Goal: Task Accomplishment & Management: Manage account settings

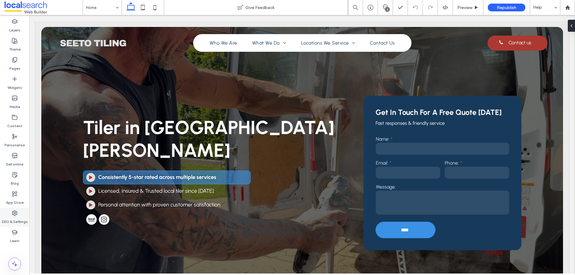
click at [18, 213] on div "SEO & Settings" at bounding box center [14, 217] width 29 height 19
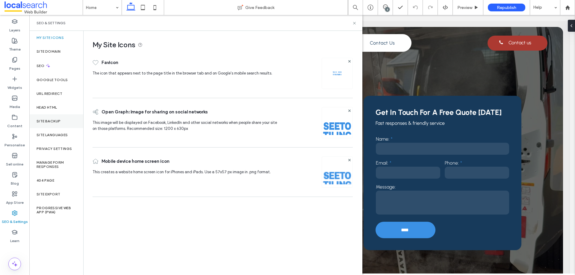
click at [62, 123] on div "Site backup" at bounding box center [56, 121] width 54 height 14
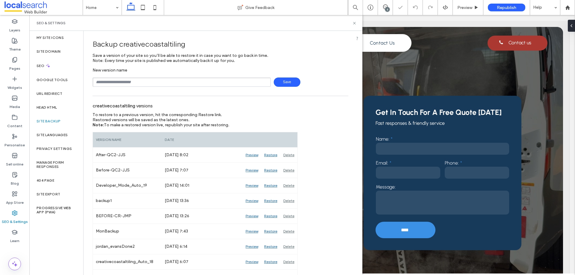
click at [127, 81] on input "text" at bounding box center [182, 82] width 178 height 9
click at [291, 155] on div "Delete" at bounding box center [289, 155] width 17 height 15
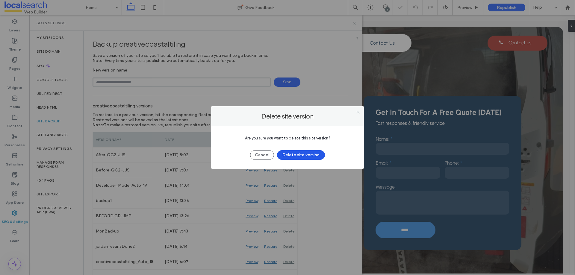
click at [316, 153] on button "Delete site version" at bounding box center [301, 155] width 48 height 10
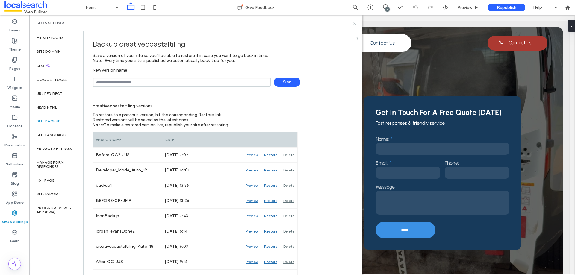
click at [339, 66] on div "Backup creativecoastaltiling Save a version of your site so you’ll be able to r…" at bounding box center [221, 61] width 256 height 52
click at [172, 82] on input "text" at bounding box center [182, 82] width 178 height 9
type input "**********"
click at [288, 84] on span "Save" at bounding box center [287, 82] width 27 height 9
click at [355, 24] on icon at bounding box center [354, 23] width 4 height 4
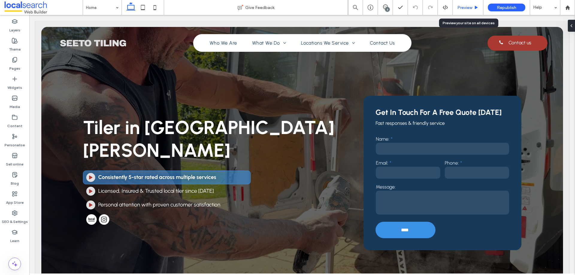
drag, startPoint x: 466, startPoint y: 8, endPoint x: 413, endPoint y: 1, distance: 53.2
click at [466, 8] on span "Preview" at bounding box center [465, 7] width 15 height 5
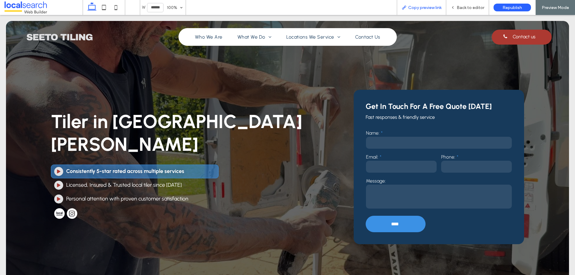
click at [415, 6] on span "Copy preview link" at bounding box center [424, 7] width 33 height 5
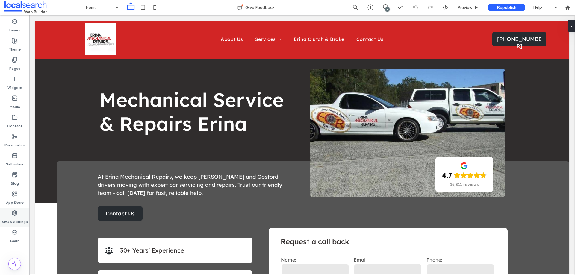
click at [13, 217] on label "SEO & Settings" at bounding box center [15, 220] width 26 height 8
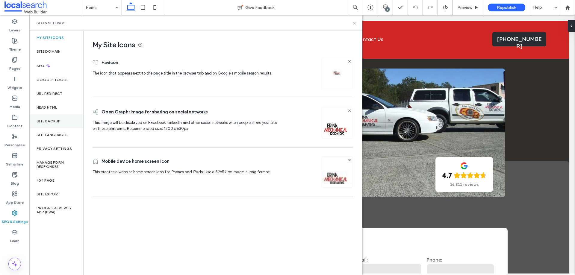
click at [60, 126] on div "Site backup" at bounding box center [56, 121] width 54 height 14
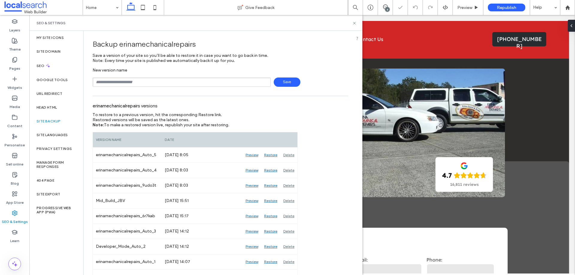
drag, startPoint x: 165, startPoint y: 79, endPoint x: 163, endPoint y: 86, distance: 7.2
click at [165, 79] on input "text" at bounding box center [182, 82] width 178 height 9
type input "**********"
click at [284, 82] on span "Save" at bounding box center [287, 82] width 27 height 9
click at [387, 7] on div "6" at bounding box center [387, 9] width 4 height 4
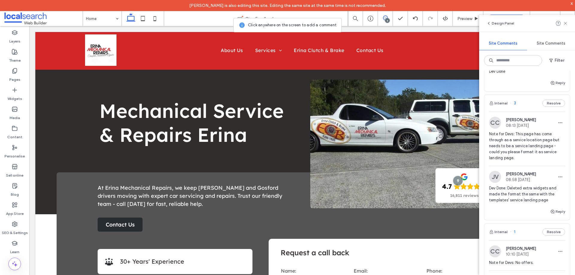
scroll to position [311, 0]
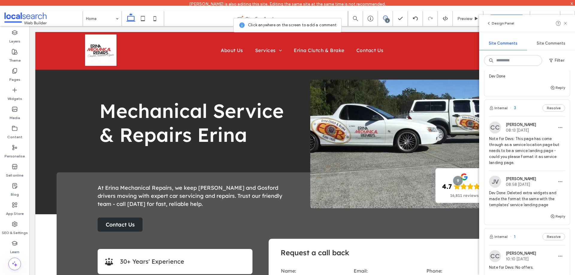
click at [523, 117] on div "Internal 3 Resolve" at bounding box center [528, 108] width 86 height 17
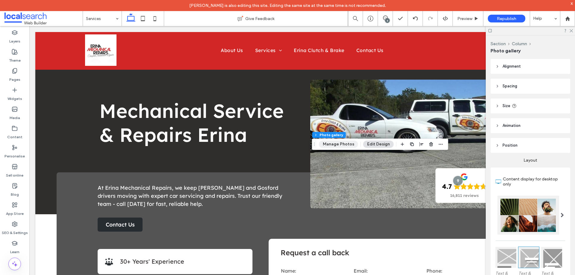
click at [338, 146] on button "Manage Photos" at bounding box center [338, 144] width 39 height 7
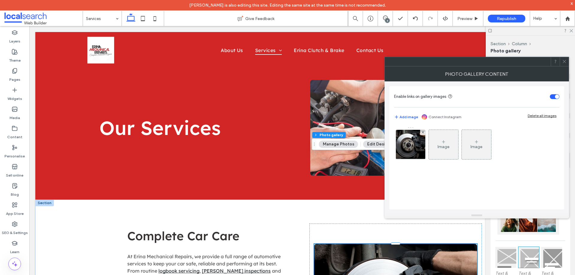
scroll to position [90, 0]
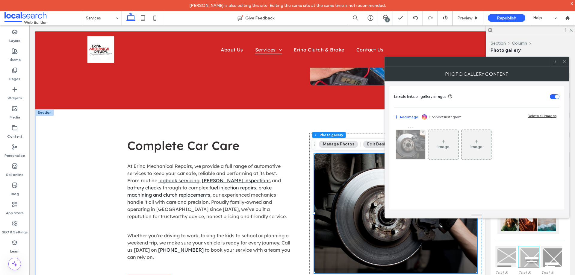
click at [414, 144] on div at bounding box center [410, 144] width 29 height 29
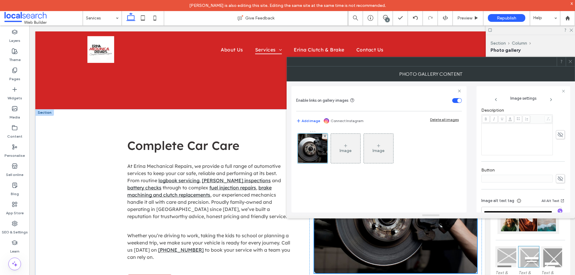
scroll to position [183, 0]
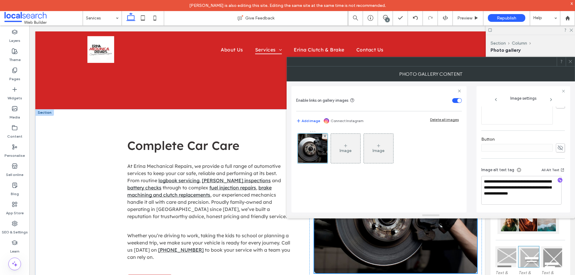
click at [571, 60] on icon at bounding box center [571, 61] width 4 height 4
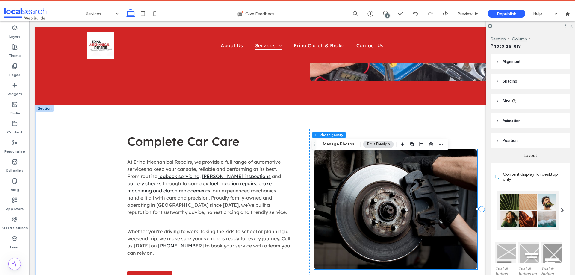
click at [570, 28] on div at bounding box center [530, 25] width 89 height 9
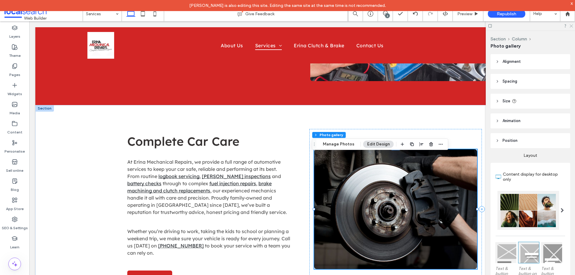
click at [572, 25] on icon at bounding box center [571, 26] width 4 height 4
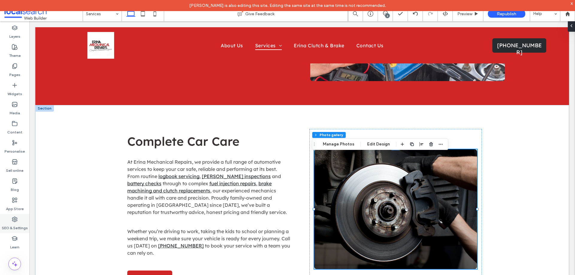
click at [17, 224] on label "SEO & Settings" at bounding box center [15, 227] width 26 height 8
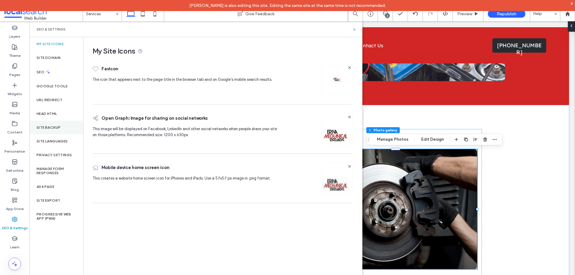
click at [73, 128] on div "Site backup" at bounding box center [56, 128] width 54 height 14
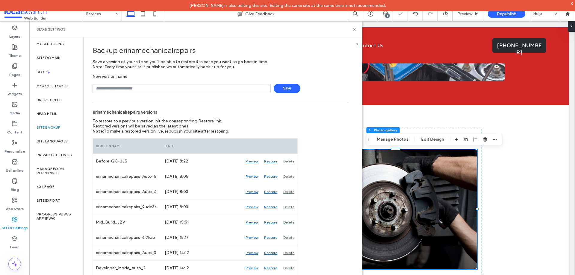
click at [156, 93] on div "Backup erinamechanicalrepairs Save a version of your site so you’ll be able to …" at bounding box center [221, 195] width 274 height 316
click at [355, 29] on icon at bounding box center [354, 29] width 4 height 4
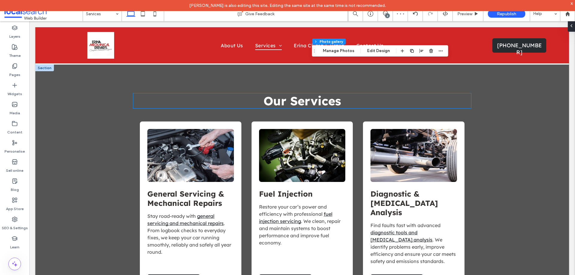
scroll to position [390, 0]
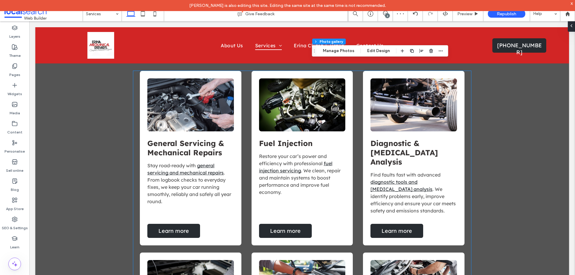
click at [199, 105] on link at bounding box center [190, 105] width 87 height 53
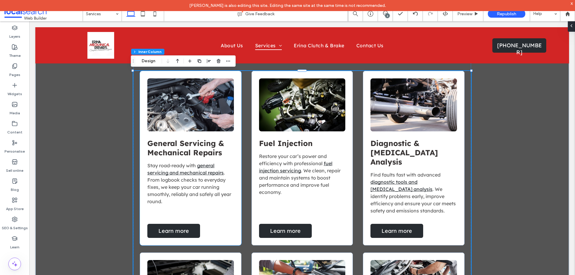
click at [200, 97] on link at bounding box center [190, 105] width 87 height 53
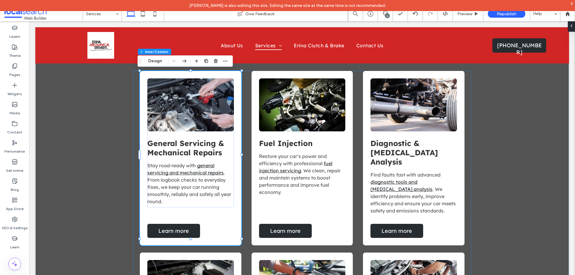
click at [181, 96] on link at bounding box center [190, 105] width 87 height 53
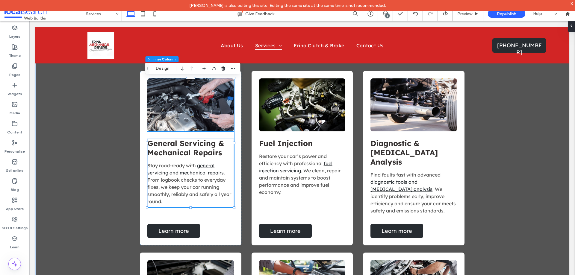
click at [176, 88] on link at bounding box center [190, 105] width 87 height 53
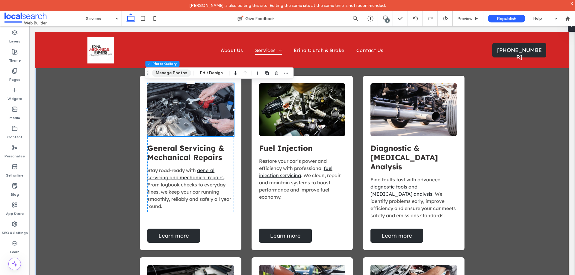
click at [183, 73] on button "Manage Photos" at bounding box center [171, 73] width 39 height 7
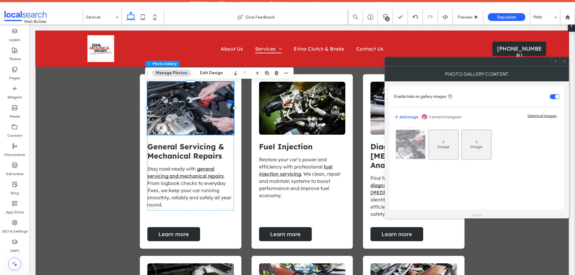
click at [414, 146] on div at bounding box center [410, 144] width 29 height 29
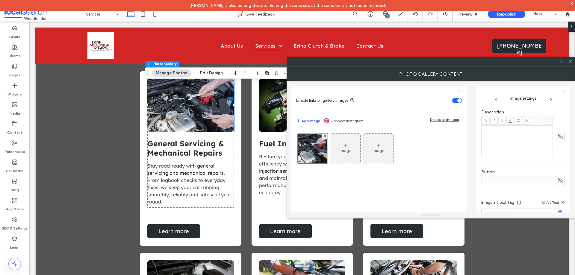
scroll to position [177, 0]
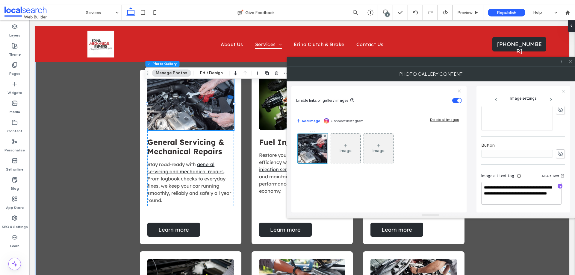
click at [570, 61] on use at bounding box center [570, 61] width 3 height 3
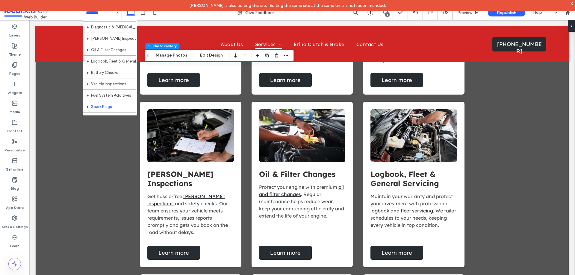
scroll to position [86, 0]
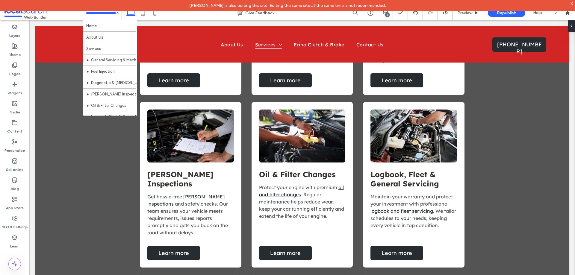
click at [102, 15] on input at bounding box center [101, 12] width 30 height 15
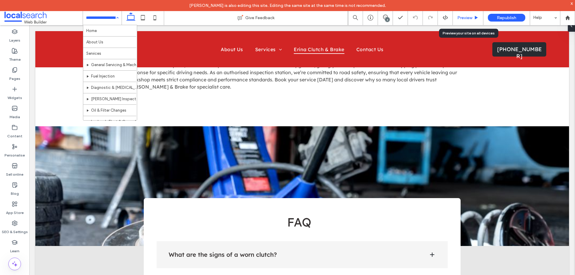
click at [472, 20] on div "Preview" at bounding box center [468, 17] width 31 height 15
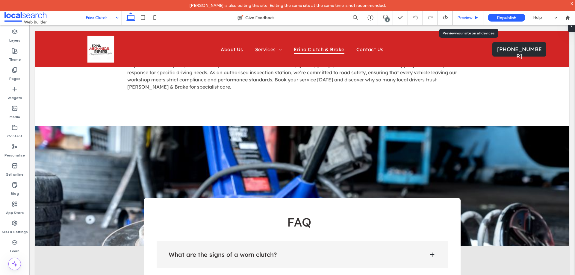
click at [464, 16] on span "Preview" at bounding box center [465, 17] width 15 height 5
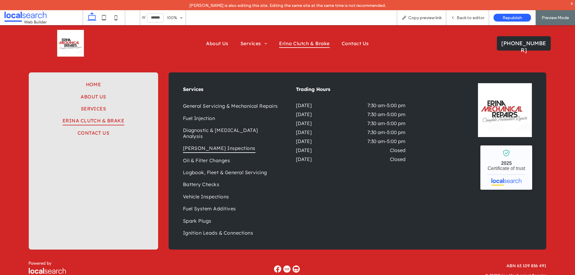
scroll to position [866, 0]
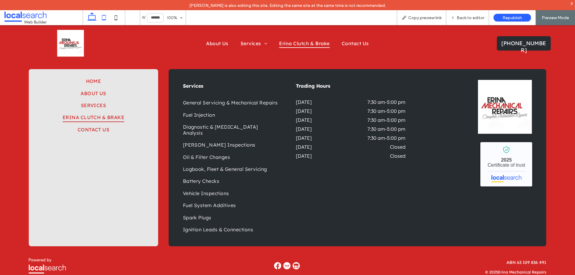
drag, startPoint x: 106, startPoint y: 15, endPoint x: 37, endPoint y: 28, distance: 69.8
click at [106, 15] on icon at bounding box center [104, 18] width 12 height 12
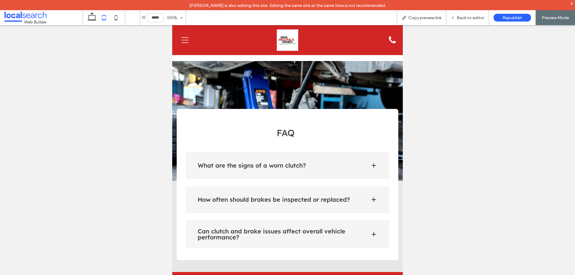
click at [186, 38] on icon "Hamburger Icon" at bounding box center [185, 40] width 7 height 7
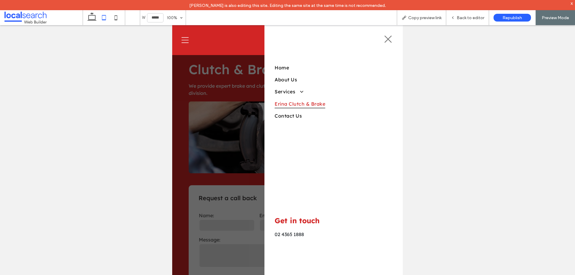
scroll to position [0, 0]
click at [301, 92] on span at bounding box center [299, 92] width 9 height 6
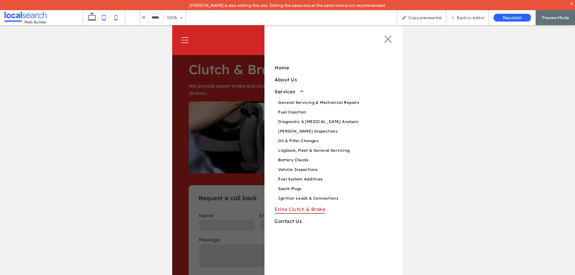
click at [384, 40] on icon "Close Icon" at bounding box center [388, 39] width 9 height 9
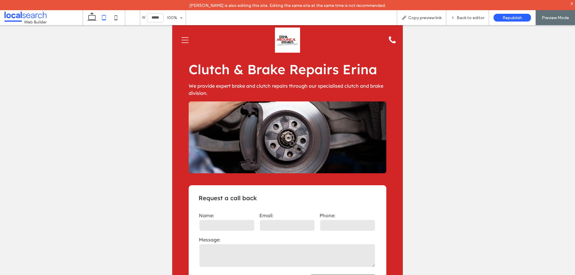
scroll to position [772, 0]
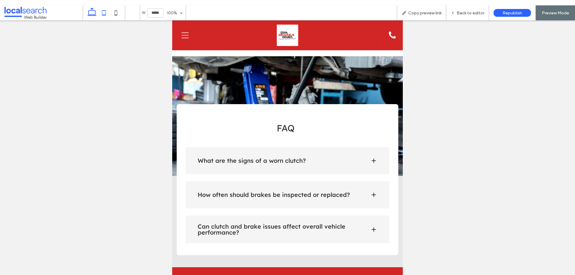
drag, startPoint x: 89, startPoint y: 17, endPoint x: 93, endPoint y: 1, distance: 16.4
click at [89, 16] on use at bounding box center [92, 11] width 9 height 8
type input "******"
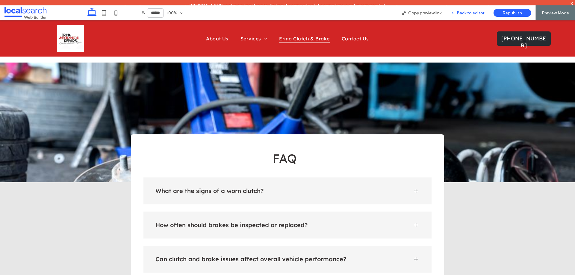
click at [470, 14] on span "Back to editor" at bounding box center [471, 12] width 28 height 5
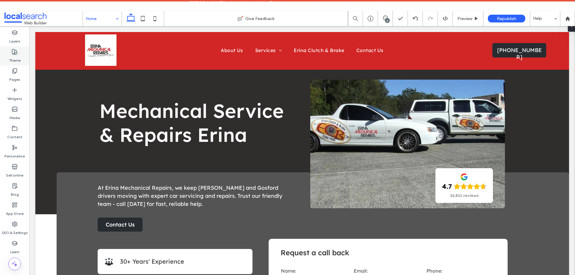
click at [11, 54] on div "Theme" at bounding box center [14, 55] width 29 height 19
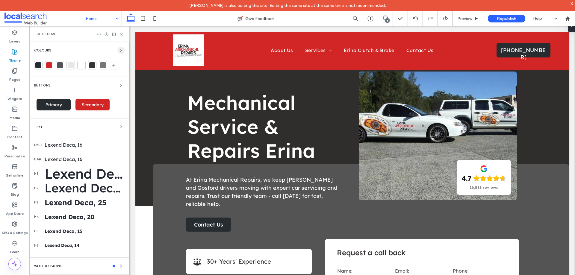
click at [119, 50] on icon "button" at bounding box center [121, 50] width 5 height 5
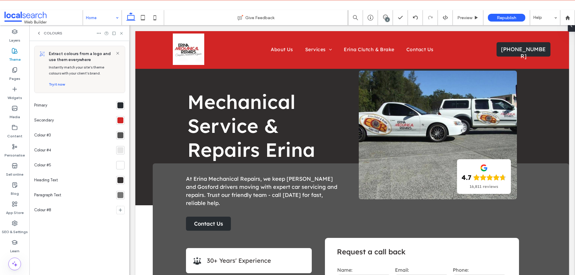
click at [122, 104] on div at bounding box center [120, 105] width 6 height 6
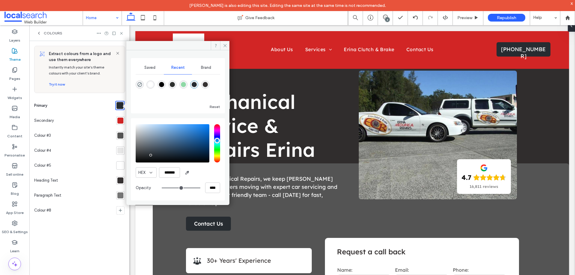
click at [119, 120] on div at bounding box center [120, 121] width 6 height 6
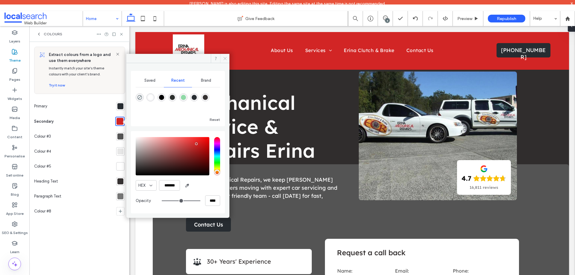
click at [222, 57] on span at bounding box center [224, 58] width 9 height 9
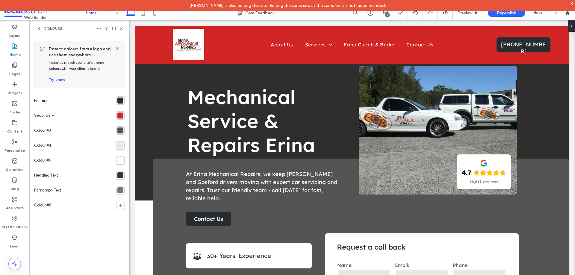
click at [52, 27] on span "Colours" at bounding box center [53, 28] width 19 height 5
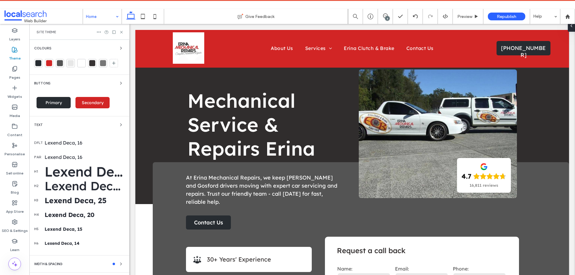
click at [70, 125] on div "Text" at bounding box center [79, 124] width 91 height 7
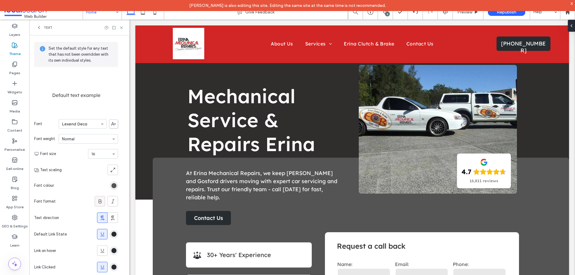
scroll to position [39, 0]
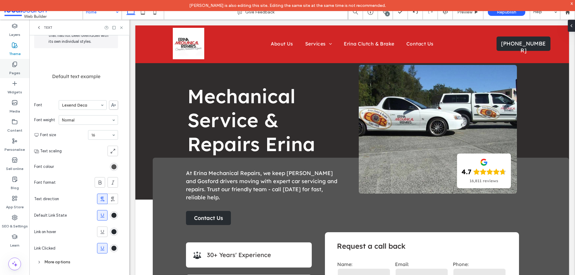
click at [16, 69] on label "Pages" at bounding box center [14, 71] width 11 height 8
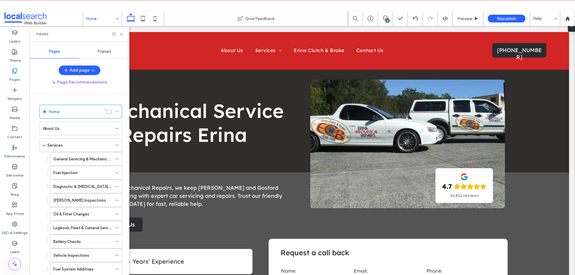
click at [103, 49] on span "Popups" at bounding box center [105, 51] width 14 height 5
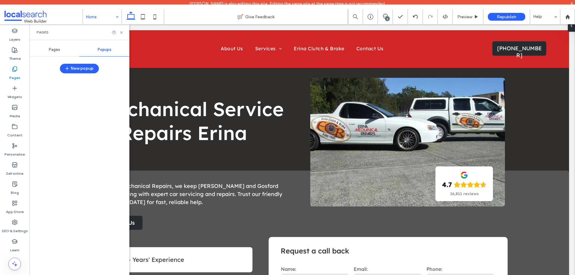
drag, startPoint x: 15, startPoint y: 135, endPoint x: 35, endPoint y: 138, distance: 20.2
click at [15, 135] on label "Content" at bounding box center [14, 134] width 15 height 8
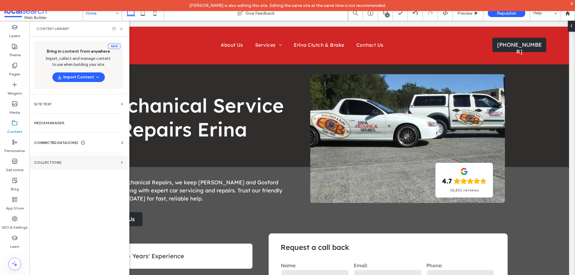
click at [49, 165] on section "COLLECTIONS" at bounding box center [78, 163] width 98 height 14
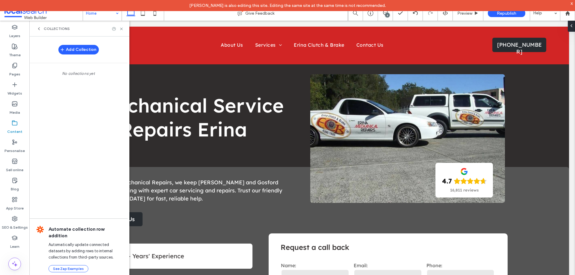
click at [55, 27] on span "COLLECTIONS" at bounding box center [57, 28] width 26 height 5
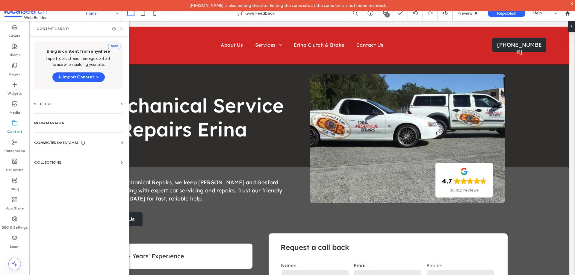
click at [64, 141] on span "CONNECTED DATA (CMS)" at bounding box center [56, 143] width 44 height 6
click at [71, 159] on label "Business info" at bounding box center [80, 158] width 82 height 4
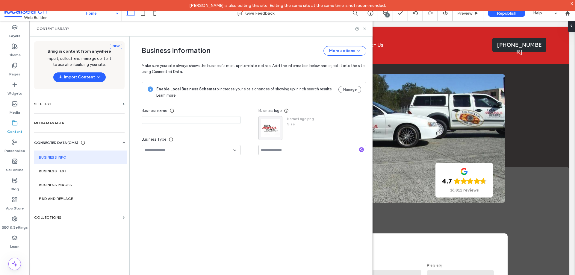
type input "**********"
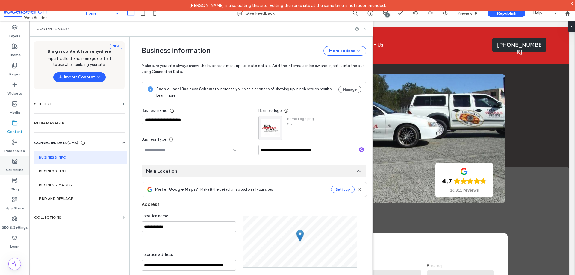
scroll to position [68, 0]
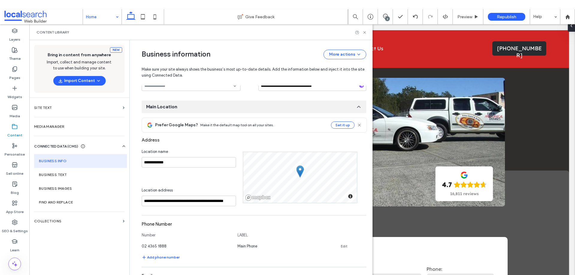
click at [258, 32] on div "Content library" at bounding box center [201, 32] width 329 height 5
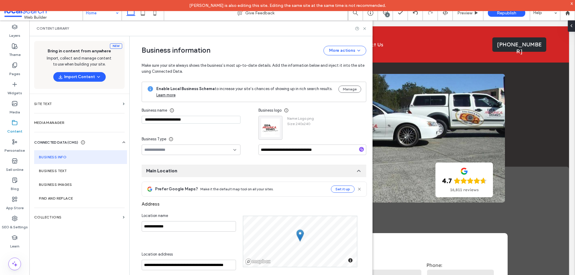
scroll to position [1719, 0]
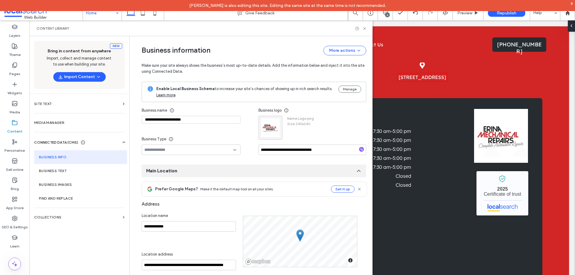
click at [275, 26] on div "Content library" at bounding box center [200, 28] width 343 height 16
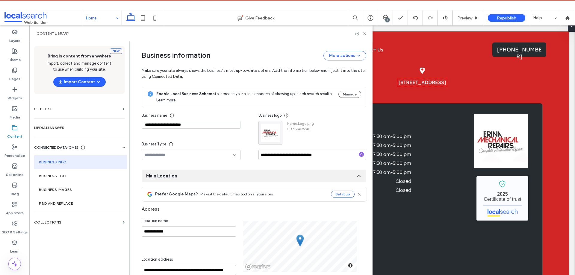
click at [285, 35] on div "Content library" at bounding box center [201, 33] width 329 height 5
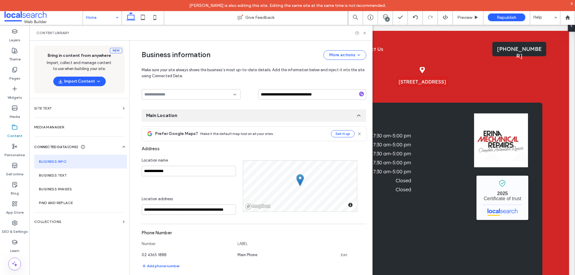
scroll to position [90, 0]
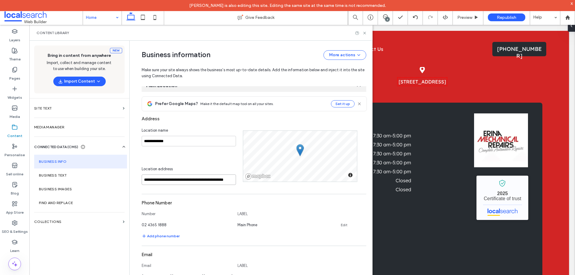
click at [197, 182] on input "**********" at bounding box center [189, 180] width 94 height 10
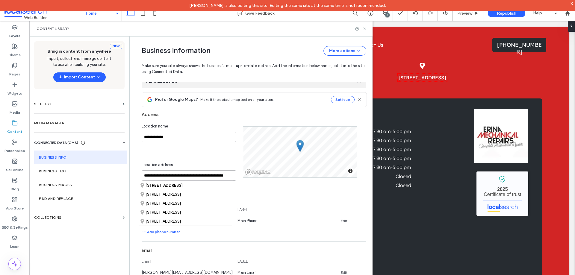
scroll to position [0, 10]
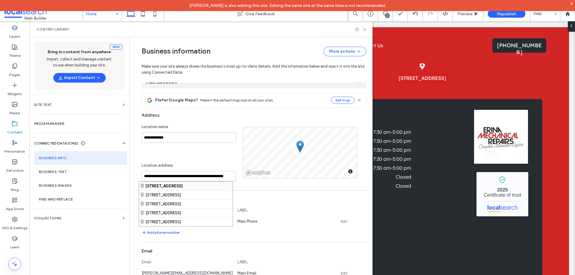
click at [183, 186] on strong "217 The Entrance Road, Erina New South Wales 2250, AU" at bounding box center [164, 186] width 37 height 4
click at [292, 33] on div "Content library" at bounding box center [200, 29] width 343 height 16
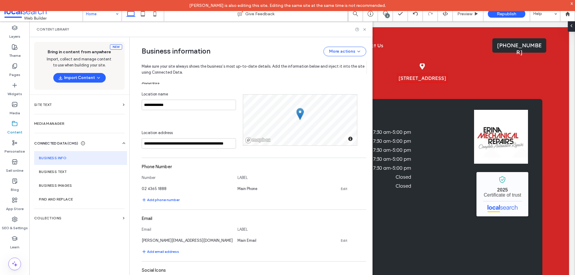
scroll to position [150, 0]
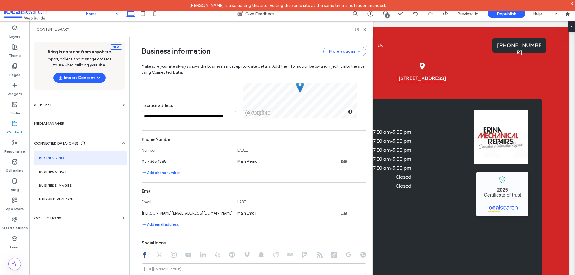
click at [274, 32] on div "Content library" at bounding box center [200, 29] width 343 height 16
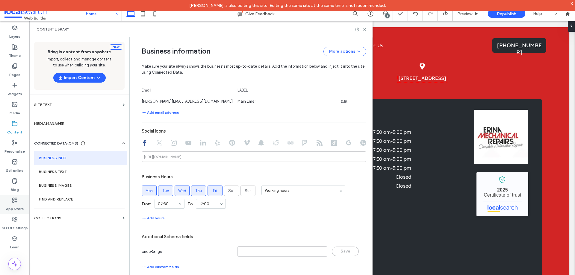
scroll to position [262, 0]
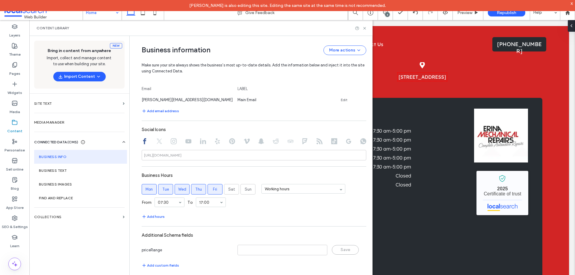
drag, startPoint x: 367, startPoint y: 27, endPoint x: 389, endPoint y: 19, distance: 23.8
click at [367, 27] on icon at bounding box center [365, 28] width 4 height 4
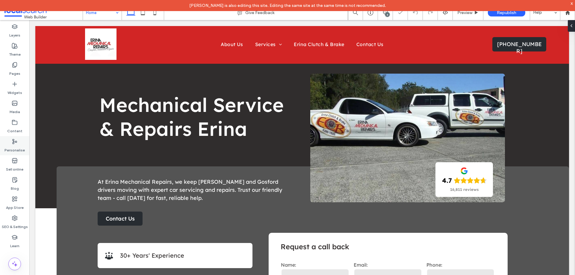
click at [14, 145] on label "Personalise" at bounding box center [14, 149] width 20 height 8
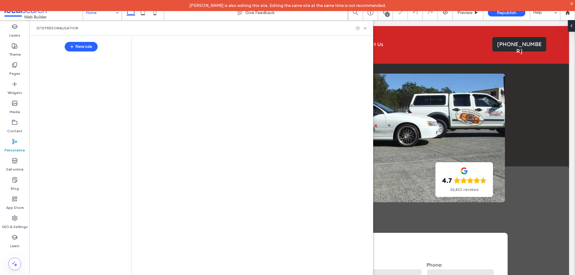
scroll to position [0, 0]
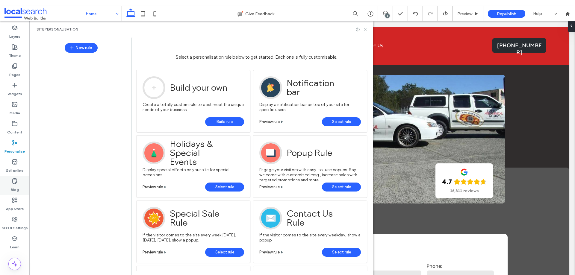
click at [16, 189] on label "Blog" at bounding box center [15, 188] width 8 height 8
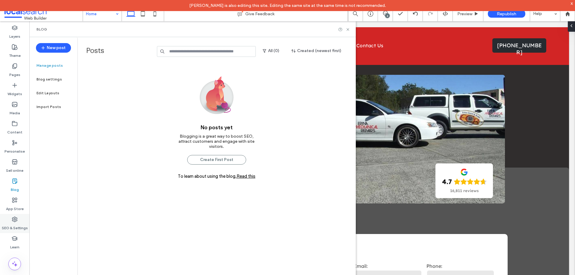
click at [14, 224] on label "SEO & Settings" at bounding box center [15, 227] width 26 height 8
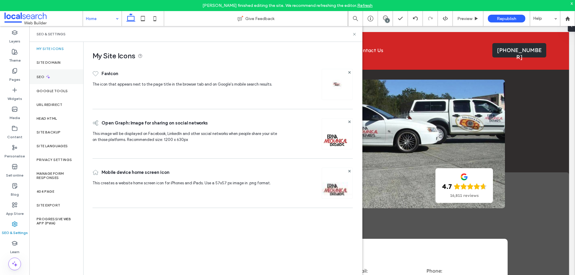
click at [58, 76] on div "SEO" at bounding box center [56, 77] width 54 height 15
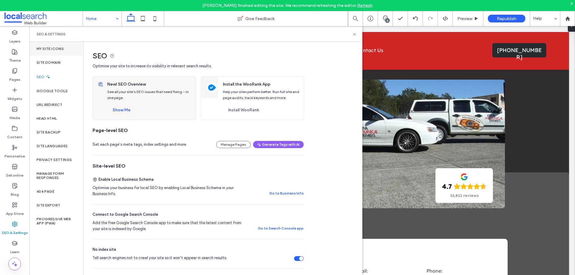
drag, startPoint x: 53, startPoint y: 52, endPoint x: 55, endPoint y: 65, distance: 12.8
click at [53, 52] on div "My Site Icons" at bounding box center [56, 49] width 54 height 14
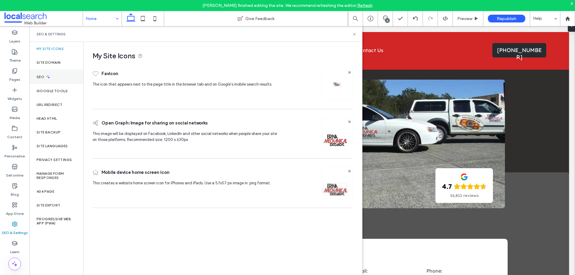
click at [51, 78] on div "SEO" at bounding box center [56, 77] width 54 height 15
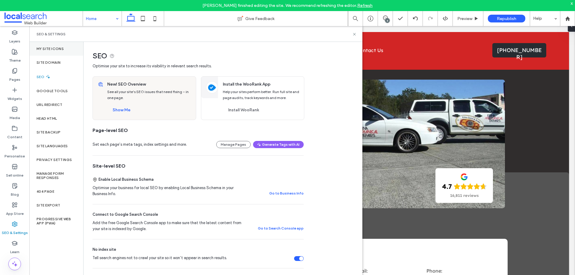
click at [64, 53] on div "My Site Icons" at bounding box center [56, 49] width 54 height 14
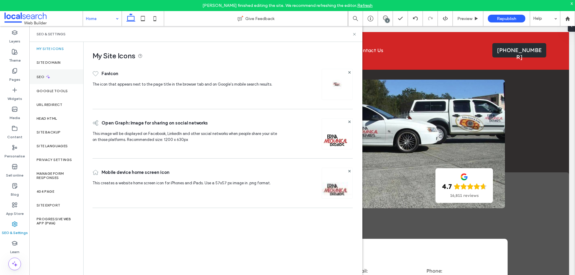
click at [57, 78] on div "SEO" at bounding box center [56, 77] width 54 height 15
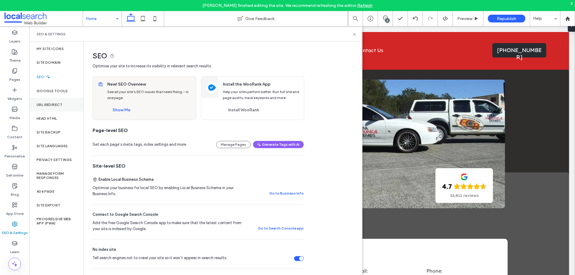
click at [63, 106] on div "URL Redirect" at bounding box center [56, 105] width 54 height 14
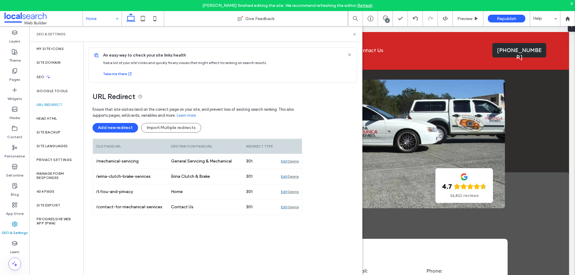
click at [334, 202] on div "URL Redirect Ensure that site visitors land on the correct page on your site, a…" at bounding box center [221, 183] width 274 height 201
click at [237, 242] on div "Ensure that site visitors land on the correct page on your site, and prevent lo…" at bounding box center [198, 194] width 210 height 180
click at [218, 238] on div "Ensure that site visitors land on the correct page on your site, and prevent lo…" at bounding box center [198, 194] width 210 height 180
click at [185, 254] on div "Ensure that site visitors land on the correct page on your site, and prevent lo…" at bounding box center [198, 194] width 210 height 180
click at [48, 117] on label "Head HTML" at bounding box center [47, 119] width 21 height 4
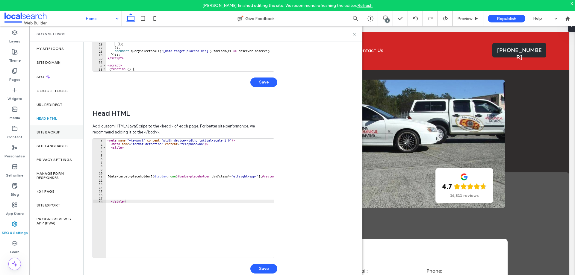
click at [64, 133] on div "Site backup" at bounding box center [56, 133] width 54 height 14
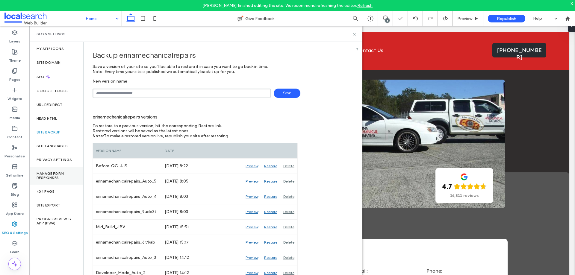
click at [61, 173] on label "Manage Form Responses" at bounding box center [57, 176] width 40 height 8
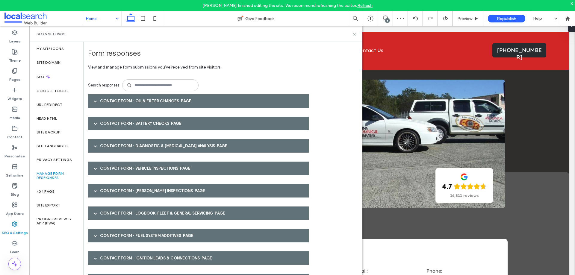
click at [159, 97] on div "Contact Form - Oil & Filter Changes page" at bounding box center [198, 100] width 221 height 13
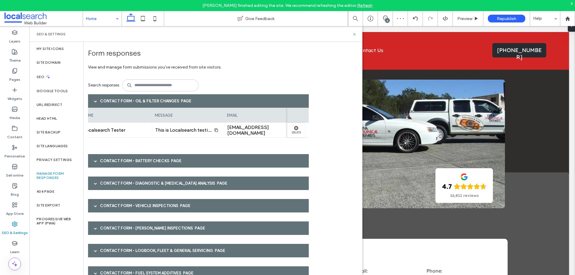
scroll to position [0, 149]
click at [224, 156] on div "Contact Form - Battery Checks page" at bounding box center [198, 160] width 221 height 13
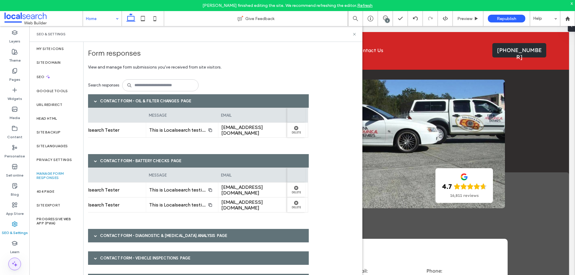
click at [18, 265] on icon at bounding box center [14, 264] width 7 height 7
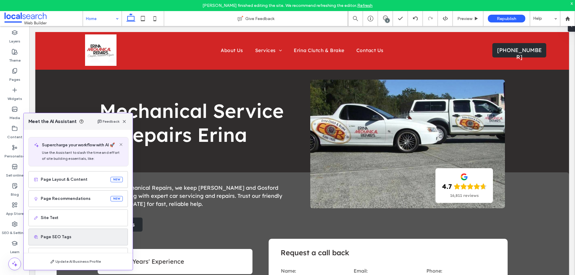
click at [92, 236] on span "Page SEO Tags" at bounding box center [82, 237] width 82 height 6
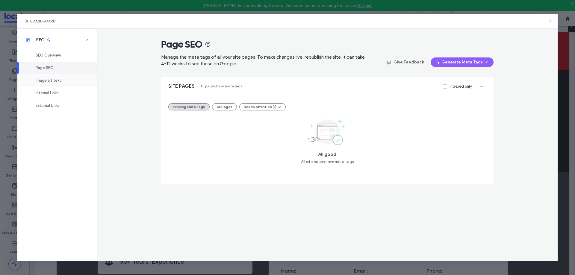
click at [80, 82] on div "Image alt text" at bounding box center [57, 80] width 80 height 13
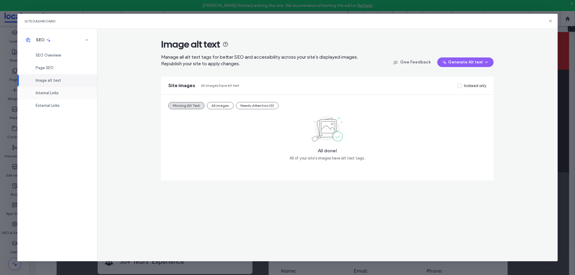
drag, startPoint x: 51, startPoint y: 95, endPoint x: 55, endPoint y: 95, distance: 3.3
click at [51, 94] on span "Internal Links" at bounding box center [47, 93] width 23 height 4
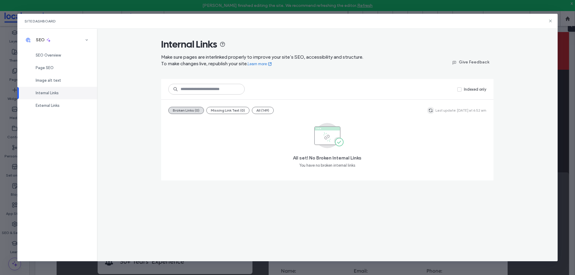
click at [433, 110] on icon "button" at bounding box center [431, 110] width 5 height 5
click at [66, 107] on div "External Links" at bounding box center [57, 105] width 80 height 13
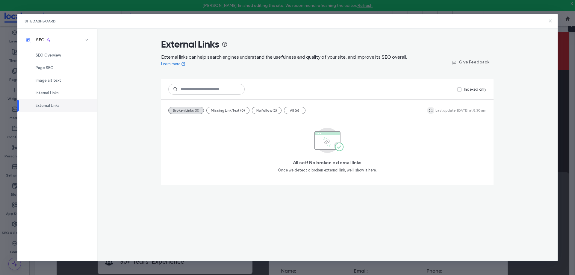
click at [433, 109] on icon "button" at bounding box center [431, 110] width 5 height 5
click at [551, 20] on icon at bounding box center [550, 21] width 5 height 5
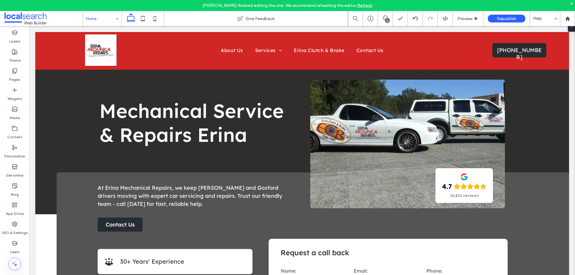
click at [359, 6] on link "Refresh" at bounding box center [365, 5] width 15 height 5
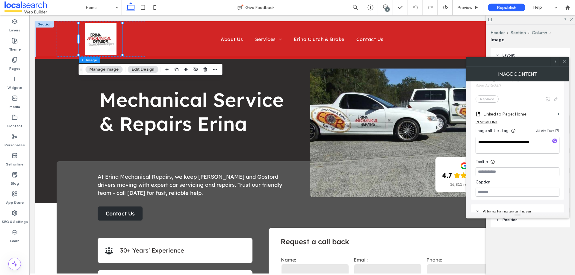
click at [515, 148] on textarea "**********" at bounding box center [518, 145] width 84 height 17
click at [508, 170] on input at bounding box center [518, 172] width 84 height 9
paste input "**********"
type input "**********"
click at [471, 173] on div "**********" at bounding box center [518, 106] width 94 height 187
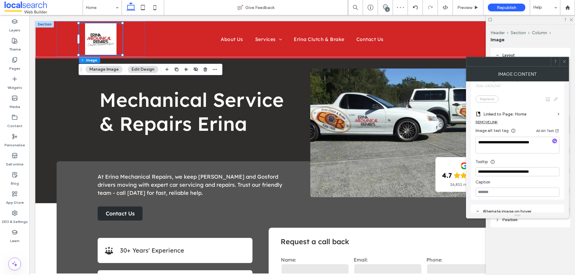
click at [473, 172] on div "**********" at bounding box center [518, 106] width 94 height 187
click at [563, 62] on icon at bounding box center [565, 61] width 4 height 4
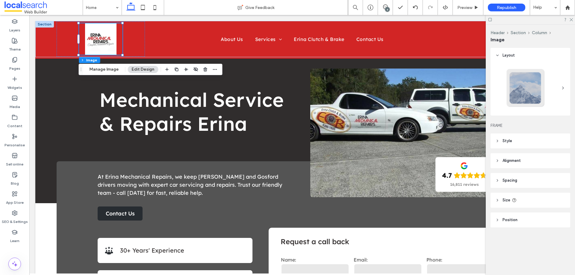
click at [572, 17] on div at bounding box center [530, 19] width 89 height 9
click at [572, 19] on icon at bounding box center [571, 19] width 4 height 4
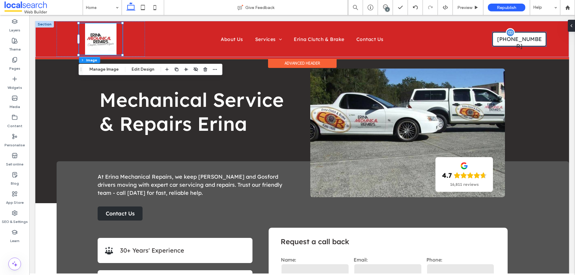
click at [519, 42] on span "[PHONE_NUMBER]" at bounding box center [520, 43] width 52 height 20
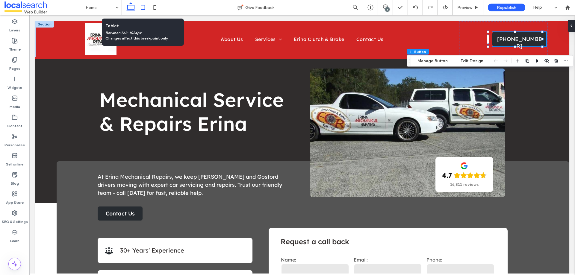
click at [144, 7] on icon at bounding box center [143, 7] width 12 height 12
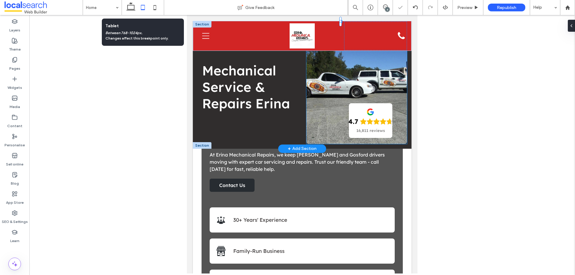
type input "***"
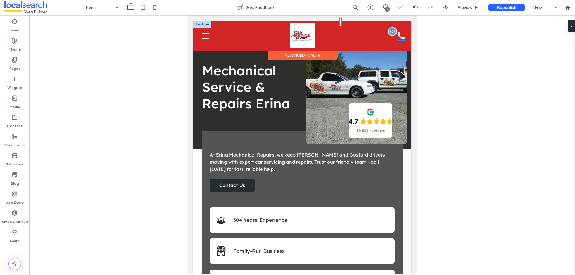
click at [397, 37] on div "Phone Icon" at bounding box center [401, 35] width 9 height 9
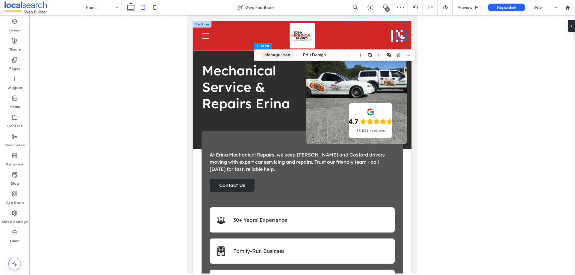
click at [278, 54] on button "Manage Icon" at bounding box center [278, 55] width 34 height 7
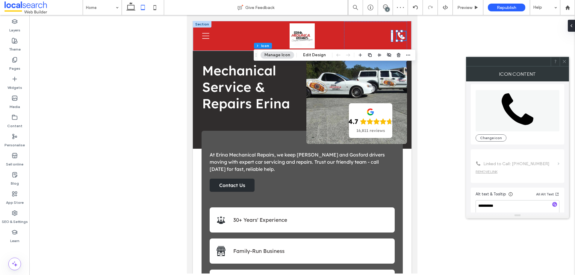
scroll to position [37, 0]
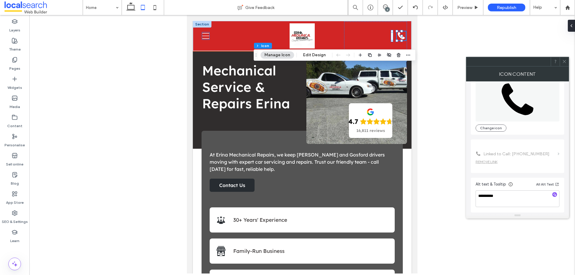
click at [206, 36] on icon at bounding box center [205, 36] width 7 height 6
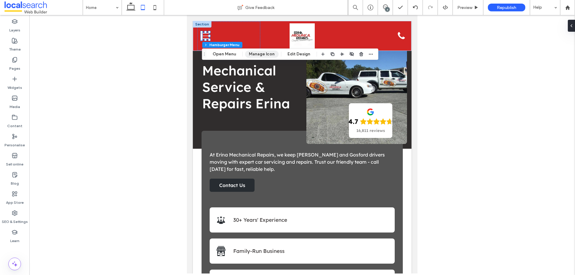
click at [250, 53] on button "Manage Icon" at bounding box center [262, 54] width 34 height 7
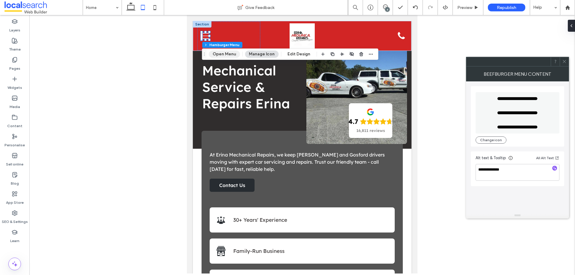
click at [224, 54] on button "Open Menu" at bounding box center [224, 54] width 31 height 7
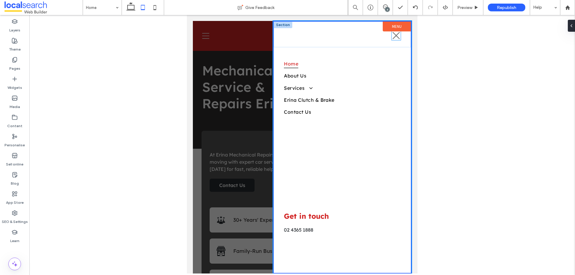
click at [392, 38] on icon "Close Icon" at bounding box center [396, 35] width 9 height 9
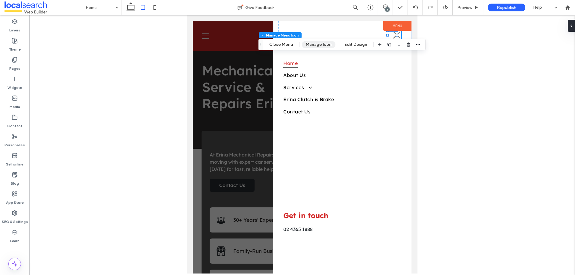
click at [312, 46] on button "Manage Icon" at bounding box center [319, 44] width 34 height 7
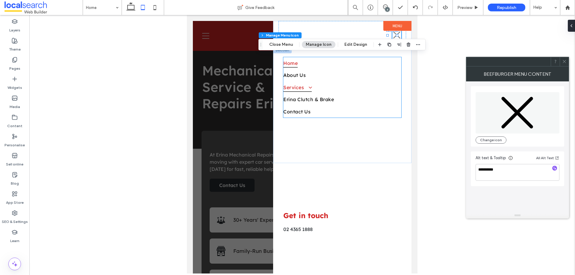
click at [311, 86] on span at bounding box center [308, 88] width 9 height 6
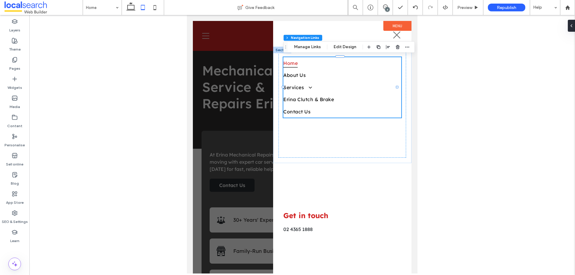
type input "***"
type input "****"
click at [345, 45] on button "Edit Design" at bounding box center [345, 46] width 31 height 7
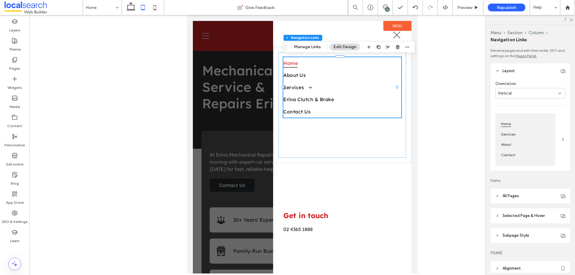
drag, startPoint x: 532, startPoint y: 237, endPoint x: 520, endPoint y: 229, distance: 14.2
click at [531, 237] on header "Subpage Style" at bounding box center [531, 235] width 80 height 15
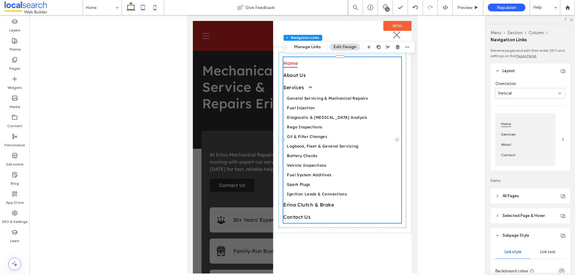
click at [519, 234] on span "Subpage Style" at bounding box center [516, 236] width 27 height 6
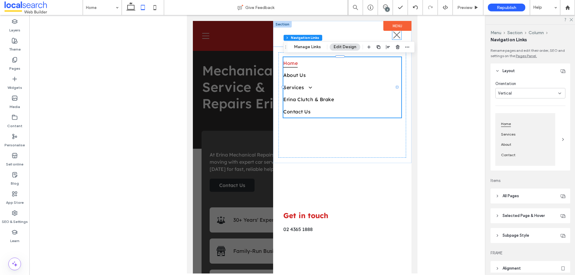
click at [393, 37] on icon "Close Icon" at bounding box center [397, 35] width 9 height 9
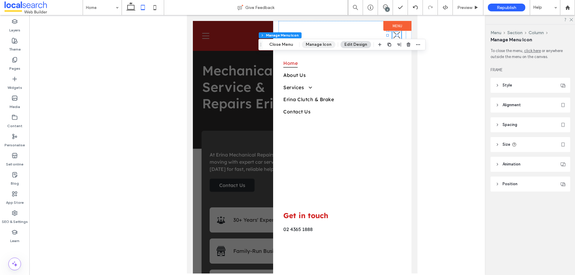
click at [324, 45] on button "Manage Icon" at bounding box center [319, 44] width 34 height 7
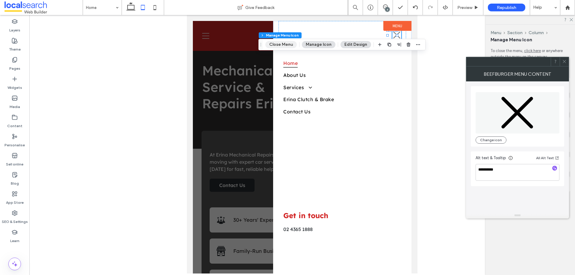
click at [287, 45] on button "Close Menu" at bounding box center [281, 44] width 31 height 7
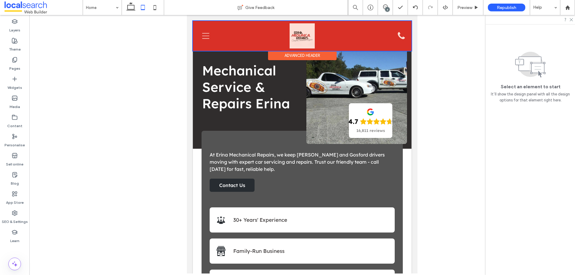
click at [398, 35] on div at bounding box center [302, 36] width 219 height 30
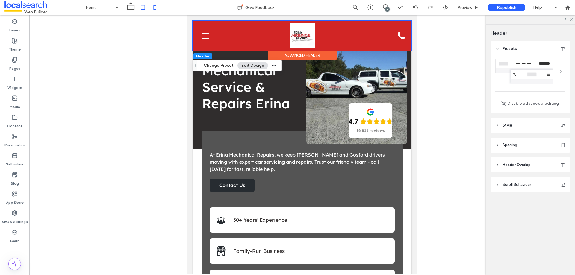
drag, startPoint x: 155, startPoint y: 9, endPoint x: 98, endPoint y: 224, distance: 222.4
click at [155, 9] on icon at bounding box center [155, 7] width 12 height 12
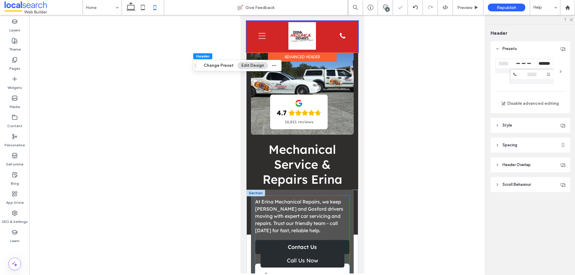
type input "*"
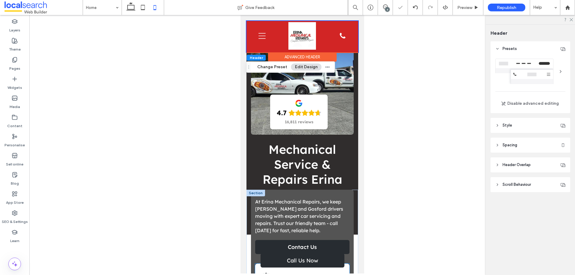
scroll to position [0, 0]
click at [129, 6] on icon at bounding box center [131, 7] width 12 height 12
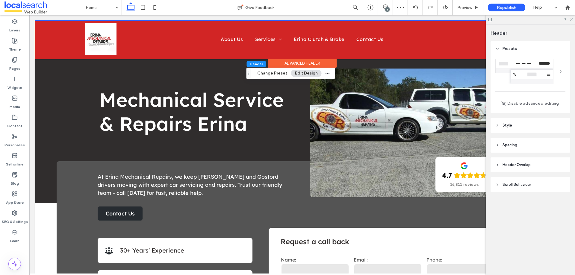
click at [571, 19] on use at bounding box center [571, 19] width 3 height 3
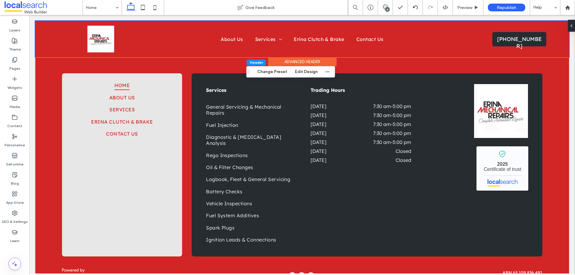
drag, startPoint x: 575, startPoint y: 44, endPoint x: 596, endPoint y: 290, distance: 246.1
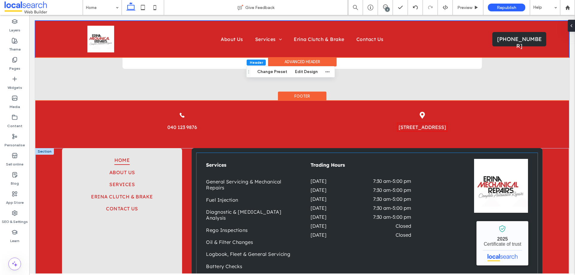
scroll to position [1641, 0]
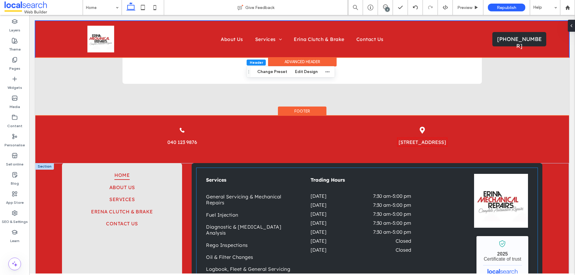
click at [499, 178] on img at bounding box center [501, 201] width 54 height 54
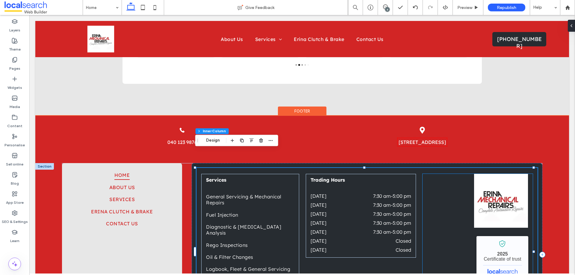
click at [497, 175] on img at bounding box center [501, 201] width 54 height 54
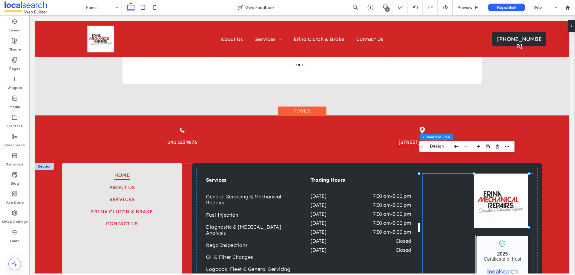
click at [500, 182] on img at bounding box center [501, 201] width 54 height 54
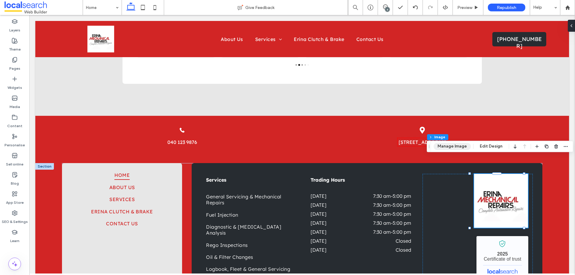
click at [460, 148] on button "Manage Image" at bounding box center [452, 146] width 37 height 7
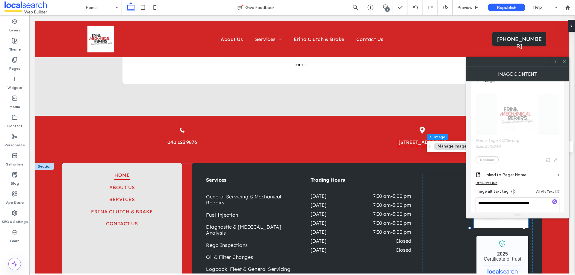
scroll to position [120, 0]
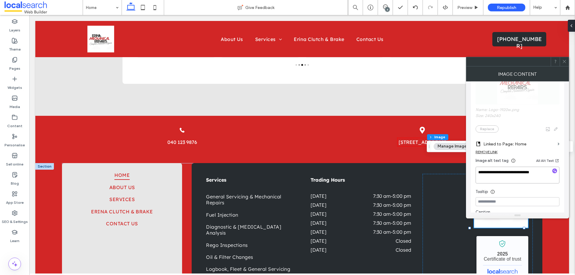
click at [521, 172] on textarea "**********" at bounding box center [518, 175] width 84 height 17
click at [516, 203] on input at bounding box center [518, 202] width 84 height 9
paste input "**********"
type input "**********"
click at [470, 191] on div "**********" at bounding box center [517, 147] width 103 height 131
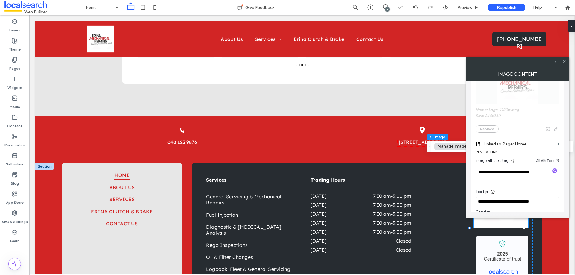
click at [564, 62] on use at bounding box center [564, 61] width 3 height 3
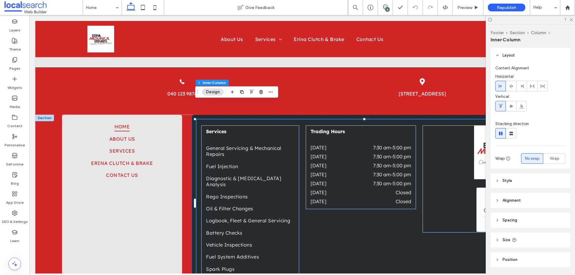
scroll to position [1690, 0]
click at [573, 19] on icon at bounding box center [571, 19] width 4 height 4
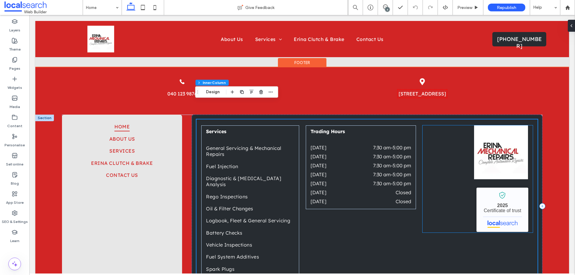
click at [505, 126] on img at bounding box center [501, 153] width 54 height 54
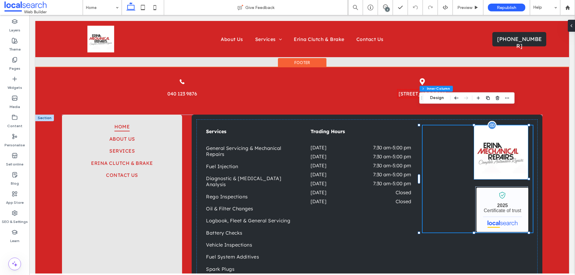
click at [491, 126] on img at bounding box center [501, 153] width 54 height 54
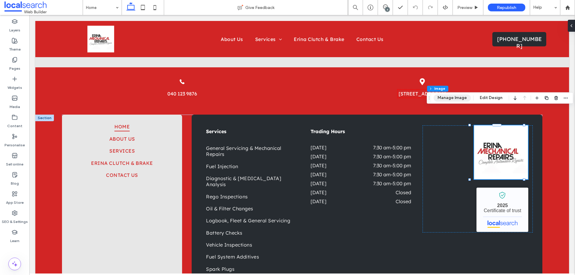
click at [455, 97] on button "Manage Image" at bounding box center [452, 97] width 37 height 7
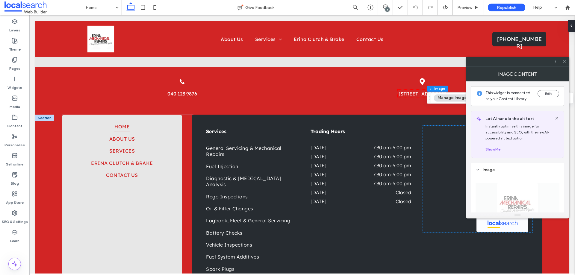
scroll to position [150, 0]
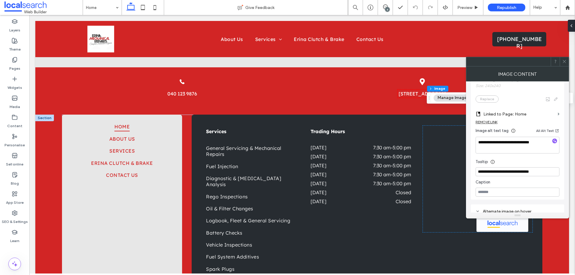
click at [566, 63] on use at bounding box center [564, 61] width 3 height 3
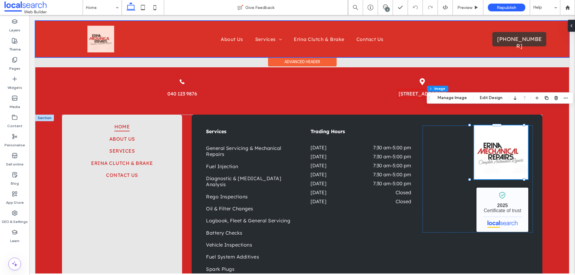
click at [97, 36] on div at bounding box center [302, 39] width 534 height 36
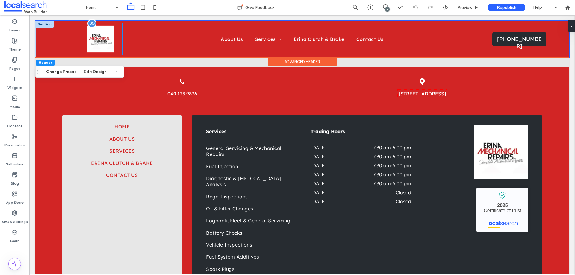
click at [103, 42] on img at bounding box center [101, 39] width 27 height 27
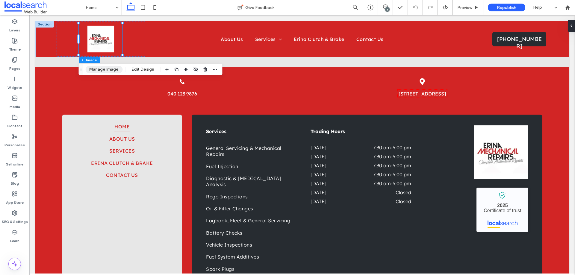
click at [104, 67] on button "Manage Image" at bounding box center [103, 69] width 37 height 7
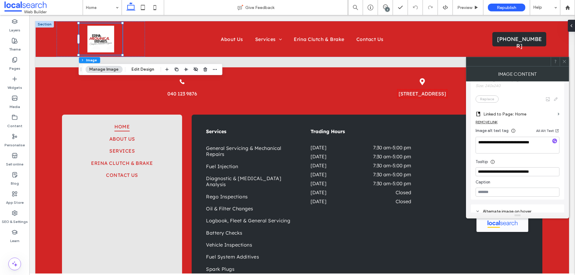
click at [564, 62] on icon at bounding box center [565, 61] width 4 height 4
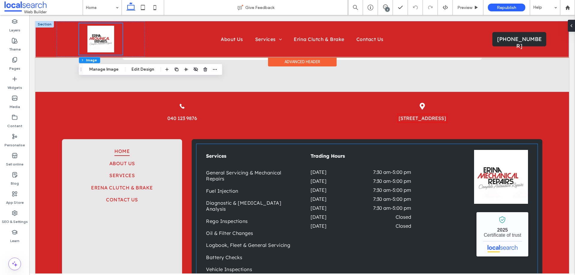
scroll to position [1631, 0]
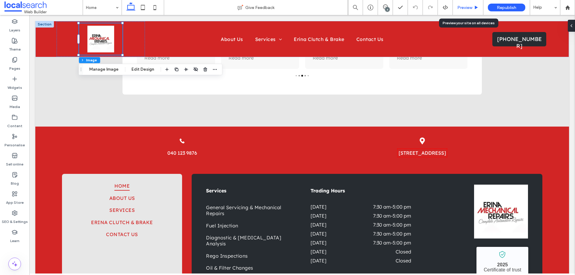
click at [470, 4] on div "Preview" at bounding box center [468, 7] width 31 height 15
click at [471, 8] on span "Preview" at bounding box center [465, 7] width 15 height 5
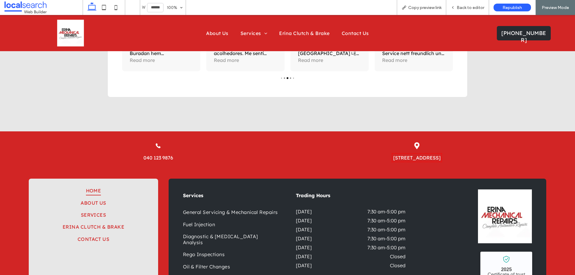
scroll to position [1633, 0]
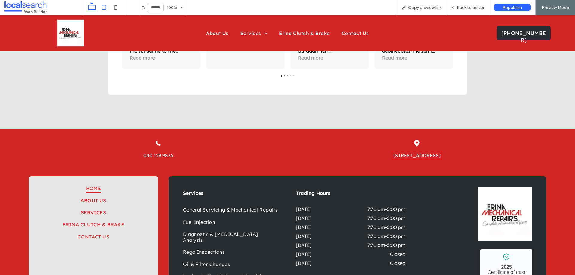
click at [108, 9] on icon at bounding box center [104, 7] width 12 height 12
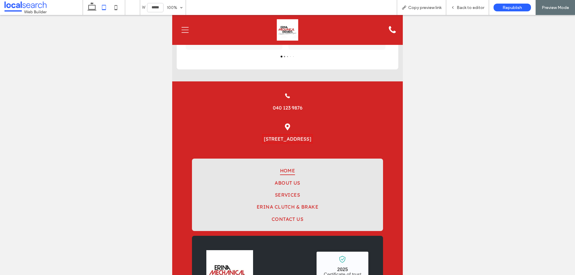
scroll to position [0, 4]
click at [181, 30] on div "Hamburger Icon" at bounding box center [210, 30] width 67 height 29
click at [184, 30] on icon "Hamburger Icon" at bounding box center [185, 29] width 7 height 7
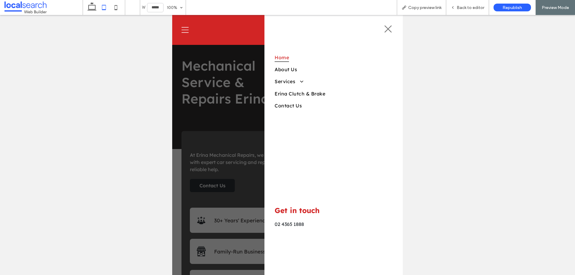
click at [388, 31] on icon "Close Icon" at bounding box center [388, 29] width 9 height 9
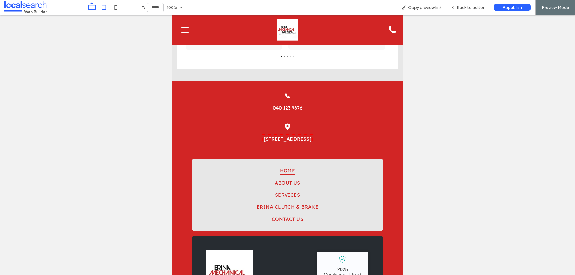
drag, startPoint x: 89, startPoint y: 7, endPoint x: 314, endPoint y: 84, distance: 237.9
click at [89, 7] on use at bounding box center [92, 6] width 9 height 8
type input "******"
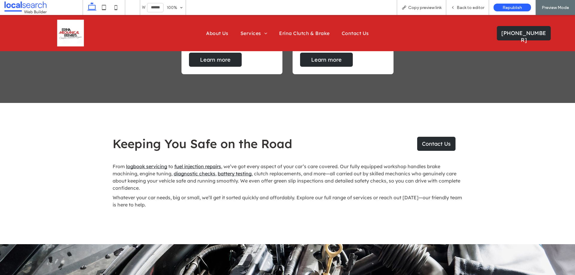
scroll to position [1633, 0]
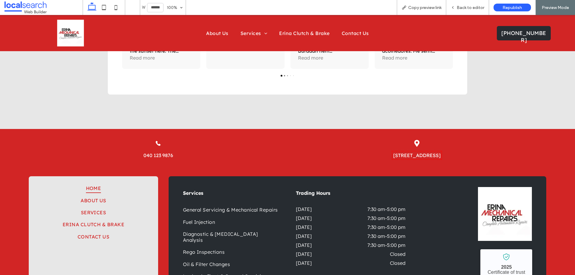
click at [441, 153] on link "[STREET_ADDRESS]" at bounding box center [417, 156] width 47 height 6
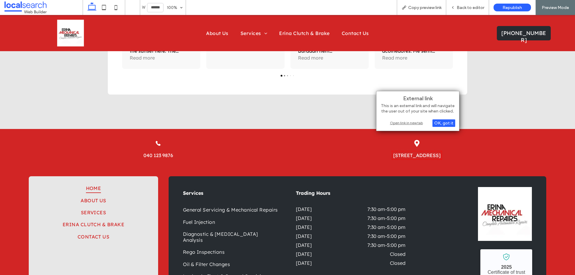
click at [414, 124] on div "Open link in new tab" at bounding box center [418, 123] width 75 height 6
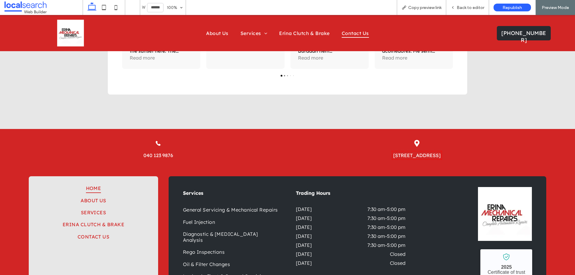
click at [360, 35] on span "Contact Us" at bounding box center [355, 32] width 27 height 9
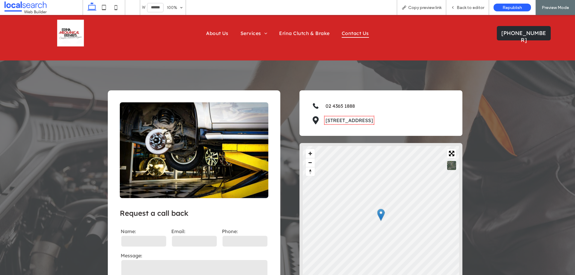
scroll to position [90, 0]
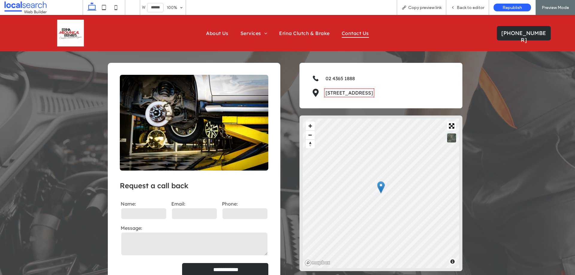
click at [343, 94] on link "[STREET_ADDRESS]" at bounding box center [349, 93] width 47 height 6
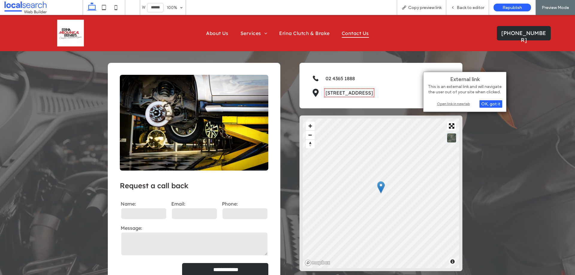
click at [447, 104] on div "Open link in new tab" at bounding box center [465, 104] width 75 height 6
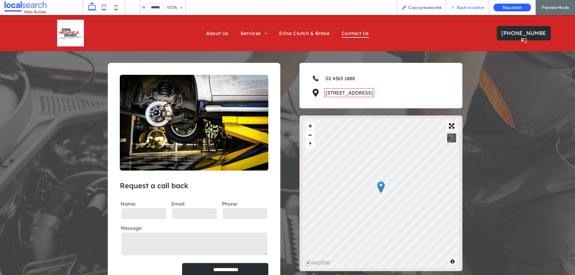
click at [473, 4] on div "Back to editor" at bounding box center [468, 7] width 43 height 15
click at [465, 8] on span "Back to editor" at bounding box center [471, 7] width 28 height 5
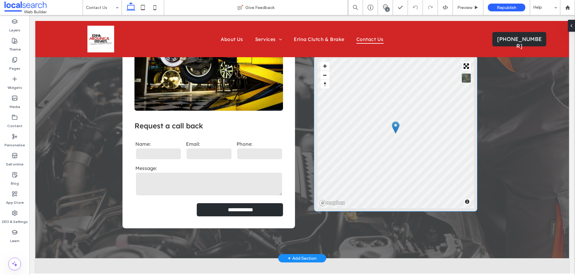
scroll to position [126, 0]
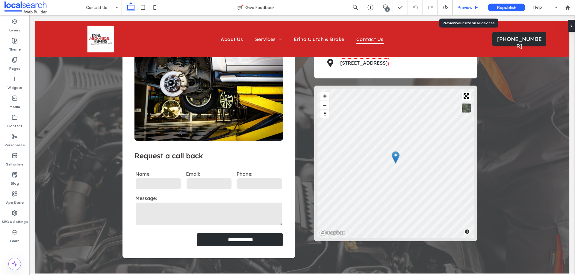
click at [457, 6] on div "Preview" at bounding box center [468, 7] width 30 height 5
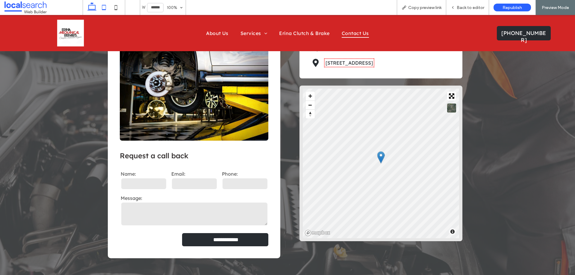
click at [105, 7] on icon at bounding box center [104, 7] width 12 height 12
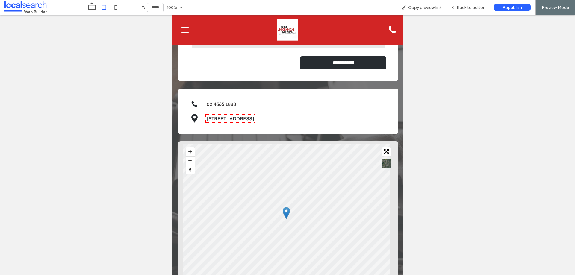
scroll to position [220, 0]
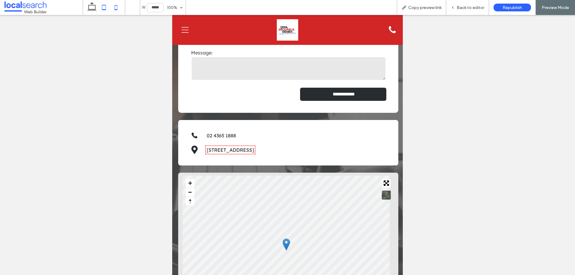
click at [116, 9] on use at bounding box center [116, 7] width 3 height 5
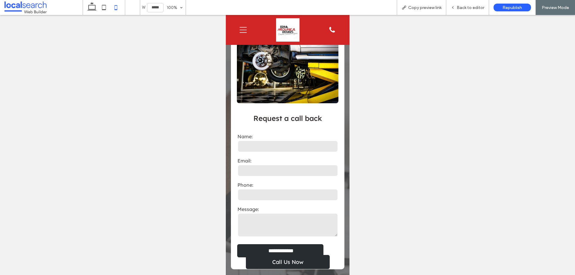
scroll to position [0, 0]
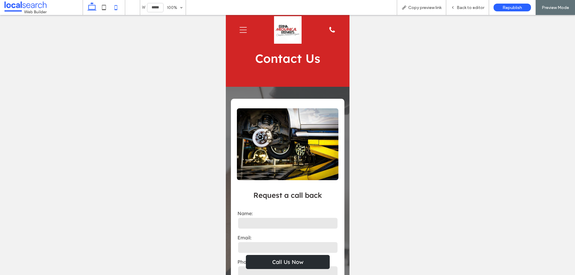
click at [92, 7] on icon at bounding box center [92, 7] width 12 height 12
type input "******"
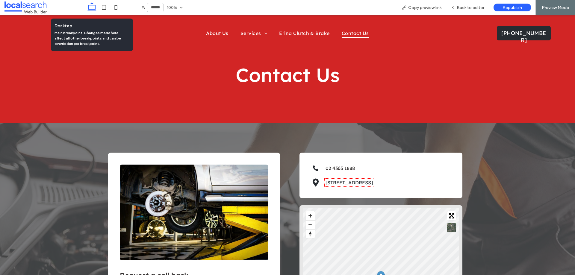
scroll to position [64, 0]
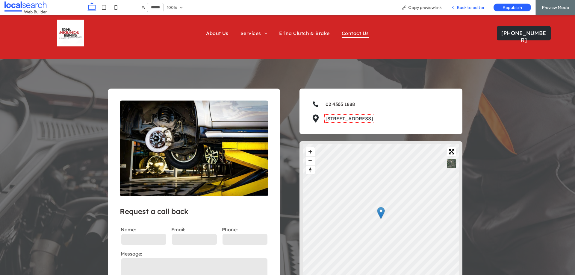
click at [472, 8] on span "Back to editor" at bounding box center [471, 7] width 28 height 5
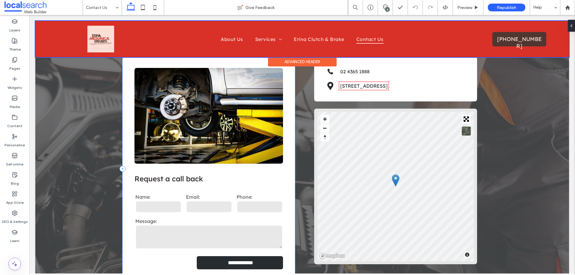
scroll to position [160, 0]
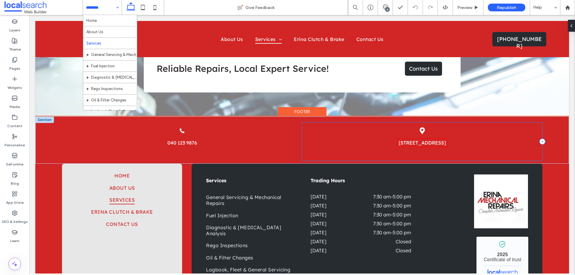
scroll to position [1079, 0]
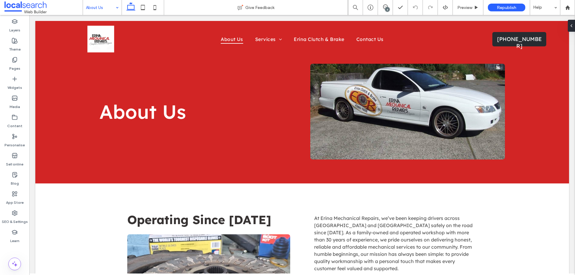
scroll to position [464, 0]
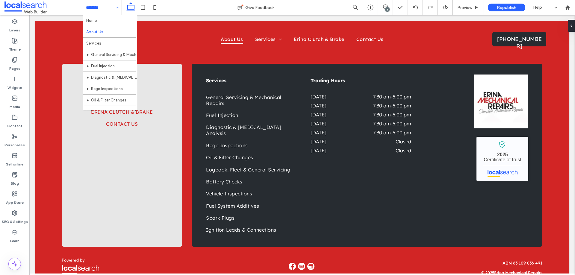
click at [87, 9] on input at bounding box center [101, 7] width 30 height 15
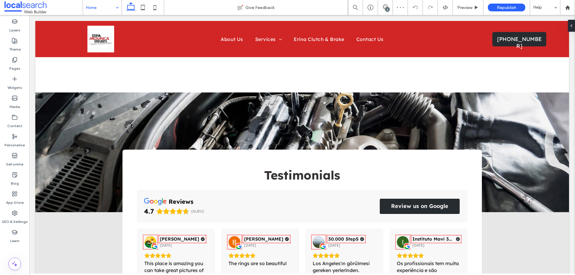
scroll to position [1596, 0]
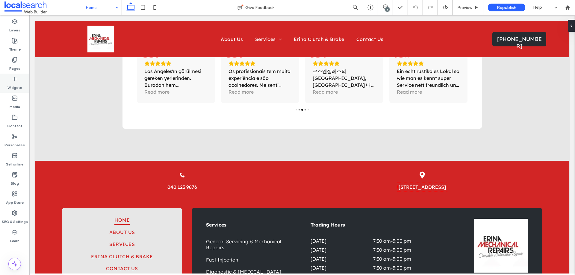
click at [18, 87] on label "Widgets" at bounding box center [14, 86] width 15 height 8
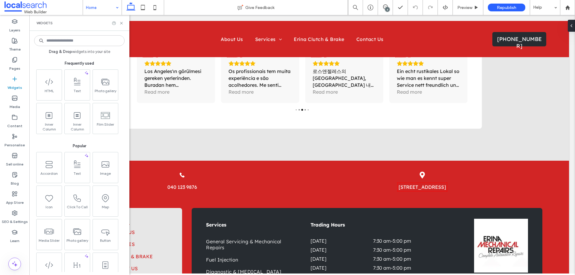
click at [75, 44] on input at bounding box center [79, 40] width 91 height 11
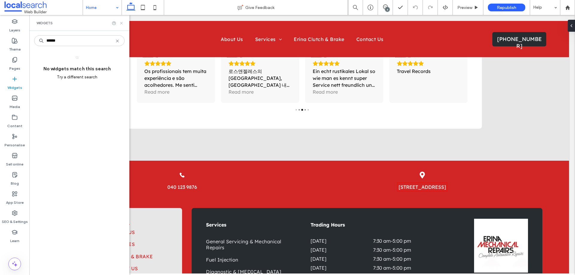
type input "******"
click at [122, 25] on icon at bounding box center [121, 23] width 4 height 4
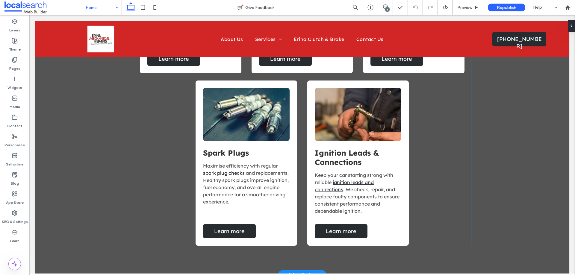
scroll to position [1117, 0]
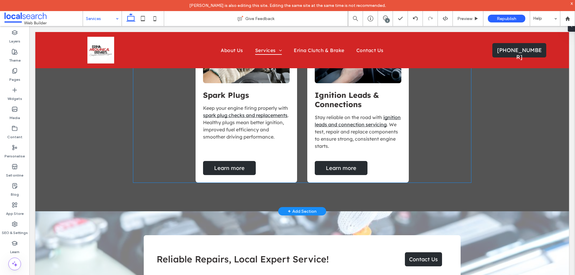
scroll to position [1049, 0]
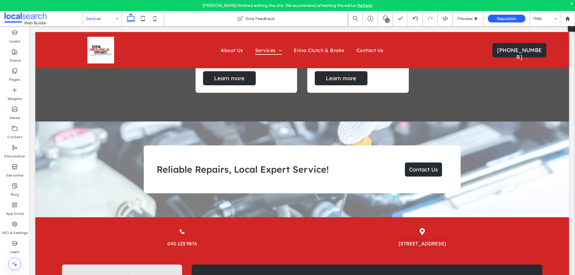
click at [108, 18] on input at bounding box center [101, 18] width 30 height 15
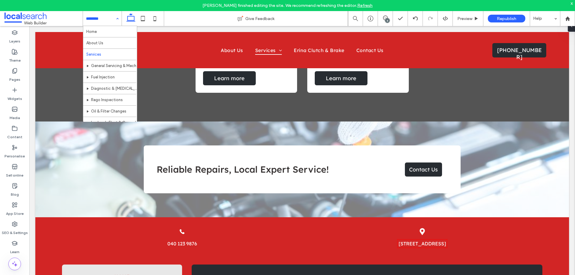
scroll to position [86, 0]
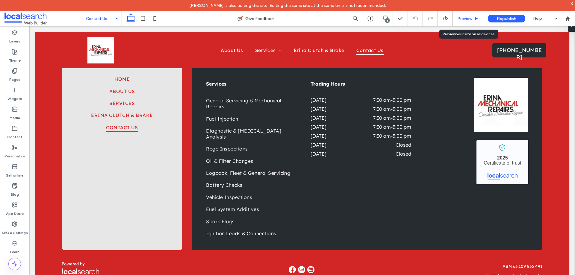
click at [464, 21] on span "Preview" at bounding box center [465, 18] width 15 height 5
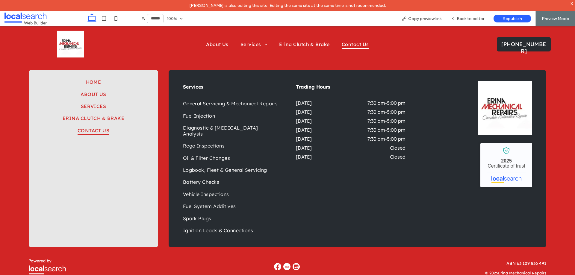
click at [295, 269] on img at bounding box center [296, 266] width 7 height 7
click at [295, 266] on img at bounding box center [296, 266] width 7 height 7
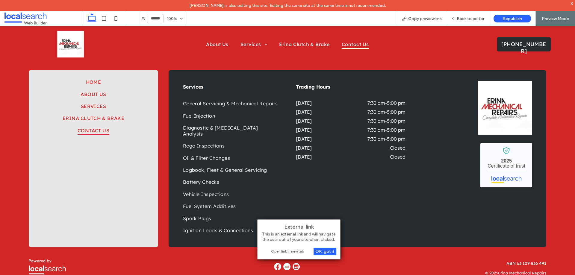
click at [297, 253] on div "Open link in new tab" at bounding box center [299, 251] width 75 height 6
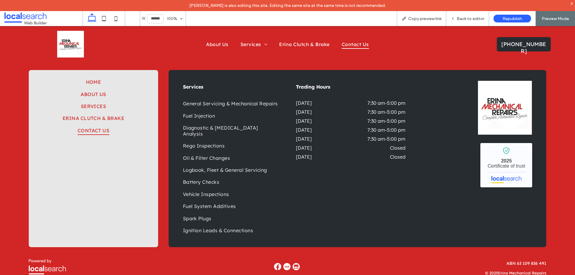
click at [284, 268] on img at bounding box center [287, 266] width 7 height 7
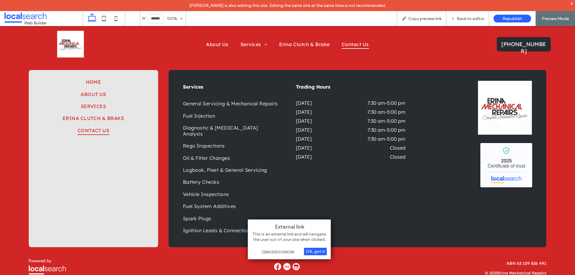
drag, startPoint x: 281, startPoint y: 251, endPoint x: 280, endPoint y: 254, distance: 3.4
click at [281, 251] on div "Open link in new tab" at bounding box center [289, 251] width 75 height 6
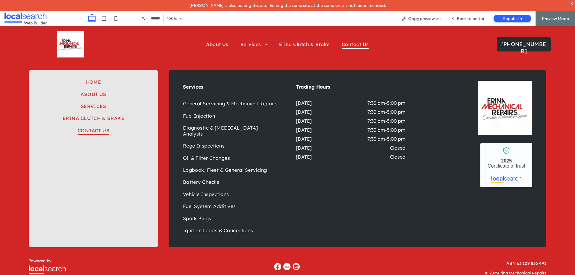
click at [275, 266] on img at bounding box center [277, 266] width 7 height 7
click at [276, 266] on img at bounding box center [277, 266] width 7 height 7
click at [275, 268] on img at bounding box center [277, 266] width 7 height 7
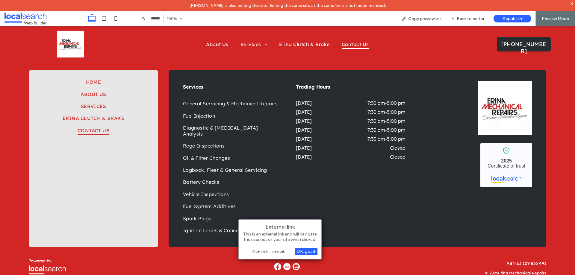
click at [275, 253] on div "Open link in new tab" at bounding box center [280, 251] width 75 height 6
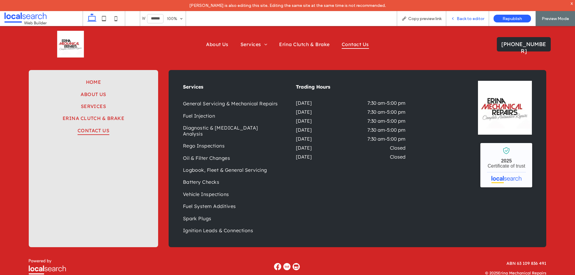
click at [462, 21] on span "Back to editor" at bounding box center [471, 18] width 28 height 5
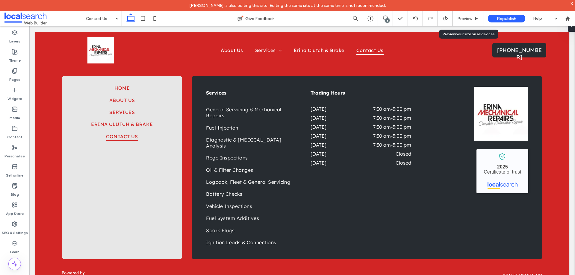
scroll to position [530, 0]
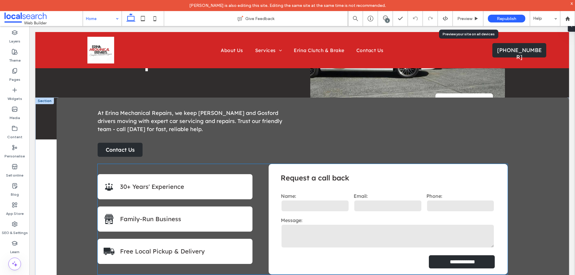
scroll to position [120, 0]
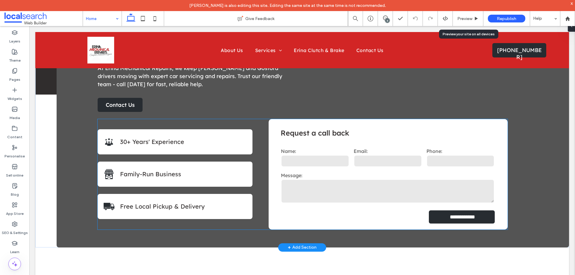
click at [417, 165] on input "email" at bounding box center [388, 161] width 68 height 12
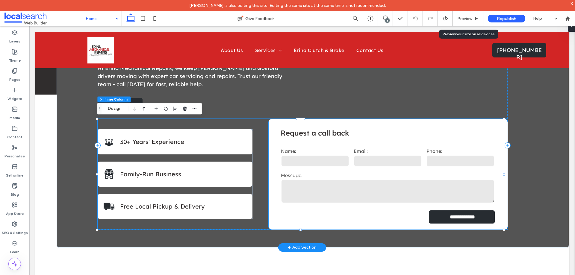
click at [424, 159] on div "Phone:" at bounding box center [460, 158] width 73 height 24
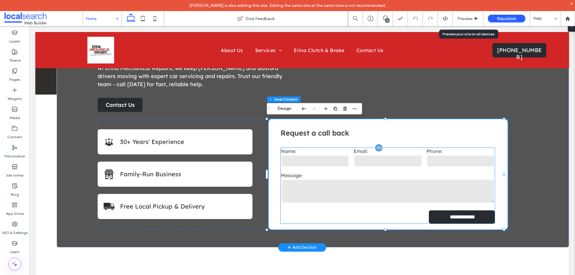
click at [427, 153] on label "Phone:" at bounding box center [461, 151] width 68 height 6
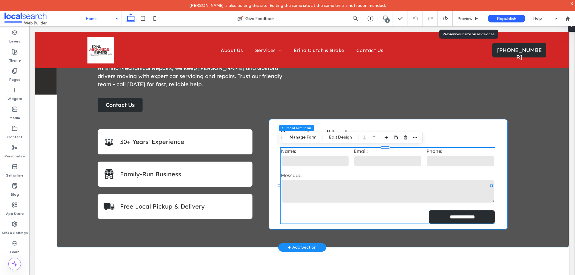
type input "*"
type input "***"
type input "*"
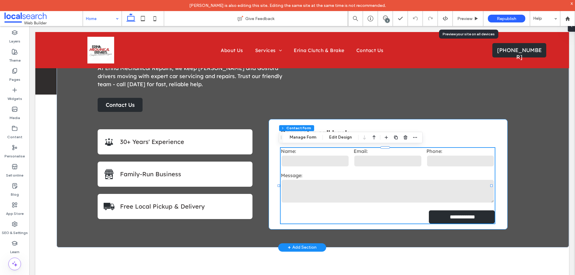
type input "***"
type input "*"
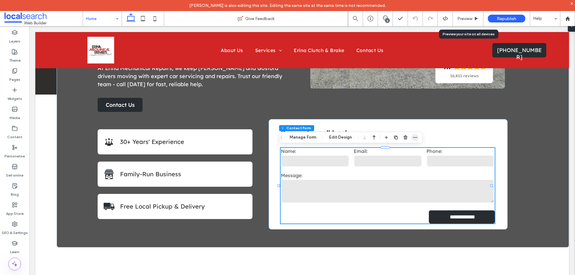
click at [416, 138] on icon "button" at bounding box center [415, 137] width 5 height 5
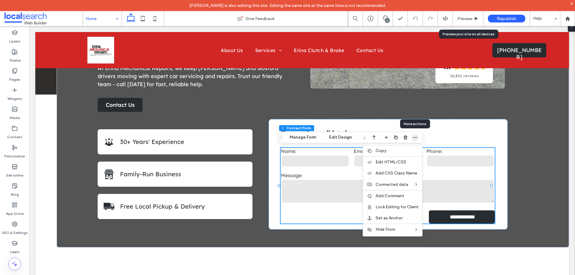
click at [416, 138] on icon "button" at bounding box center [415, 137] width 5 height 5
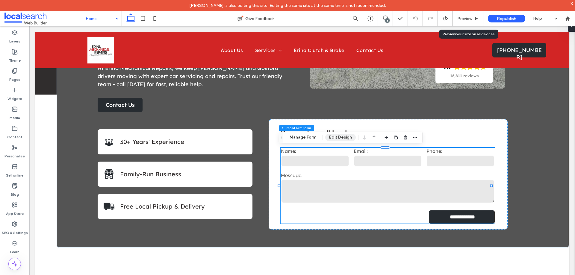
click at [345, 140] on button "Edit Design" at bounding box center [340, 137] width 31 height 7
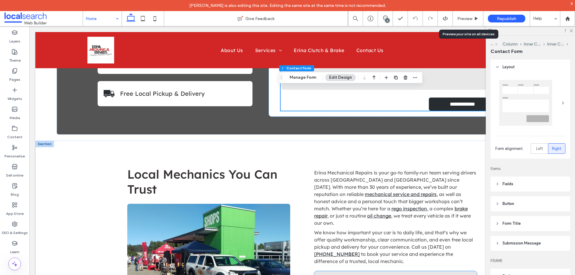
scroll to position [180, 0]
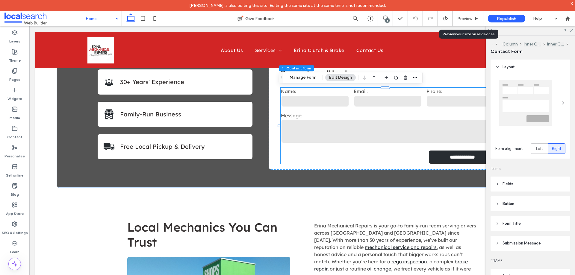
click at [534, 241] on span "Submission Message" at bounding box center [522, 244] width 38 height 6
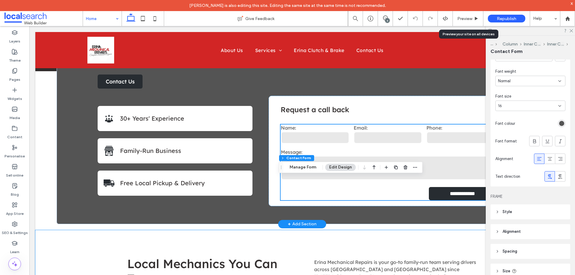
scroll to position [90, 0]
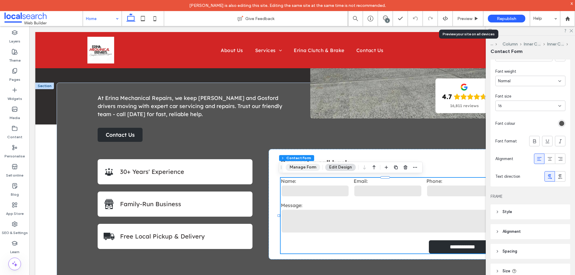
click at [303, 166] on button "Manage Form" at bounding box center [303, 167] width 34 height 7
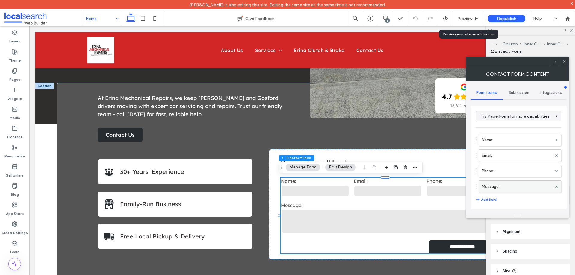
click at [507, 190] on label "Message:" at bounding box center [517, 187] width 70 height 12
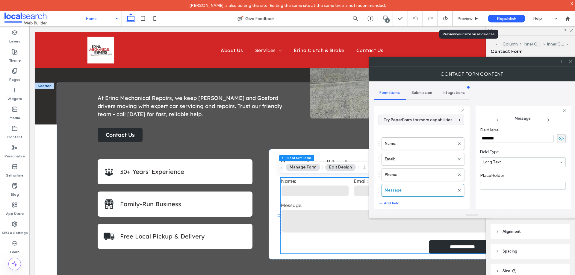
scroll to position [42, 0]
click at [406, 172] on label "Phone:" at bounding box center [420, 175] width 70 height 12
type input "*"
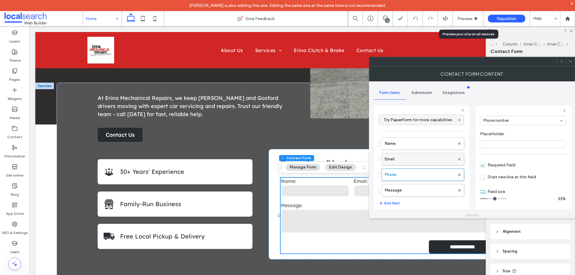
click at [420, 159] on label "Email:" at bounding box center [420, 159] width 70 height 12
click at [419, 144] on label "Name:" at bounding box center [420, 144] width 70 height 12
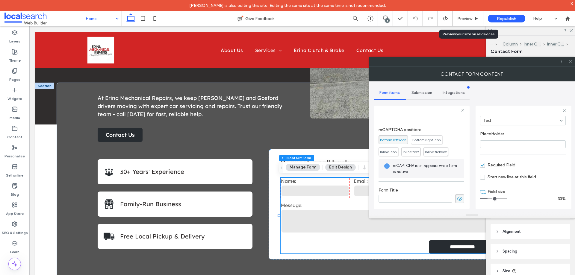
scroll to position [125, 0]
click at [420, 97] on div "Submission" at bounding box center [422, 92] width 32 height 13
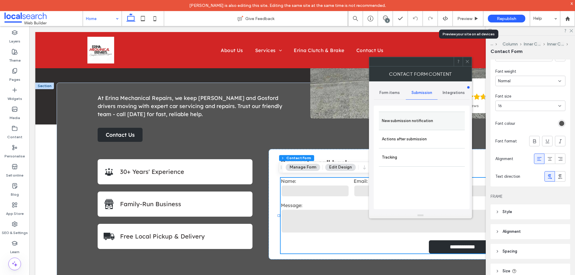
click at [424, 119] on label "New submission notification" at bounding box center [422, 121] width 80 height 12
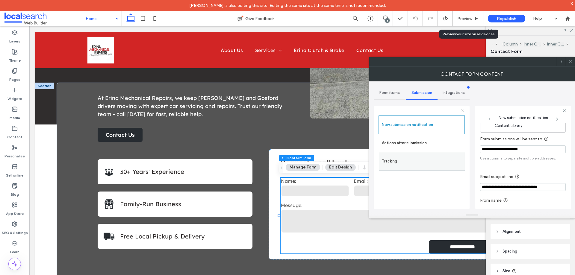
scroll to position [31, 0]
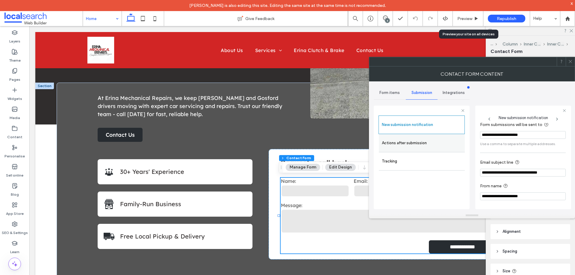
click at [443, 147] on label "Actions after submission" at bounding box center [422, 143] width 80 height 12
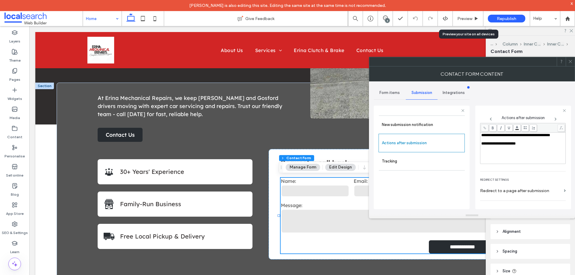
scroll to position [103, 0]
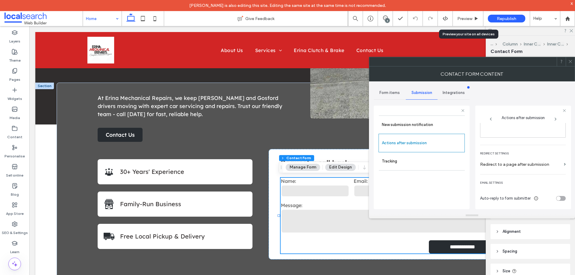
click at [570, 60] on icon at bounding box center [571, 61] width 4 height 4
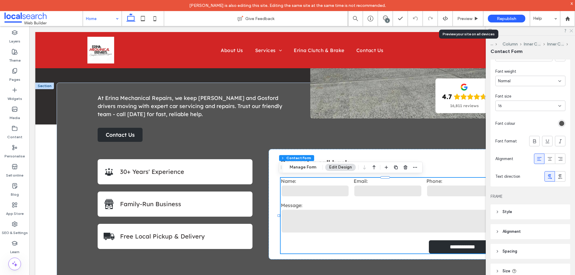
click at [573, 31] on icon at bounding box center [571, 30] width 4 height 4
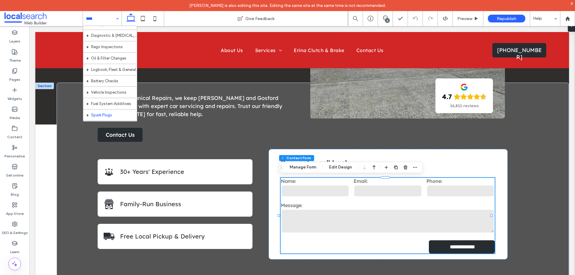
scroll to position [86, 0]
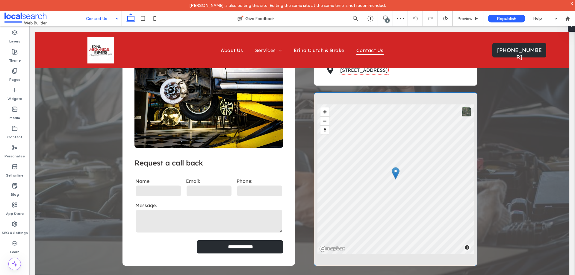
scroll to position [120, 0]
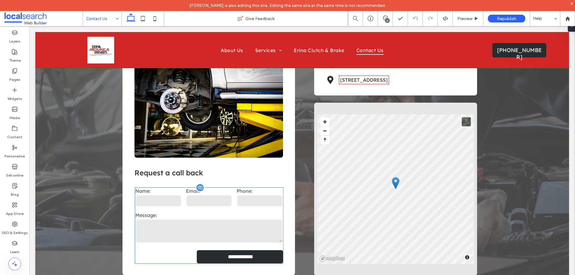
drag, startPoint x: 237, startPoint y: 199, endPoint x: 243, endPoint y: 195, distance: 7.3
click at [237, 199] on input "tel" at bounding box center [260, 201] width 46 height 12
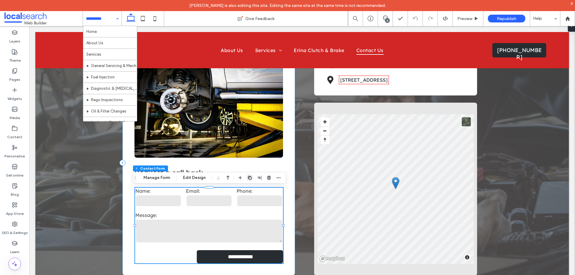
type input "*"
type input "***"
type input "*"
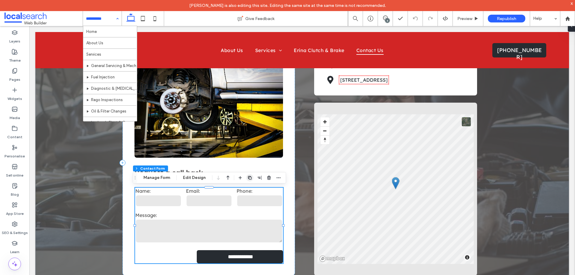
type input "***"
type input "*"
click at [277, 178] on icon "button" at bounding box center [278, 178] width 5 height 5
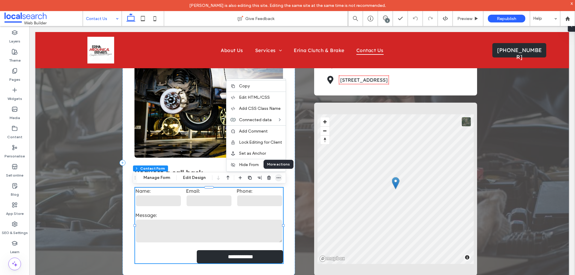
click at [277, 178] on icon "button" at bounding box center [278, 178] width 5 height 5
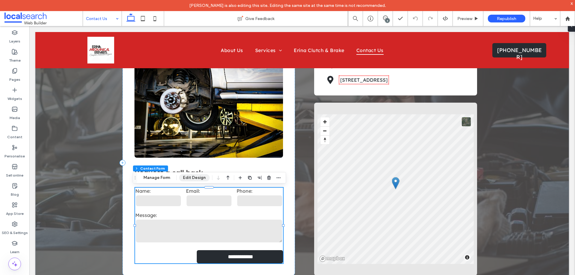
click at [201, 177] on button "Edit Design" at bounding box center [194, 177] width 31 height 7
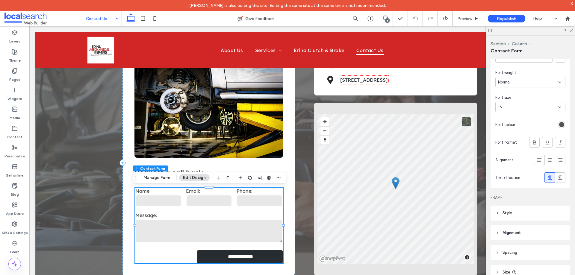
scroll to position [208, 0]
click at [540, 160] on div at bounding box center [540, 161] width 10 height 10
click at [166, 179] on button "Manage Form" at bounding box center [157, 177] width 34 height 7
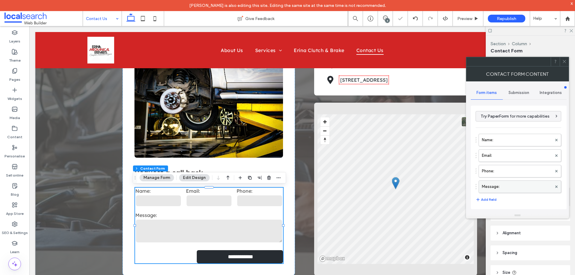
click at [499, 187] on label "Message:" at bounding box center [517, 187] width 70 height 12
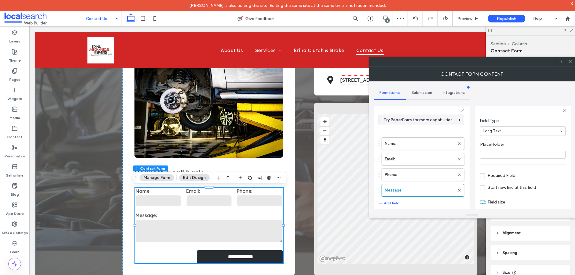
scroll to position [42, 0]
click at [394, 178] on label "Phone:" at bounding box center [420, 175] width 70 height 12
type input "*"
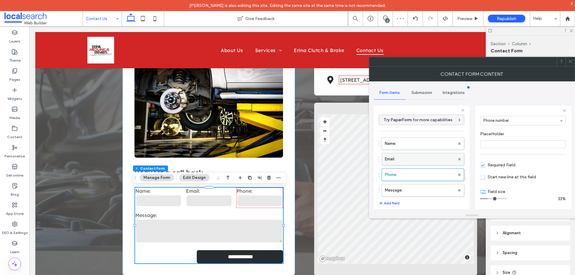
click at [405, 161] on label "Email:" at bounding box center [420, 159] width 70 height 12
click at [410, 146] on label "Name:" at bounding box center [420, 144] width 70 height 12
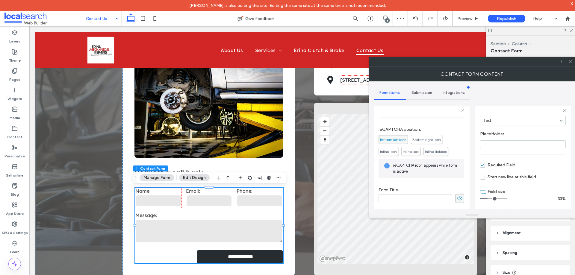
scroll to position [125, 0]
click at [420, 93] on span "Submission" at bounding box center [422, 93] width 21 height 5
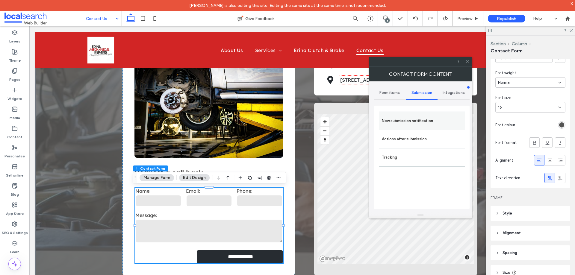
click at [433, 119] on label "New submission notification" at bounding box center [422, 121] width 80 height 12
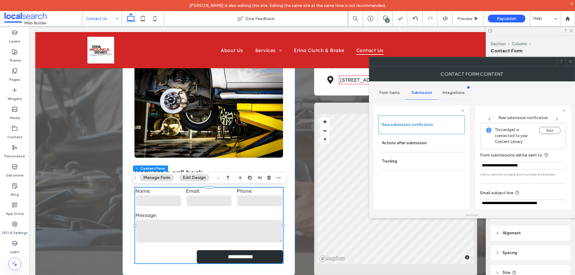
scroll to position [31, 0]
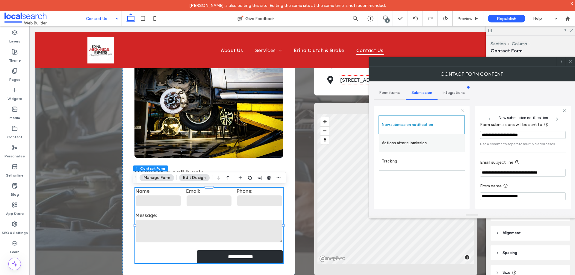
click at [426, 143] on label "Actions after submission" at bounding box center [422, 143] width 80 height 12
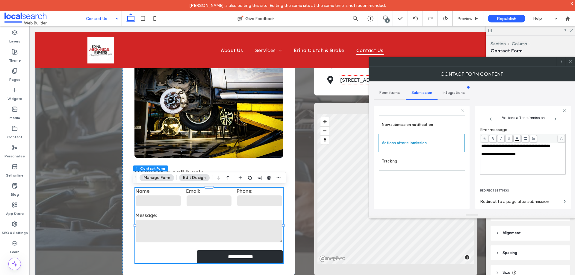
scroll to position [103, 0]
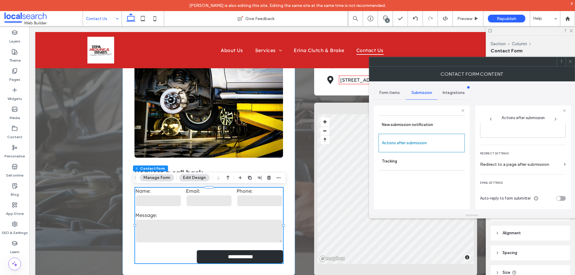
click at [570, 63] on icon at bounding box center [571, 61] width 4 height 4
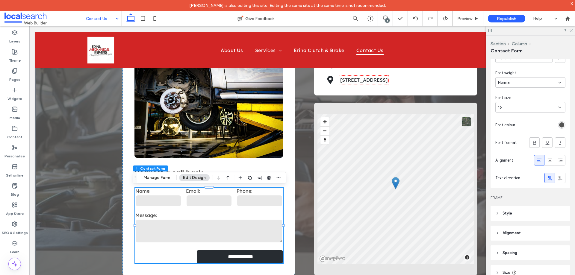
click at [572, 31] on icon at bounding box center [571, 30] width 4 height 4
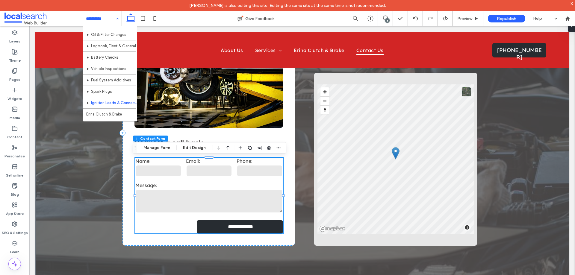
scroll to position [86, 0]
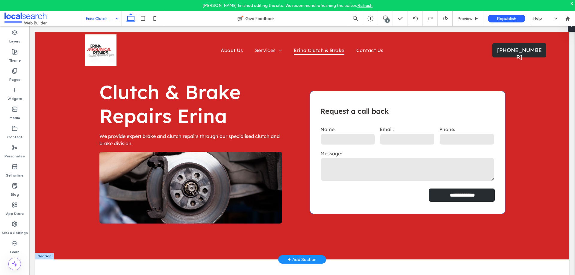
drag, startPoint x: 401, startPoint y: 155, endPoint x: 489, endPoint y: 94, distance: 107.6
click at [401, 155] on label "Message:" at bounding box center [408, 154] width 174 height 6
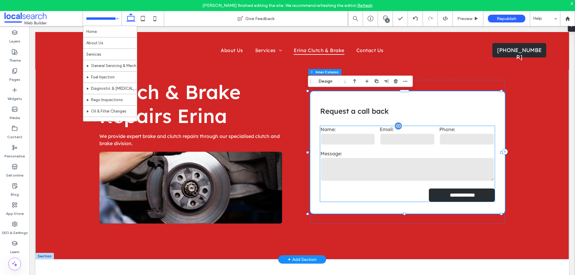
click at [429, 145] on input "email" at bounding box center [407, 139] width 55 height 12
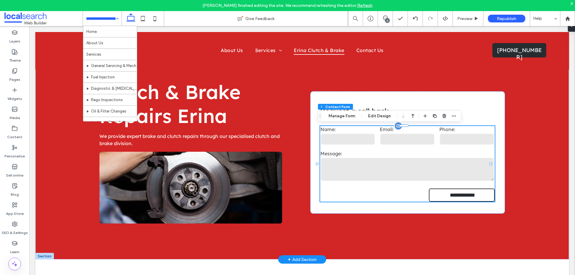
type input "*"
type input "***"
type input "*"
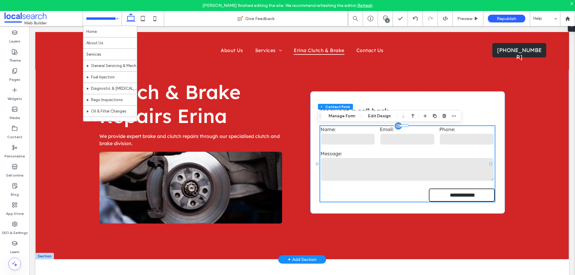
type input "***"
type input "*"
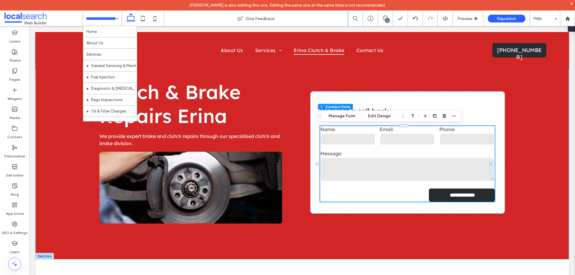
click at [449, 116] on div at bounding box center [440, 116] width 36 height 11
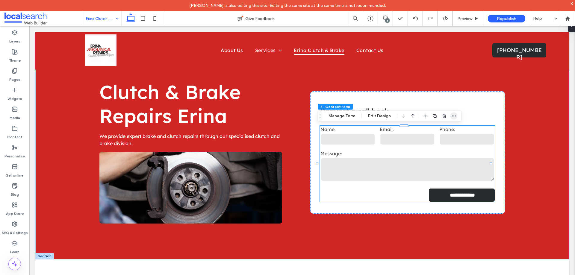
click at [453, 116] on use "button" at bounding box center [454, 116] width 4 height 1
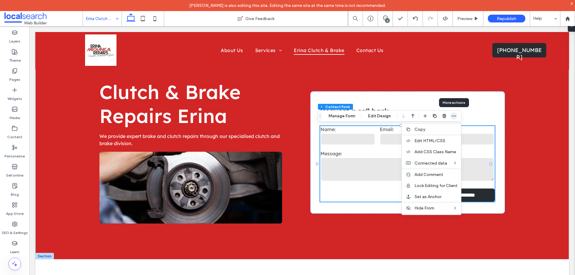
click at [453, 116] on use "button" at bounding box center [454, 116] width 4 height 1
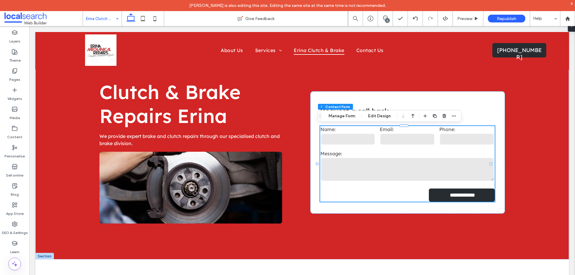
click at [390, 117] on button "Edit Design" at bounding box center [379, 116] width 31 height 7
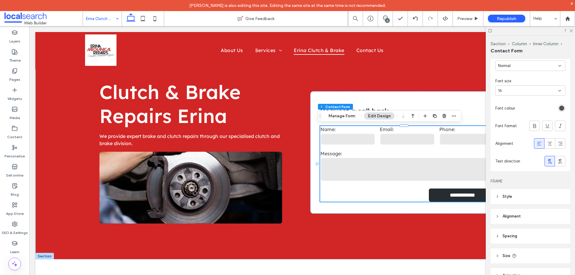
scroll to position [268, 0]
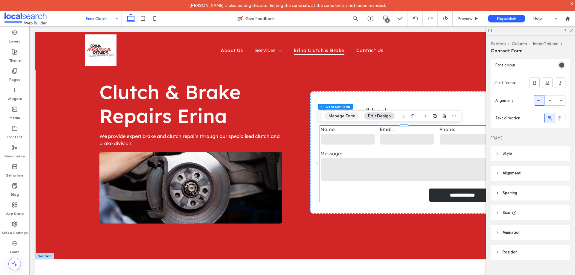
click at [342, 117] on button "Manage Form" at bounding box center [342, 116] width 34 height 7
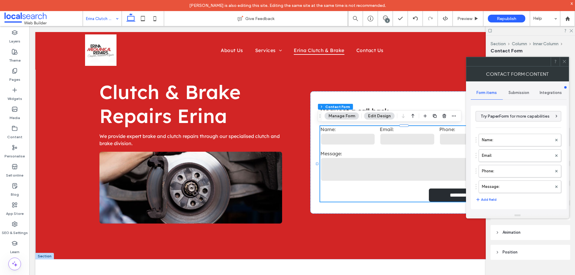
type input "**********"
click at [512, 182] on label "Message:" at bounding box center [517, 187] width 70 height 12
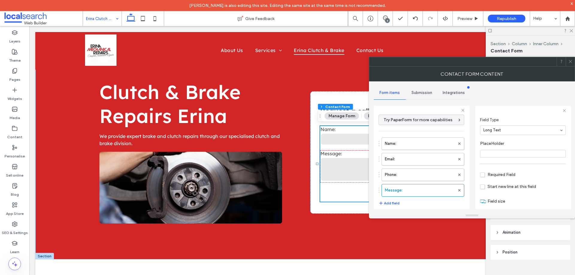
scroll to position [42, 0]
click at [430, 172] on label "Phone:" at bounding box center [420, 175] width 70 height 12
type input "*"
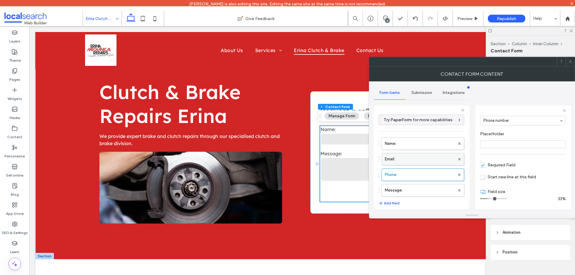
click at [428, 161] on label "Email:" at bounding box center [420, 159] width 70 height 12
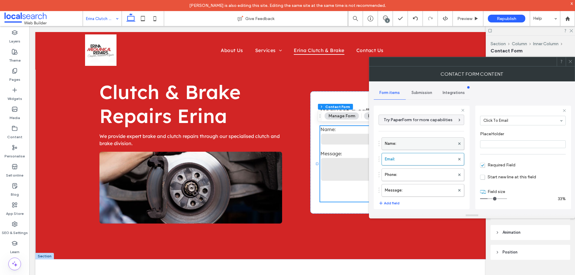
click at [428, 143] on label "Name:" at bounding box center [420, 144] width 70 height 12
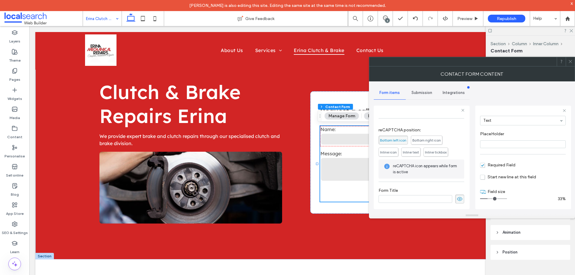
scroll to position [125, 0]
click at [420, 97] on div "Submission" at bounding box center [422, 92] width 32 height 13
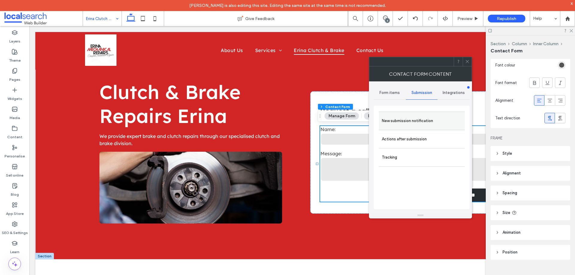
click at [428, 121] on label "New submission notification" at bounding box center [422, 121] width 80 height 12
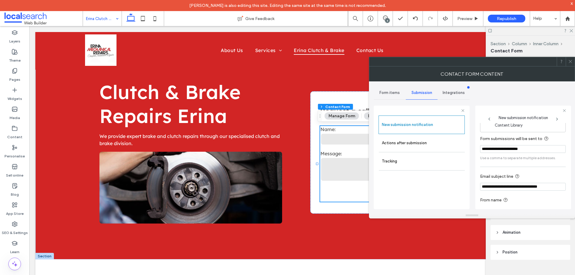
scroll to position [31, 0]
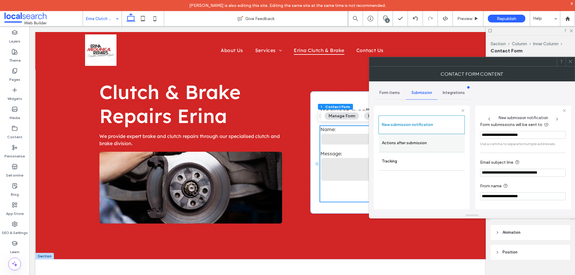
click at [439, 144] on label "Actions after submission" at bounding box center [422, 143] width 80 height 12
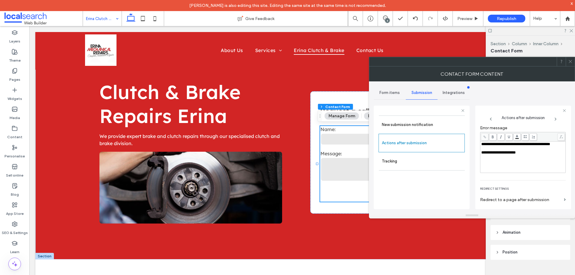
scroll to position [103, 0]
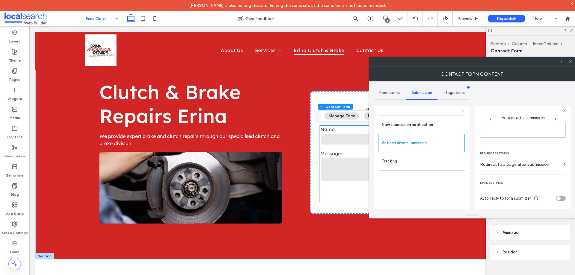
click at [573, 62] on div at bounding box center [570, 61] width 9 height 9
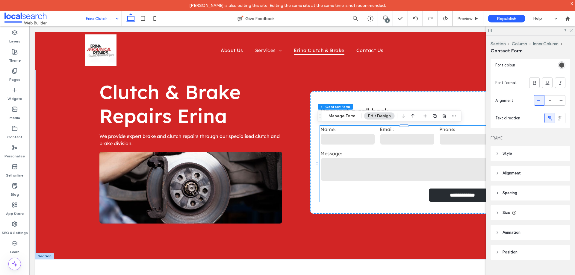
click at [571, 29] on icon at bounding box center [571, 30] width 4 height 4
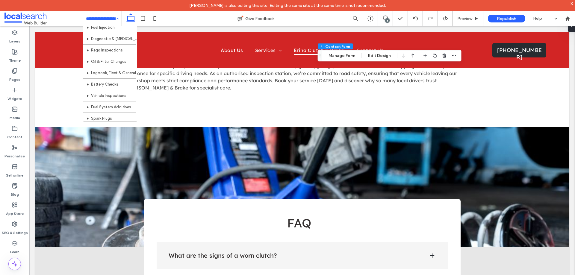
scroll to position [86, 0]
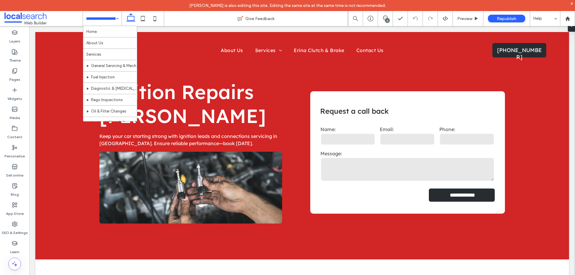
click at [116, 17] on div "Home About Us Services General Servicing & Mechanical Repairs Fuel Injection Di…" at bounding box center [102, 18] width 39 height 15
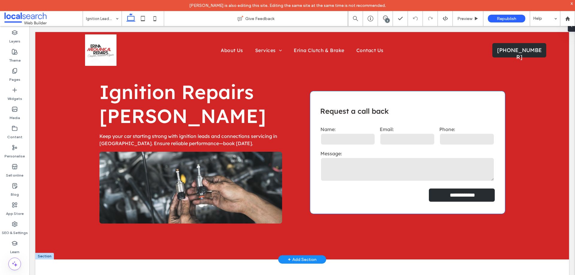
click at [444, 132] on label "Phone:" at bounding box center [467, 129] width 55 height 6
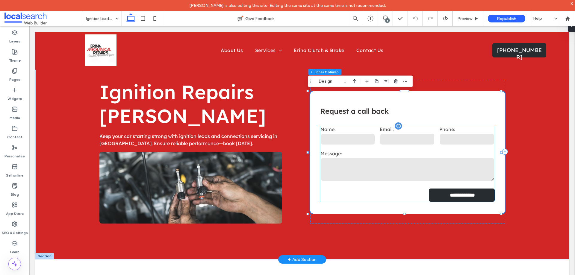
click at [462, 138] on input "tel" at bounding box center [467, 139] width 55 height 12
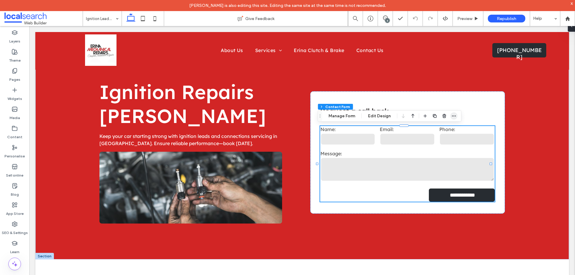
click at [456, 115] on span "button" at bounding box center [454, 116] width 7 height 7
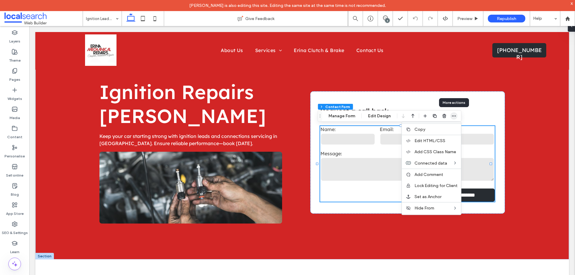
click at [456, 115] on icon "button" at bounding box center [454, 116] width 5 height 5
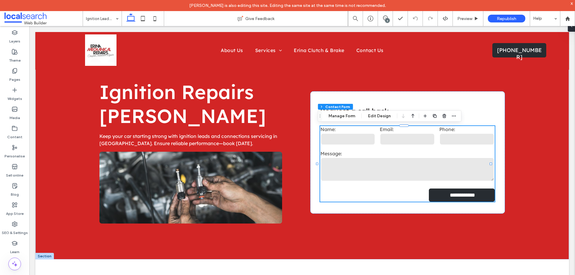
drag, startPoint x: 388, startPoint y: 117, endPoint x: 405, endPoint y: 121, distance: 18.2
click at [387, 117] on button "Edit Design" at bounding box center [379, 116] width 31 height 7
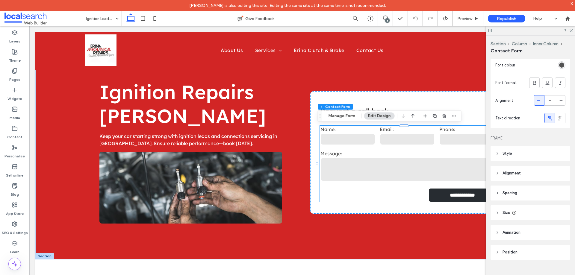
click at [347, 112] on div "Section Column Inner Column Contact Form Manage Form Edit Design" at bounding box center [390, 116] width 144 height 11
click at [346, 114] on button "Manage Form" at bounding box center [342, 116] width 34 height 7
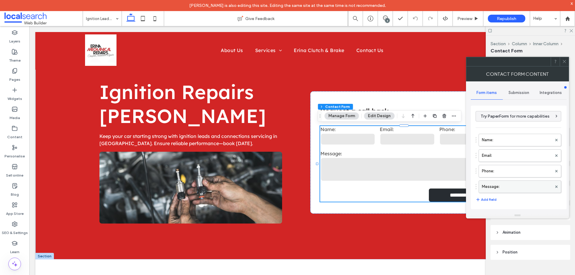
click at [497, 186] on label "Message:" at bounding box center [517, 187] width 70 height 12
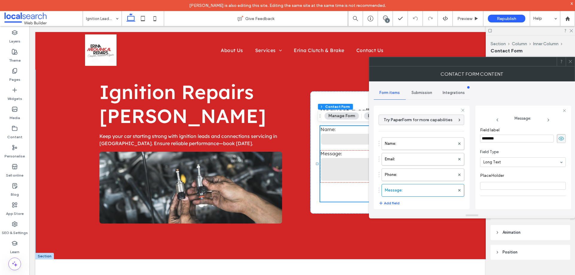
scroll to position [42, 0]
click at [429, 172] on label "Phone:" at bounding box center [420, 175] width 70 height 12
type input "*"
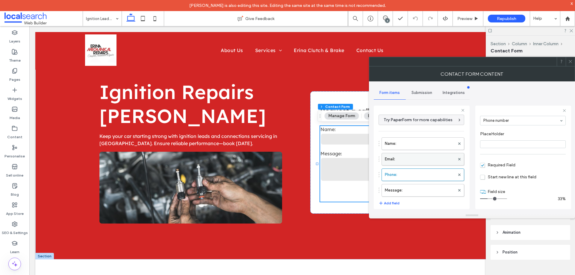
click at [425, 159] on label "Email:" at bounding box center [420, 159] width 70 height 12
click at [424, 143] on label "Name:" at bounding box center [420, 144] width 70 height 12
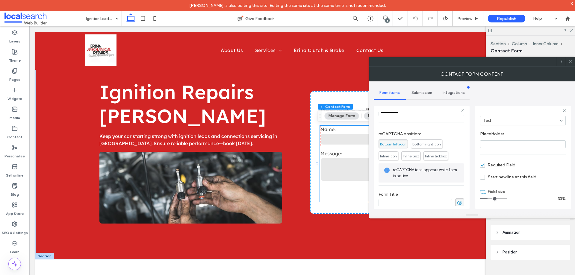
click at [420, 96] on div "Submission" at bounding box center [422, 92] width 32 height 13
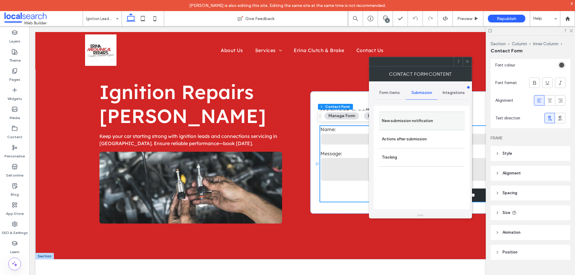
click at [426, 119] on label "New submission notification" at bounding box center [422, 121] width 80 height 12
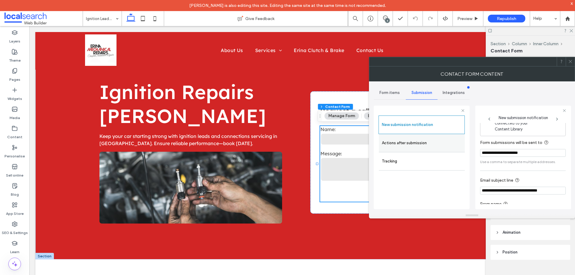
scroll to position [31, 0]
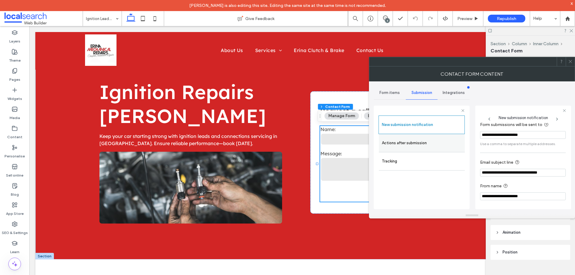
click at [418, 145] on label "Actions after submission" at bounding box center [422, 143] width 80 height 12
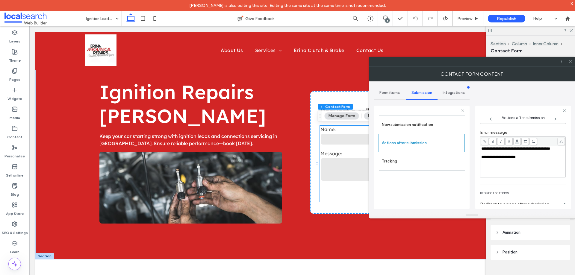
scroll to position [103, 0]
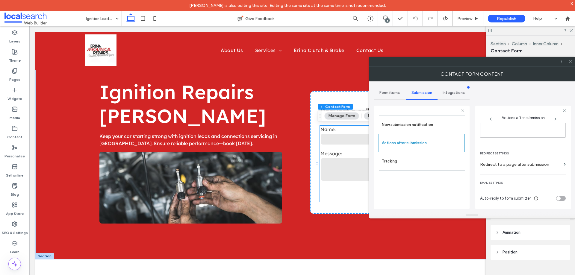
click at [571, 63] on icon at bounding box center [571, 61] width 4 height 4
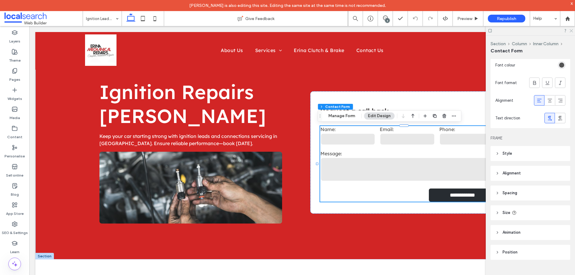
drag, startPoint x: 572, startPoint y: 30, endPoint x: 373, endPoint y: 5, distance: 200.8
click at [572, 30] on icon at bounding box center [571, 30] width 4 height 4
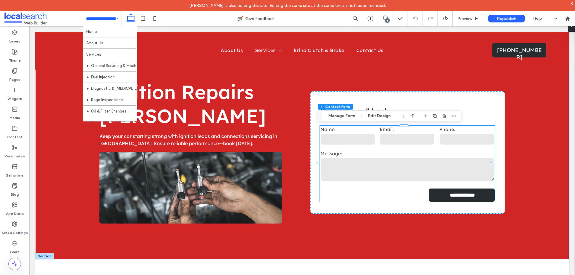
drag, startPoint x: 107, startPoint y: 17, endPoint x: 120, endPoint y: 53, distance: 38.4
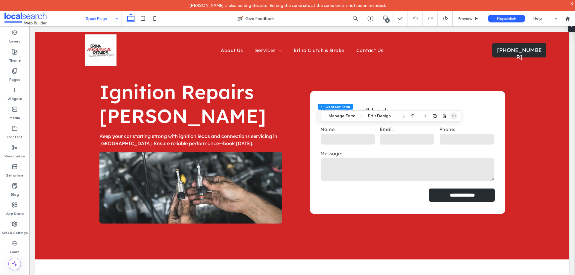
click at [454, 117] on icon "button" at bounding box center [454, 116] width 5 height 5
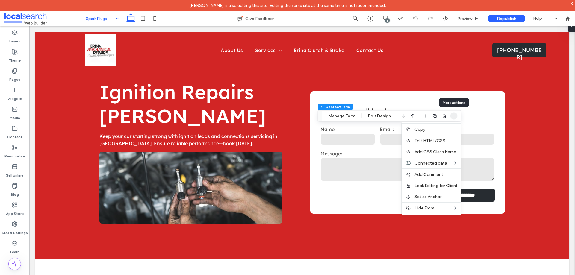
click at [454, 117] on icon "button" at bounding box center [454, 116] width 5 height 5
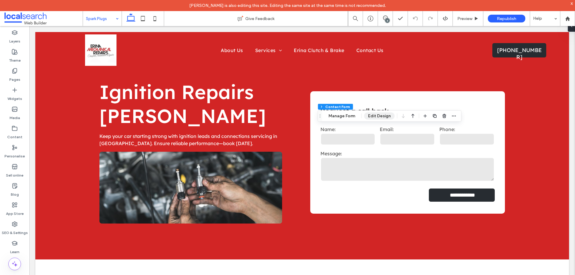
click at [382, 116] on button "Edit Design" at bounding box center [379, 116] width 31 height 7
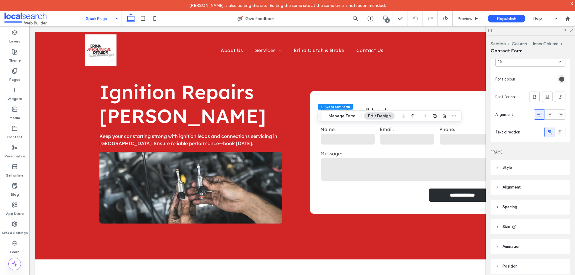
scroll to position [268, 0]
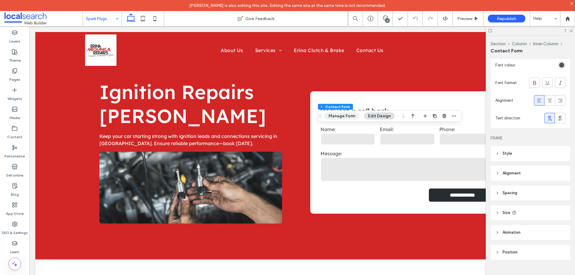
click at [351, 119] on button "Manage Form" at bounding box center [342, 116] width 34 height 7
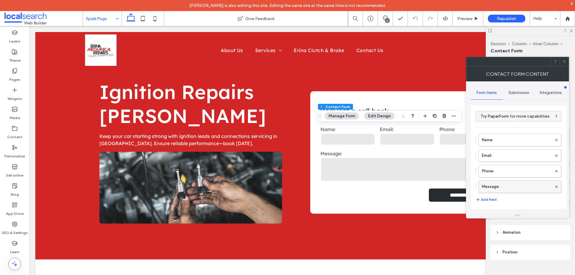
click at [522, 189] on label "Message:" at bounding box center [517, 187] width 70 height 12
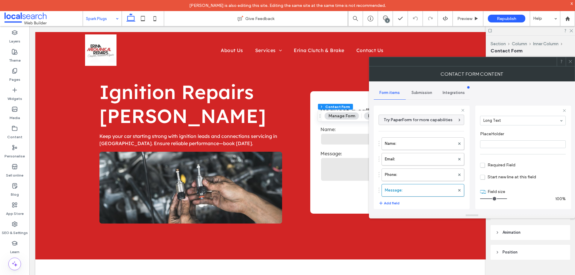
scroll to position [42, 0]
click at [435, 177] on label "Phone:" at bounding box center [420, 175] width 70 height 12
type input "*"
click at [431, 160] on label "Email:" at bounding box center [420, 159] width 70 height 12
click at [432, 150] on div "Name: Email: Phone: Message:" at bounding box center [422, 166] width 86 height 62
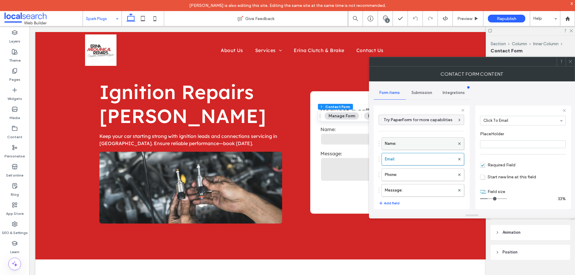
click at [431, 143] on label "Name:" at bounding box center [420, 144] width 70 height 12
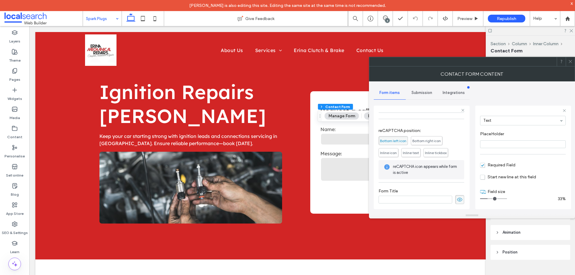
scroll to position [125, 0]
click at [423, 97] on div "Submission" at bounding box center [422, 92] width 32 height 13
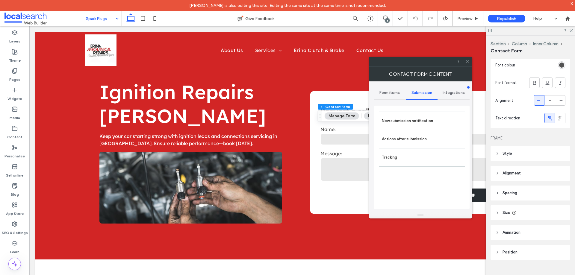
click at [432, 122] on label "New submission notification" at bounding box center [422, 121] width 80 height 12
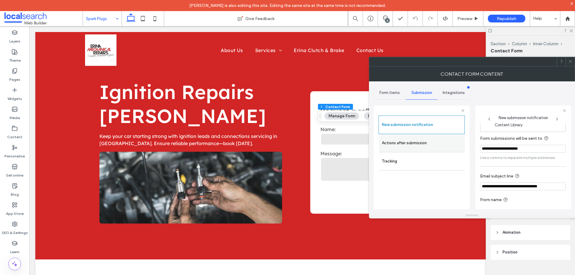
scroll to position [31, 0]
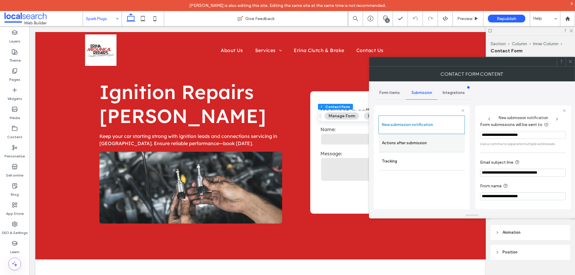
click at [420, 145] on label "Actions after submission" at bounding box center [422, 143] width 80 height 12
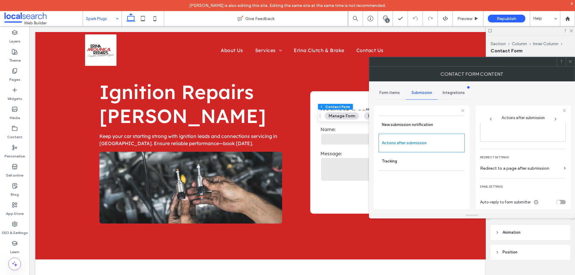
scroll to position [103, 0]
click at [572, 63] on icon at bounding box center [571, 61] width 4 height 4
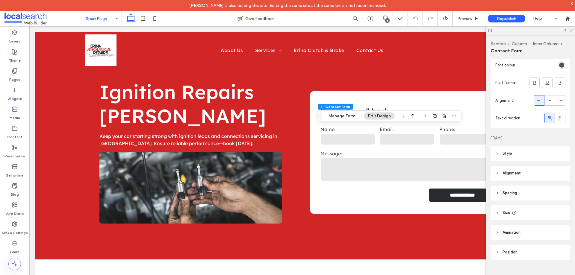
click at [572, 29] on icon at bounding box center [571, 30] width 4 height 4
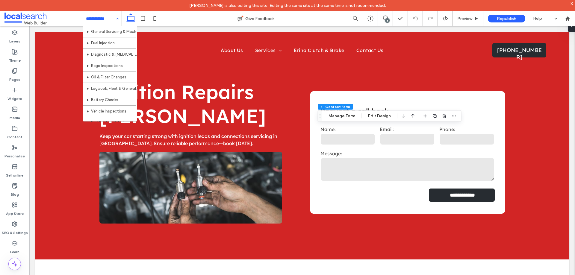
scroll to position [86, 0]
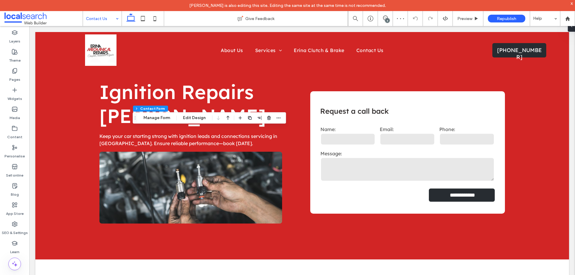
type input "*"
type input "***"
type input "*"
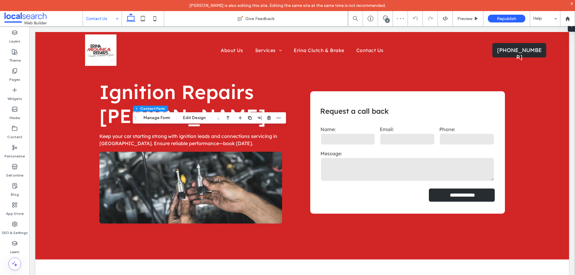
type input "***"
type input "*"
click at [200, 116] on button "Edit Design" at bounding box center [194, 117] width 31 height 7
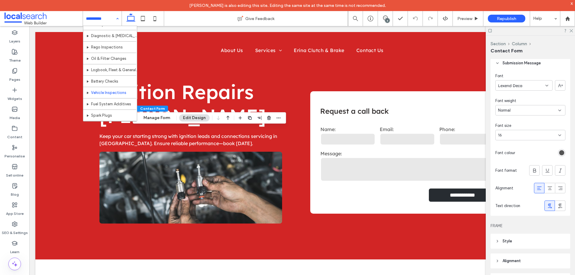
scroll to position [86, 0]
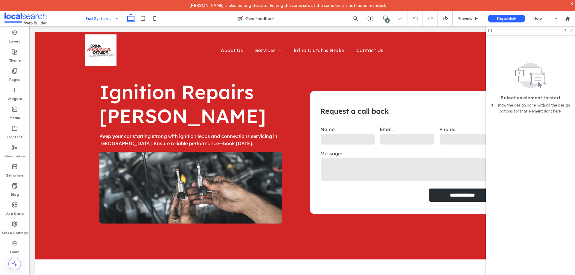
click at [572, 30] on use at bounding box center [571, 30] width 3 height 3
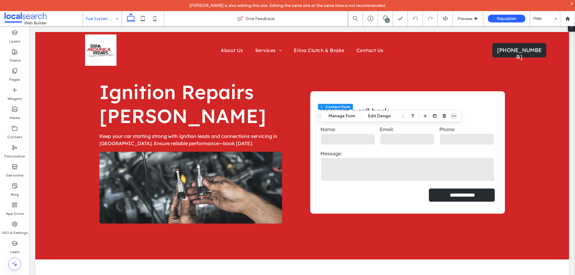
click at [456, 116] on icon "button" at bounding box center [454, 116] width 5 height 5
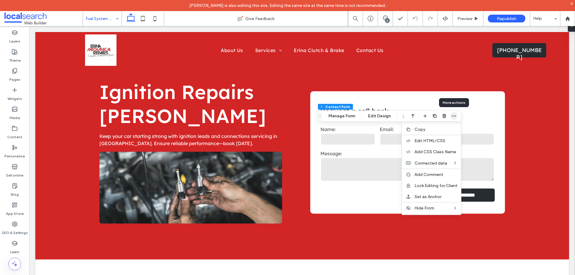
click at [456, 116] on icon "button" at bounding box center [454, 116] width 5 height 5
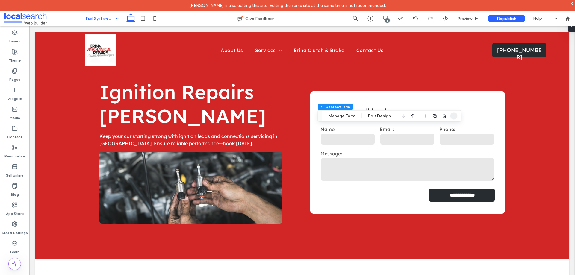
click at [453, 115] on icon "button" at bounding box center [454, 116] width 5 height 5
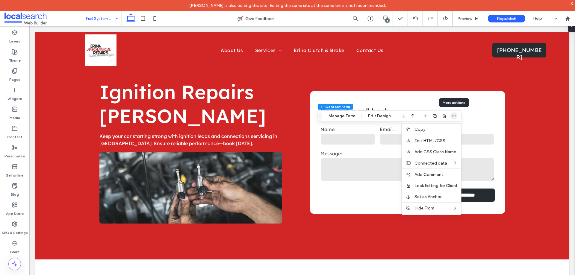
click at [453, 115] on icon "button" at bounding box center [454, 116] width 5 height 5
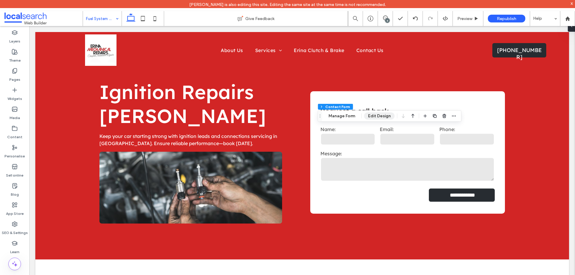
click at [375, 114] on button "Edit Design" at bounding box center [379, 116] width 31 height 7
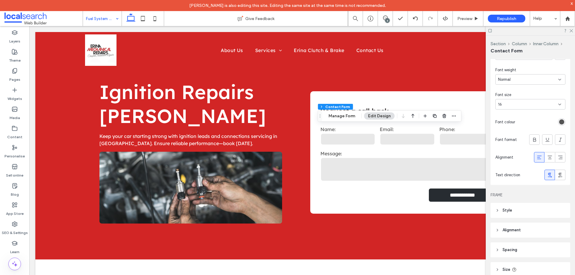
scroll to position [268, 0]
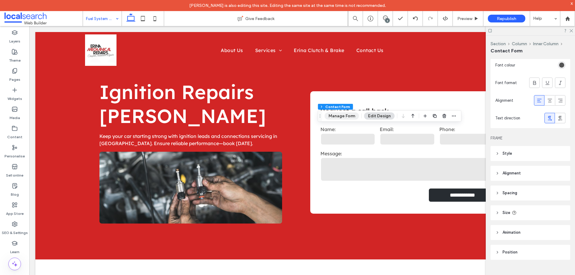
click at [339, 117] on button "Manage Form" at bounding box center [342, 116] width 34 height 7
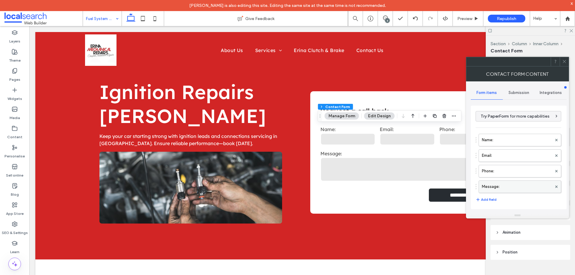
click at [506, 186] on label "Message:" at bounding box center [517, 187] width 70 height 12
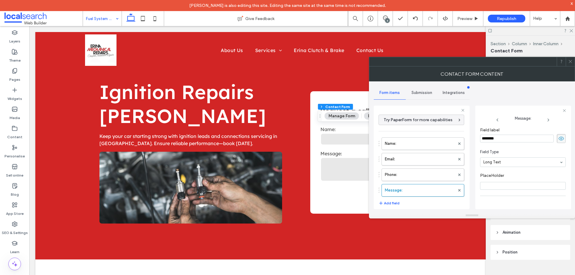
scroll to position [42, 0]
click at [413, 173] on label "Phone:" at bounding box center [420, 175] width 70 height 12
type input "*"
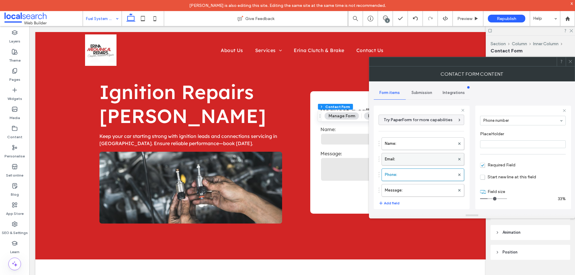
click at [416, 160] on label "Email:" at bounding box center [420, 159] width 70 height 12
click at [416, 144] on label "Name:" at bounding box center [420, 144] width 70 height 12
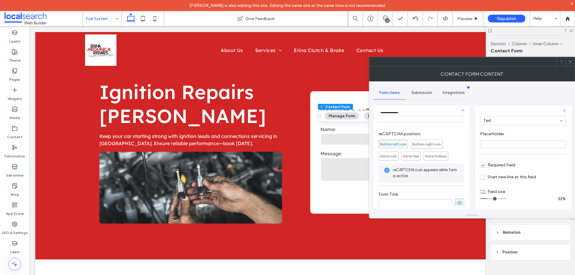
scroll to position [125, 0]
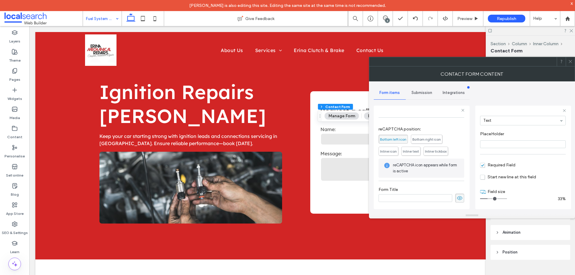
click at [427, 94] on span "Submission" at bounding box center [422, 93] width 21 height 5
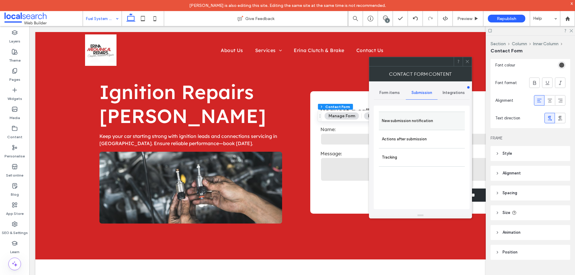
click at [430, 120] on label "New submission notification" at bounding box center [422, 121] width 80 height 12
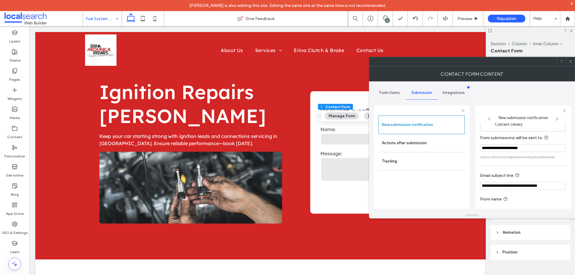
scroll to position [31, 0]
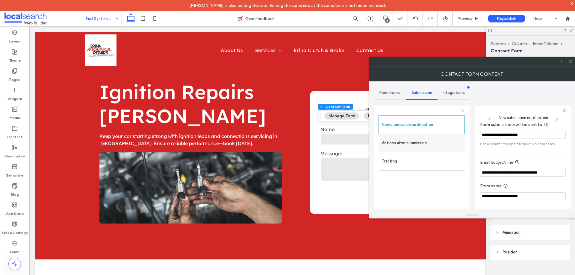
click at [429, 149] on label "Actions after submission" at bounding box center [422, 143] width 80 height 12
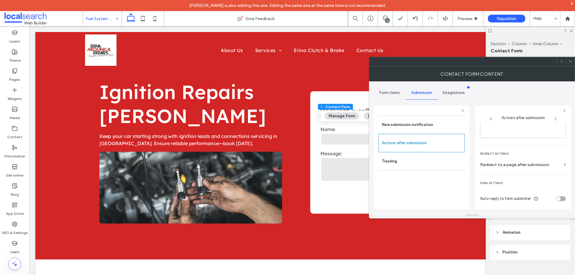
scroll to position [103, 0]
click at [571, 63] on icon at bounding box center [571, 61] width 4 height 4
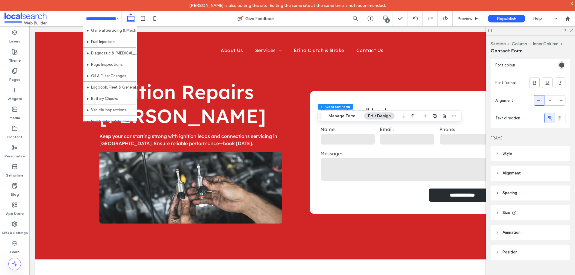
scroll to position [86, 0]
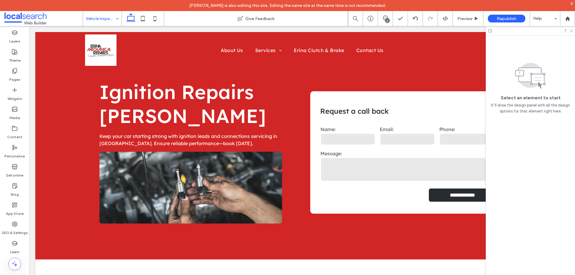
click at [572, 29] on icon at bounding box center [571, 30] width 4 height 4
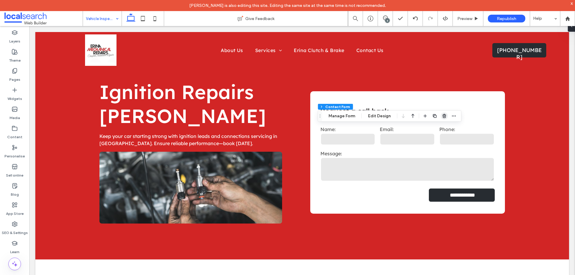
type input "*"
type input "***"
type input "*"
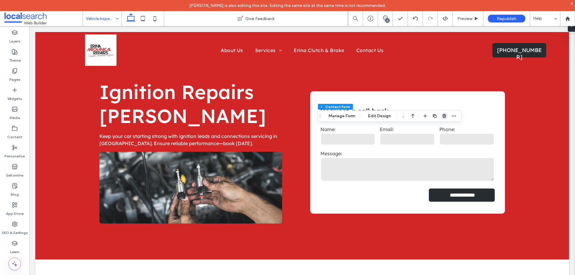
type input "***"
type input "*"
click at [452, 115] on icon "button" at bounding box center [454, 116] width 5 height 5
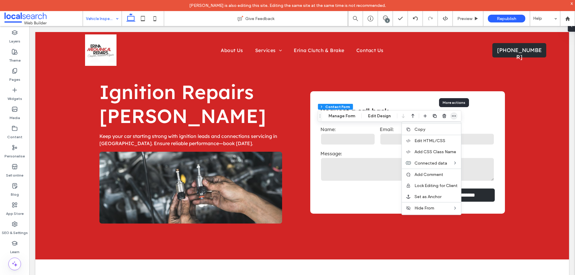
click at [453, 115] on icon "button" at bounding box center [454, 116] width 5 height 5
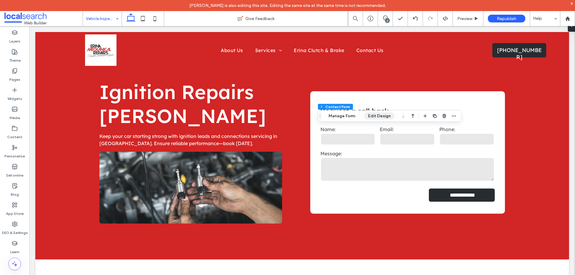
click at [382, 117] on button "Edit Design" at bounding box center [379, 116] width 31 height 7
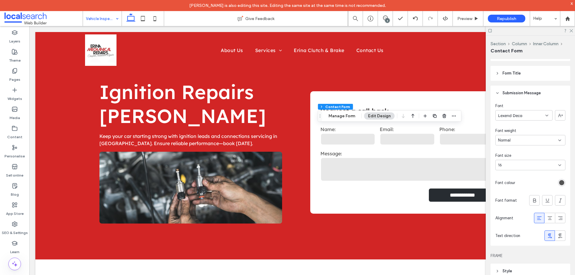
scroll to position [268, 0]
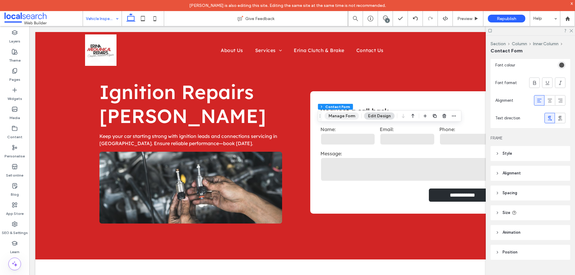
click at [338, 120] on button "Manage Form" at bounding box center [342, 116] width 34 height 7
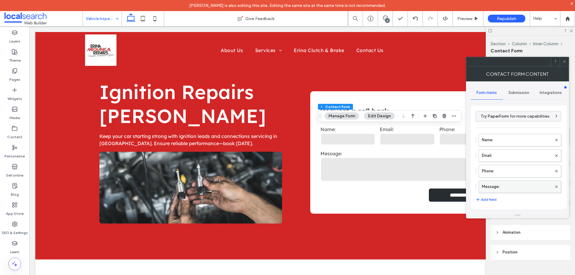
click at [497, 186] on label "Message:" at bounding box center [517, 187] width 70 height 12
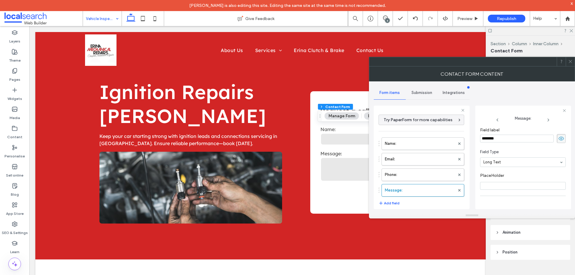
scroll to position [42, 0]
click at [417, 172] on label "Phone:" at bounding box center [420, 175] width 70 height 12
type input "*"
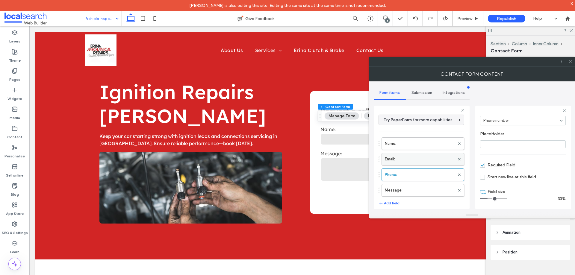
click at [418, 162] on label "Email:" at bounding box center [420, 159] width 70 height 12
click at [422, 147] on label "Name:" at bounding box center [420, 144] width 70 height 12
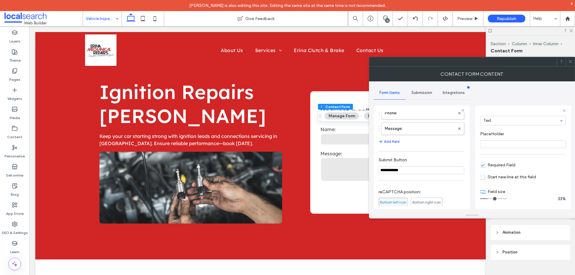
scroll to position [125, 0]
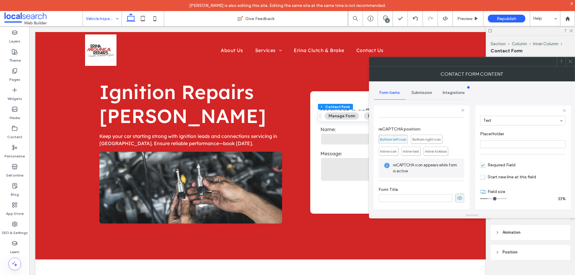
click at [429, 95] on span "Submission" at bounding box center [422, 93] width 21 height 5
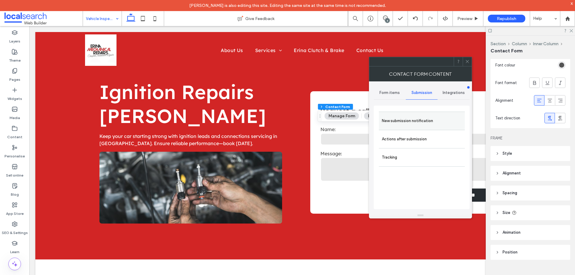
click at [435, 121] on label "New submission notification" at bounding box center [422, 121] width 80 height 12
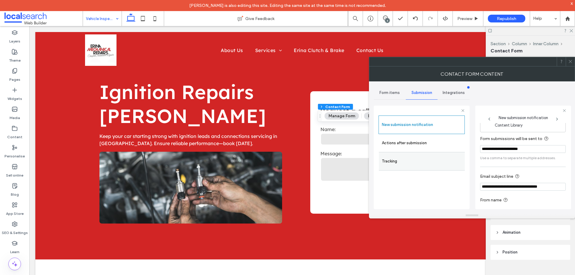
scroll to position [31, 0]
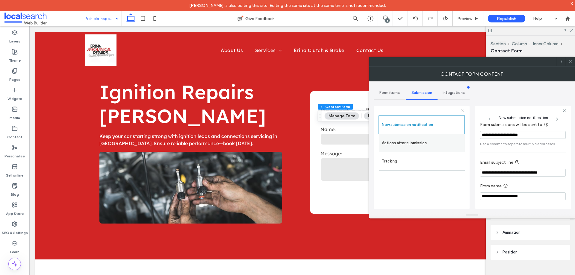
click at [441, 149] on div "Actions after submission" at bounding box center [422, 143] width 86 height 18
click at [425, 140] on label "Actions after submission" at bounding box center [422, 143] width 80 height 12
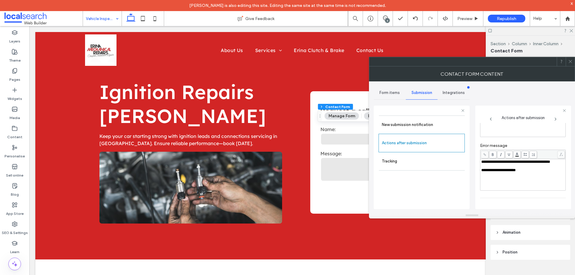
scroll to position [103, 0]
click at [572, 59] on icon at bounding box center [571, 61] width 4 height 4
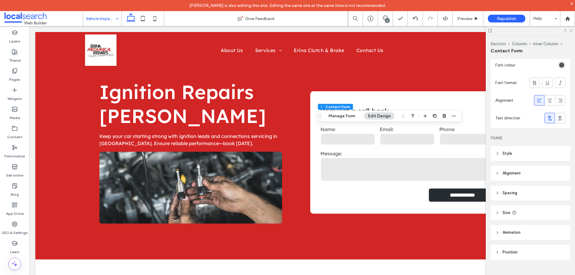
click at [572, 31] on use at bounding box center [571, 30] width 3 height 3
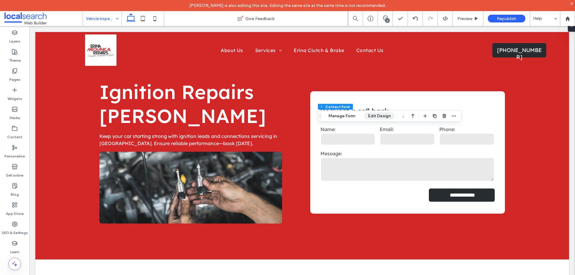
click at [375, 115] on button "Edit Design" at bounding box center [379, 116] width 31 height 7
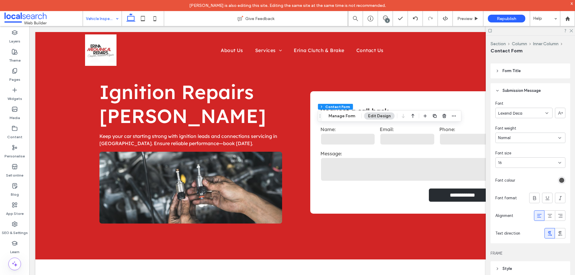
scroll to position [148, 0]
click at [572, 31] on use at bounding box center [571, 30] width 3 height 3
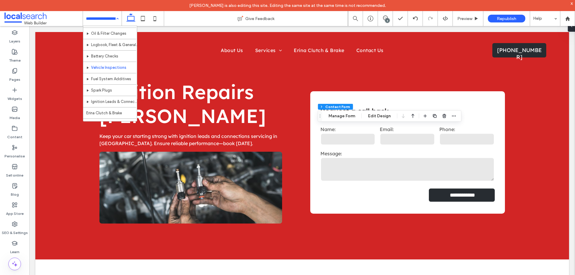
scroll to position [86, 0]
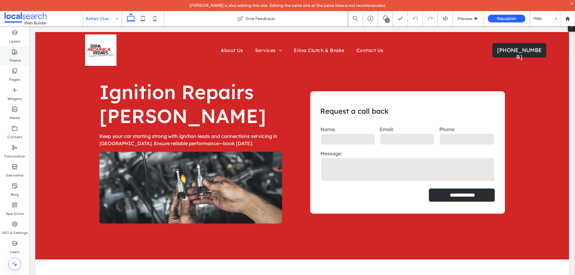
click at [17, 55] on icon at bounding box center [15, 52] width 6 height 6
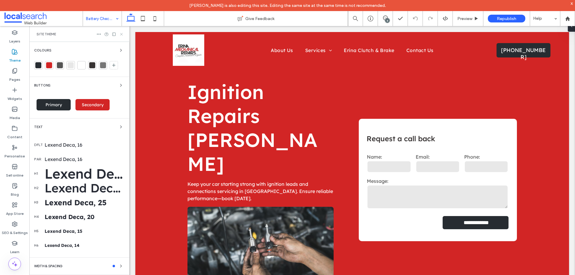
click at [121, 34] on icon at bounding box center [121, 34] width 4 height 4
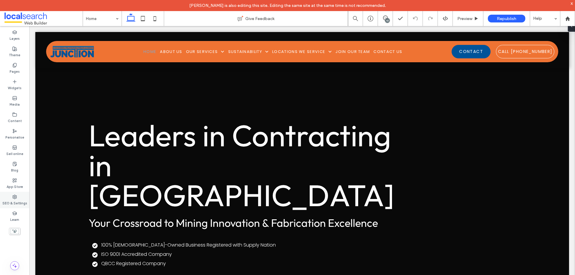
click at [24, 200] on label "SEO & Settings" at bounding box center [14, 203] width 25 height 7
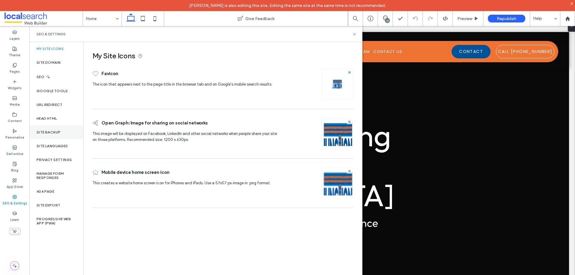
click at [55, 132] on label "Site backup" at bounding box center [49, 132] width 24 height 4
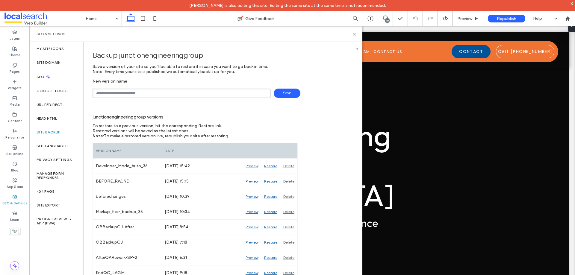
click at [154, 91] on input "text" at bounding box center [182, 93] width 178 height 9
type input "**********"
click at [283, 93] on span "Save" at bounding box center [287, 93] width 27 height 9
click at [357, 34] on div "SEO & Settings" at bounding box center [195, 34] width 333 height 16
click at [354, 34] on icon at bounding box center [354, 34] width 4 height 4
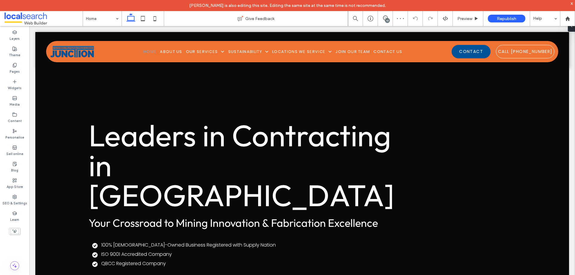
click at [386, 18] on div "10" at bounding box center [387, 20] width 4 height 4
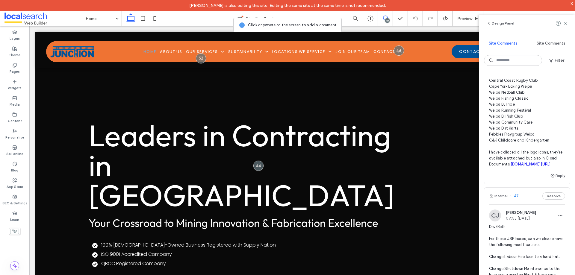
scroll to position [599, 0]
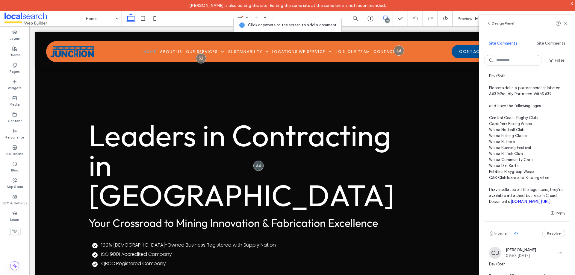
click at [522, 112] on span "Dev/Both Please add in a partner scroller labeled &#39;Proudly Partnered With&#…" at bounding box center [527, 139] width 76 height 132
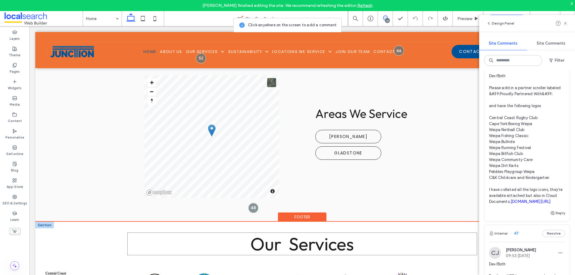
scroll to position [1515, 0]
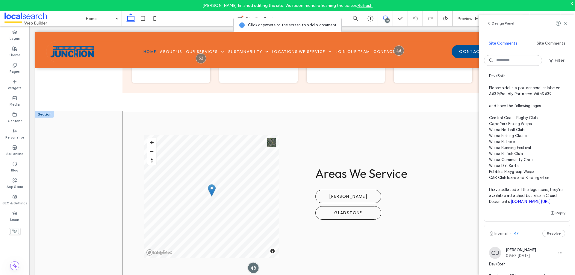
click at [250, 263] on div at bounding box center [253, 268] width 11 height 11
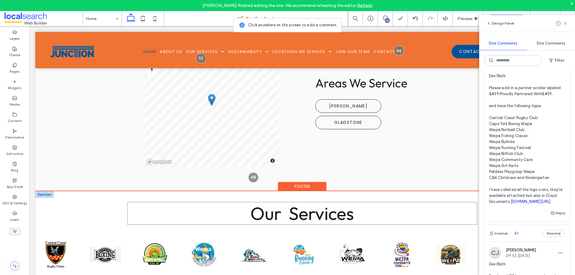
scroll to position [1605, 0]
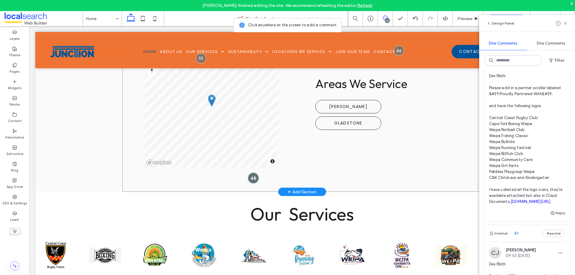
click at [254, 173] on div at bounding box center [253, 178] width 11 height 11
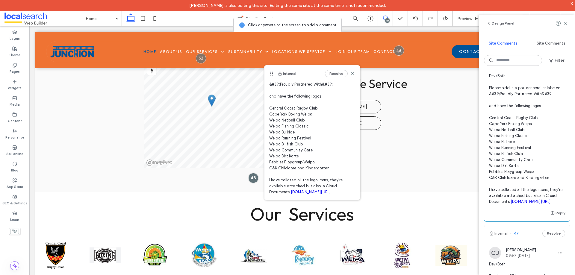
scroll to position [3, 0]
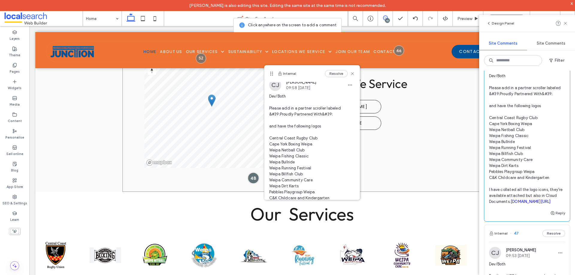
click at [250, 173] on div at bounding box center [253, 178] width 11 height 11
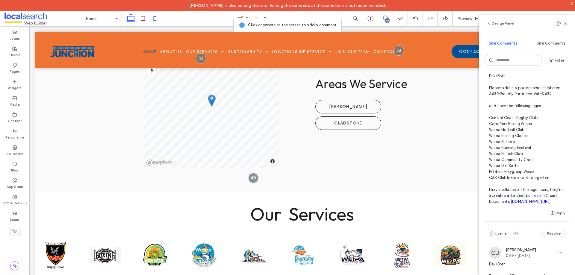
drag, startPoint x: 145, startPoint y: 14, endPoint x: 152, endPoint y: 18, distance: 8.0
click at [145, 14] on icon at bounding box center [143, 19] width 12 height 12
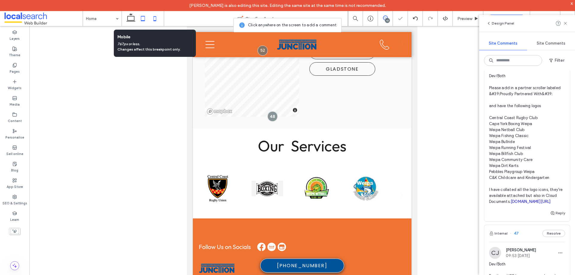
click at [156, 19] on icon at bounding box center [155, 19] width 12 height 12
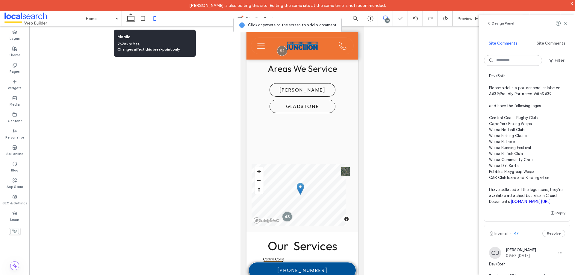
scroll to position [1790, 0]
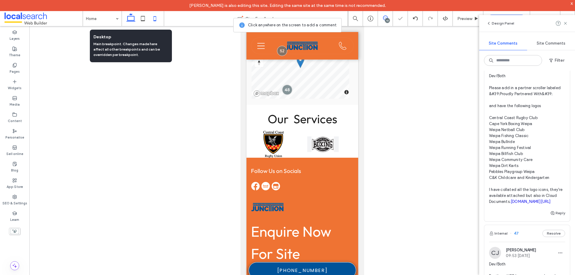
click at [131, 19] on icon at bounding box center [131, 19] width 12 height 12
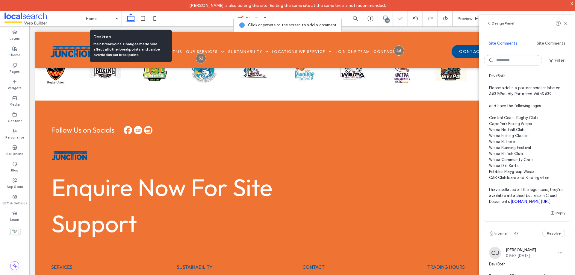
scroll to position [1690, 0]
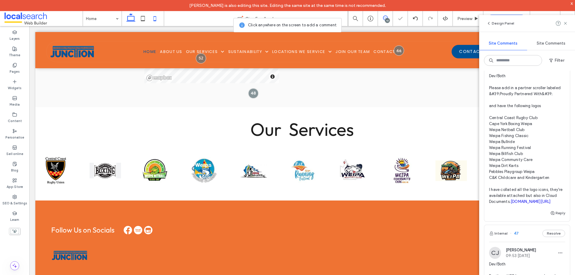
click at [156, 18] on use at bounding box center [155, 18] width 3 height 5
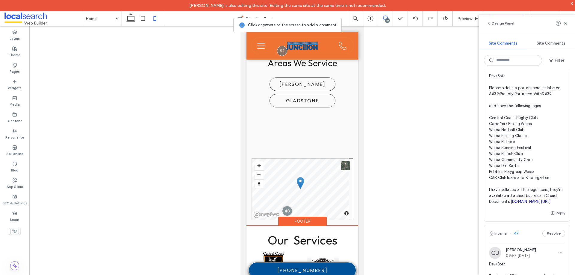
scroll to position [1664, 0]
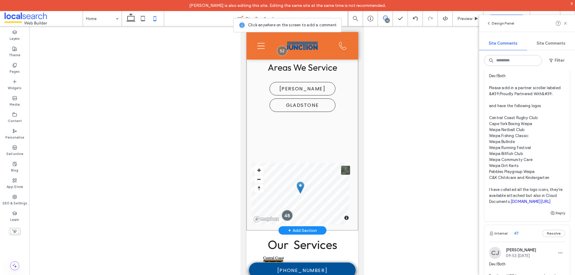
drag, startPoint x: 286, startPoint y: 171, endPoint x: 289, endPoint y: 171, distance: 3.0
click at [286, 210] on div at bounding box center [286, 215] width 11 height 11
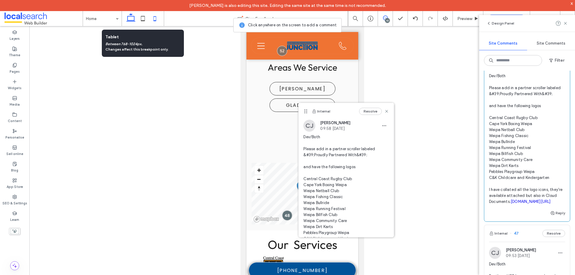
drag, startPoint x: 140, startPoint y: 19, endPoint x: 136, endPoint y: 19, distance: 3.6
click at [140, 19] on icon at bounding box center [143, 19] width 12 height 12
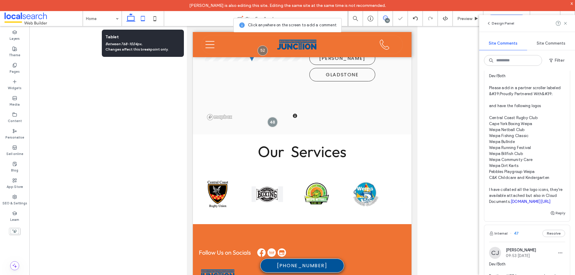
scroll to position [1676, 0]
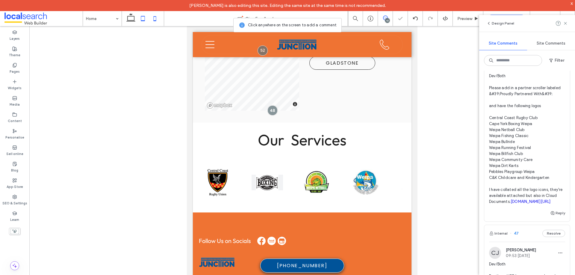
click at [156, 17] on use at bounding box center [155, 18] width 3 height 5
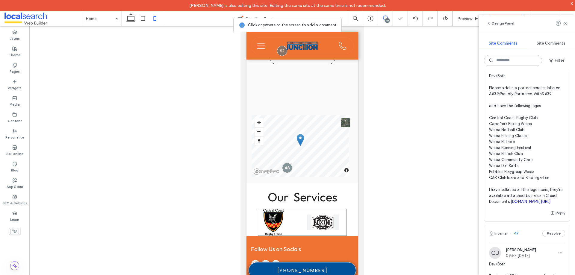
scroll to position [1700, 0]
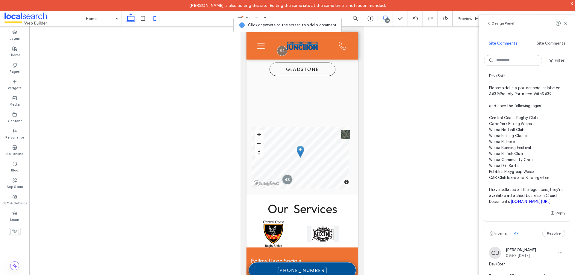
click at [137, 20] on icon at bounding box center [131, 19] width 12 height 12
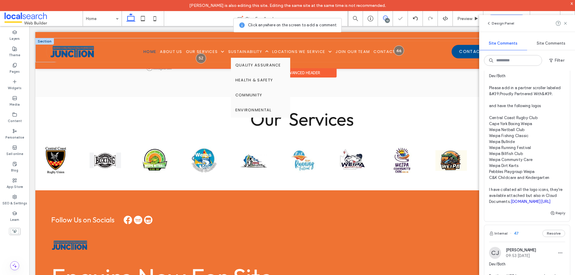
scroll to position [1690, 0]
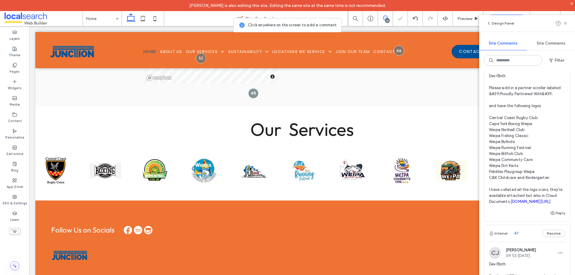
click at [385, 19] on icon at bounding box center [385, 18] width 5 height 5
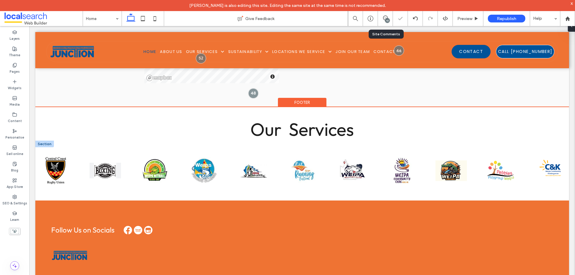
scroll to position [0, 0]
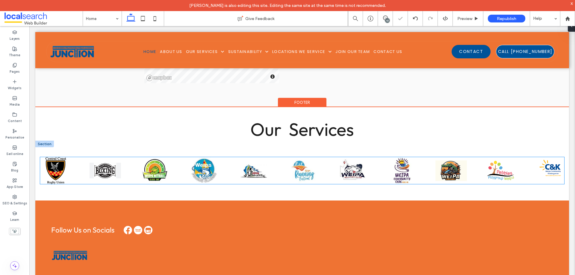
click at [218, 157] on div at bounding box center [301, 170] width 526 height 27
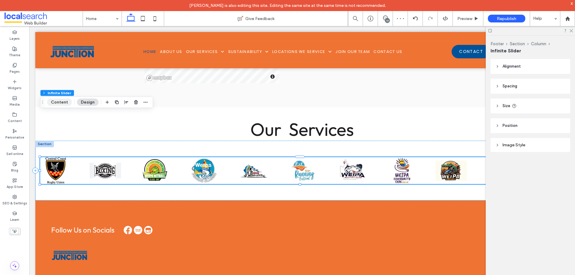
click at [60, 102] on button "Content" at bounding box center [59, 102] width 25 height 7
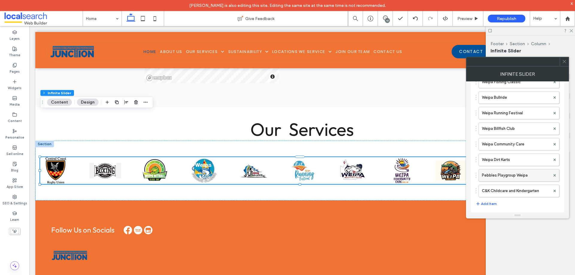
scroll to position [150, 0]
click at [521, 189] on label "C&K Childcare and Kindergarten" at bounding box center [516, 191] width 68 height 12
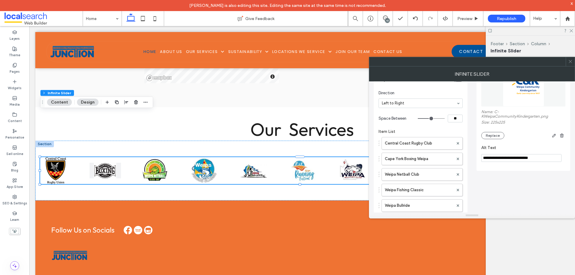
scroll to position [0, 0]
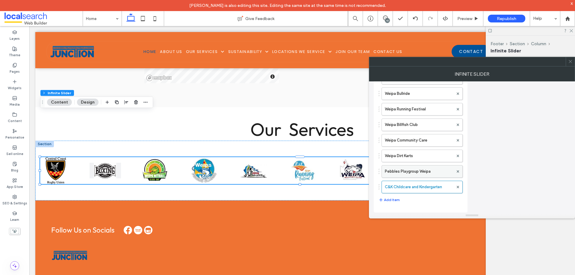
click at [421, 175] on label "Pebbles Playgroup Weipa" at bounding box center [419, 172] width 69 height 12
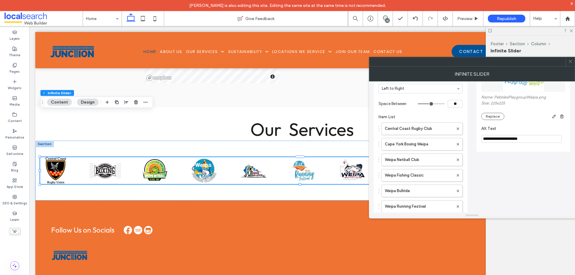
scroll to position [33, 0]
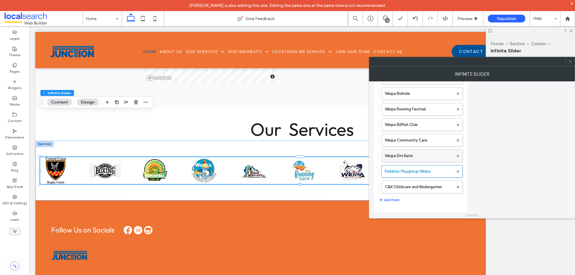
click at [423, 155] on label "Weipa Dirt Karts" at bounding box center [419, 156] width 69 height 12
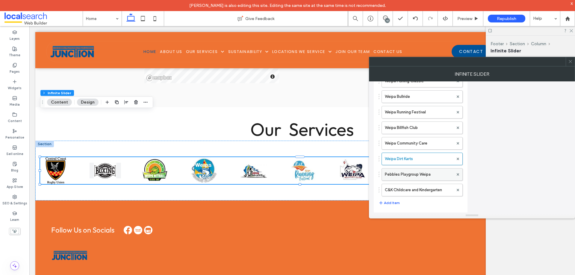
scroll to position [153, 0]
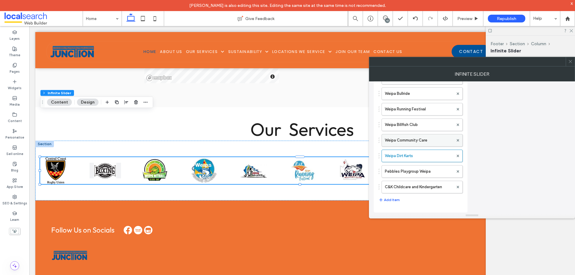
click at [417, 144] on label "Weipa Community Care" at bounding box center [419, 141] width 69 height 12
click at [415, 126] on label "Weipa Billfish Club" at bounding box center [419, 125] width 69 height 12
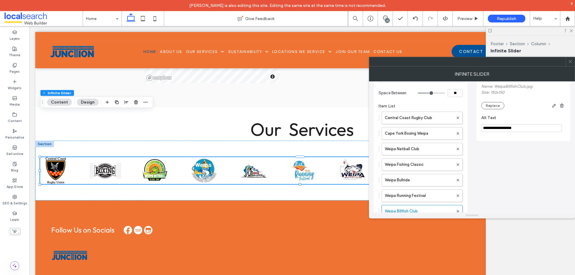
scroll to position [120, 0]
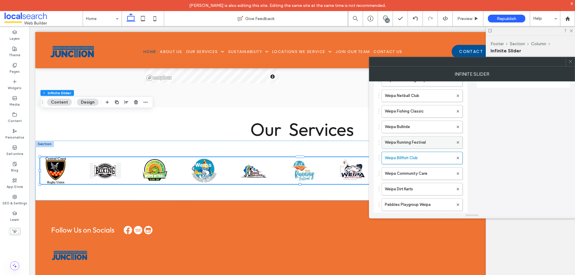
click at [421, 143] on label "Weipa Running Festival" at bounding box center [419, 143] width 69 height 12
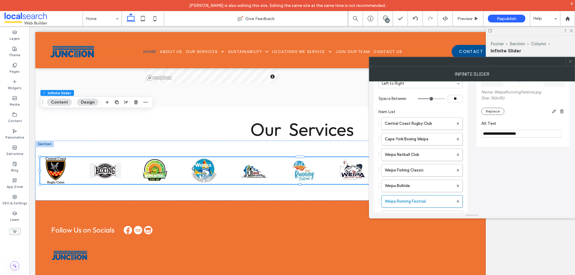
scroll to position [60, 0]
click at [412, 186] on label "Weipa Bullride" at bounding box center [419, 187] width 69 height 12
click at [419, 172] on label "Weipa Fishing Classic" at bounding box center [419, 171] width 69 height 12
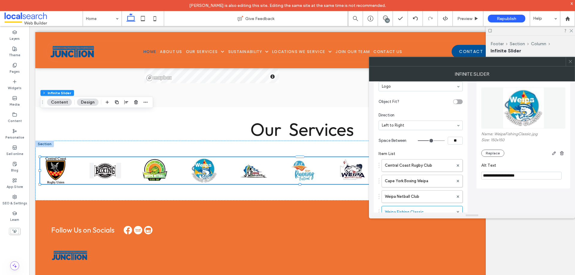
scroll to position [0, 0]
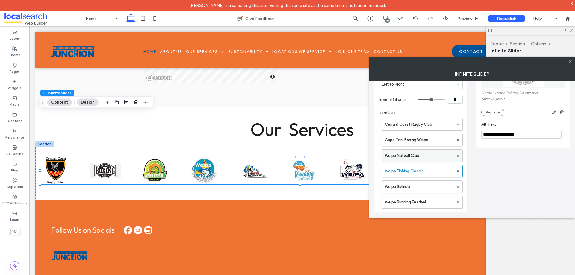
click at [414, 157] on label "Weipa Netball Club" at bounding box center [419, 156] width 69 height 12
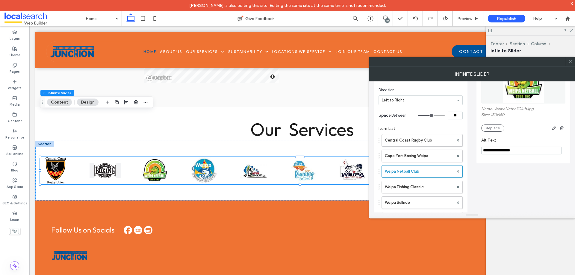
scroll to position [90, 0]
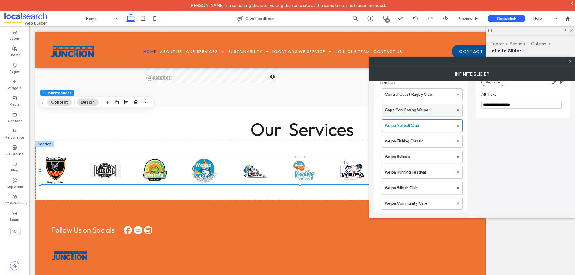
click at [428, 111] on label "Cape York Boxing Weipa" at bounding box center [419, 110] width 69 height 12
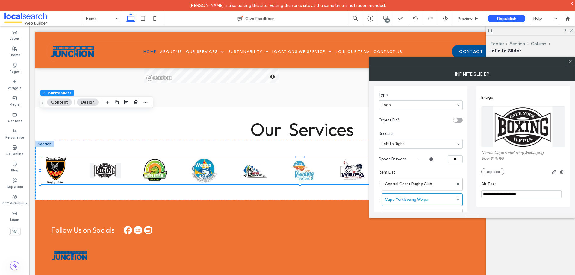
scroll to position [0, 0]
click at [426, 186] on label "Central Coast Rugby Club" at bounding box center [419, 185] width 69 height 12
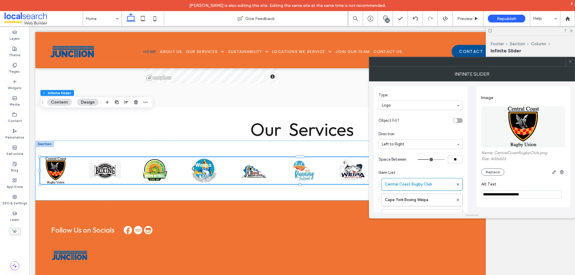
click at [571, 62] on icon at bounding box center [571, 61] width 4 height 4
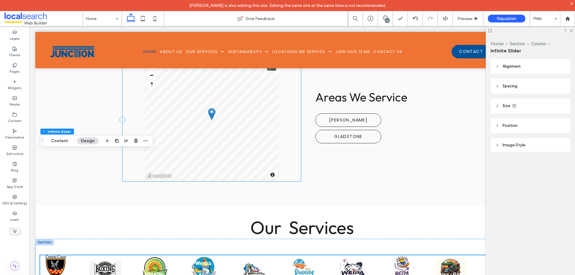
scroll to position [1570, 0]
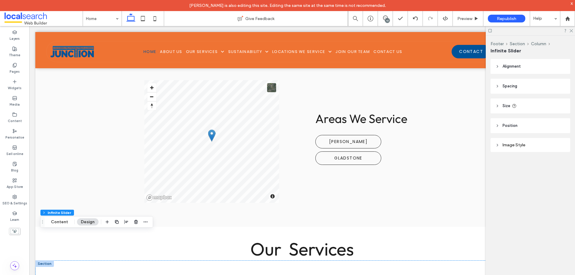
click at [386, 20] on div "10" at bounding box center [387, 20] width 4 height 4
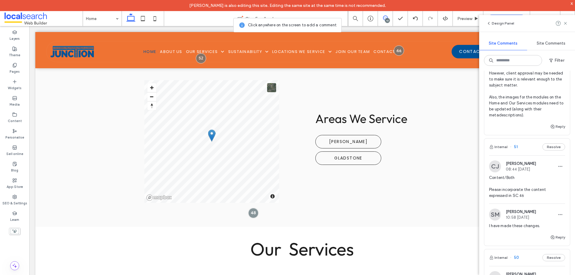
scroll to position [180, 0]
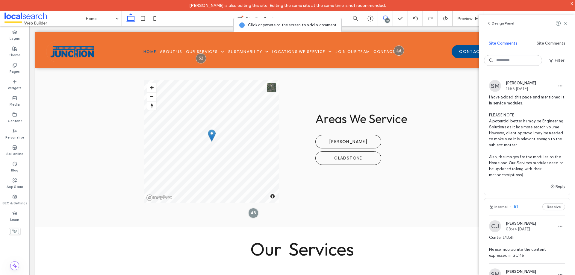
click at [536, 135] on span "I have added this page and mentioned it in service modules. PLEASE NOTE A poten…" at bounding box center [527, 136] width 76 height 84
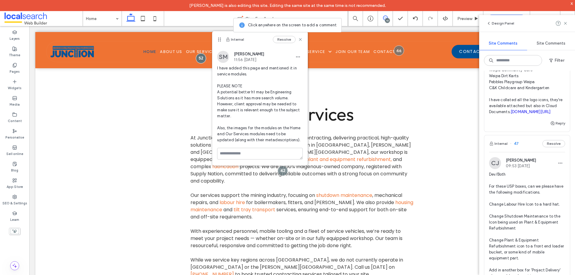
scroll to position [779, 0]
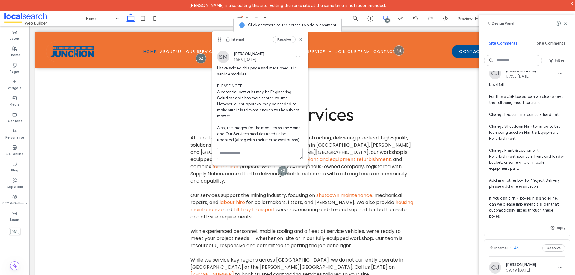
click at [518, 122] on span "Dev/Both For these USP boxes, can we please have the following modifications. C…" at bounding box center [527, 151] width 76 height 138
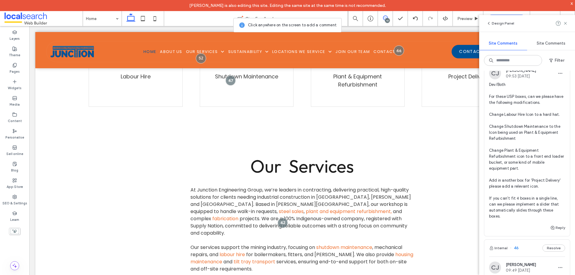
scroll to position [197, 0]
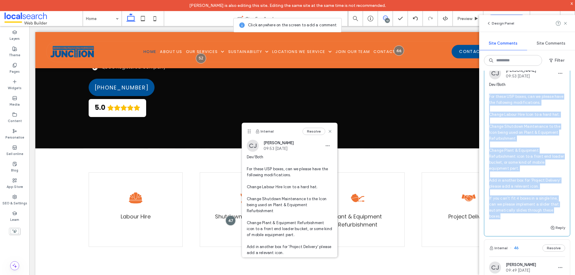
drag, startPoint x: 513, startPoint y: 247, endPoint x: 487, endPoint y: 125, distance: 124.6
click at [487, 125] on div "CJ Cayde Juvakka 09:53 [DATE] Dev/Both For these USP boxes, can we please have …" at bounding box center [528, 145] width 86 height 157
copy span "For these USP boxes, can we please have the following modifications. Change Lab…"
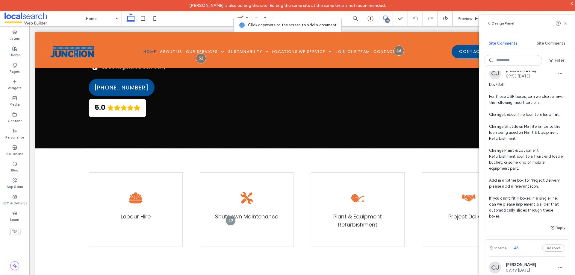
click at [566, 23] on icon at bounding box center [565, 23] width 5 height 5
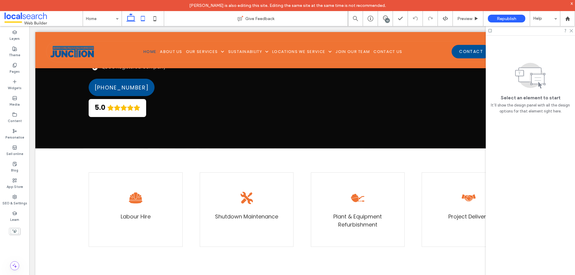
click at [139, 19] on icon at bounding box center [143, 19] width 12 height 12
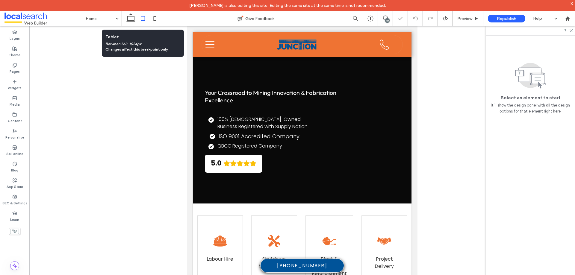
scroll to position [265, 0]
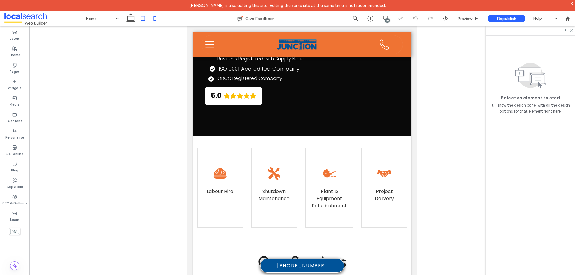
click at [157, 19] on icon at bounding box center [155, 19] width 12 height 12
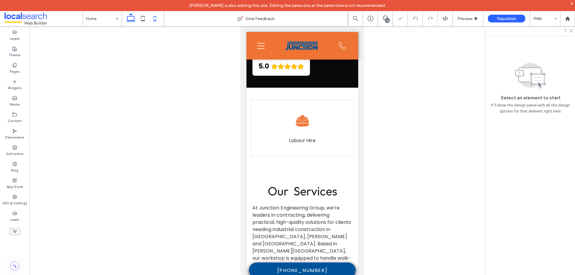
click at [132, 21] on use at bounding box center [130, 17] width 9 height 8
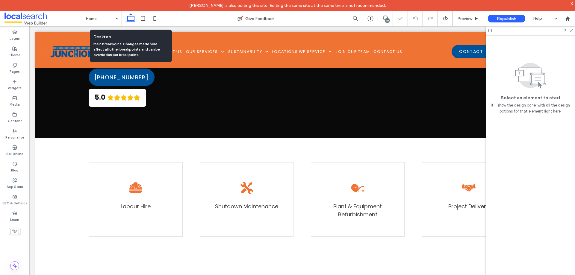
scroll to position [253, 0]
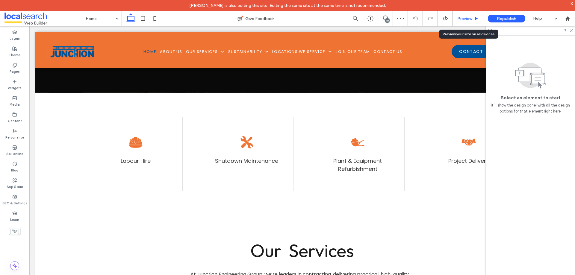
click at [474, 17] on icon at bounding box center [476, 18] width 4 height 4
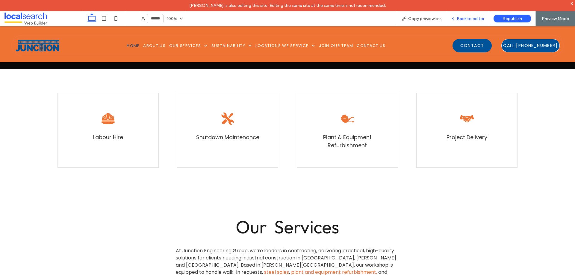
drag, startPoint x: 474, startPoint y: 15, endPoint x: 473, endPoint y: 20, distance: 5.1
click at [474, 15] on div "Back to editor" at bounding box center [468, 18] width 43 height 15
drag, startPoint x: 472, startPoint y: 19, endPoint x: 233, endPoint y: 92, distance: 250.0
click at [472, 19] on span "Back to editor" at bounding box center [471, 18] width 28 height 5
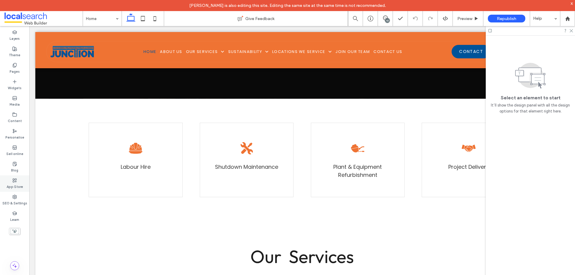
scroll to position [253, 0]
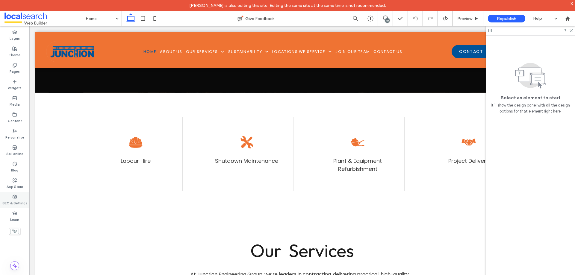
click at [14, 196] on use at bounding box center [15, 197] width 4 height 4
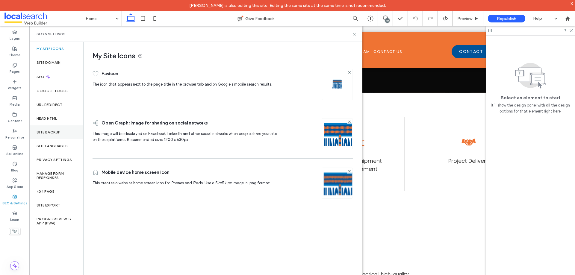
click at [59, 128] on div "Site backup" at bounding box center [56, 133] width 54 height 14
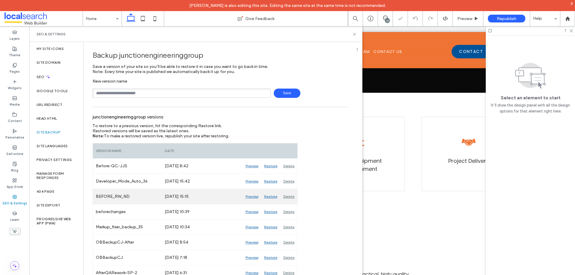
click at [250, 197] on div "Preview" at bounding box center [252, 196] width 19 height 15
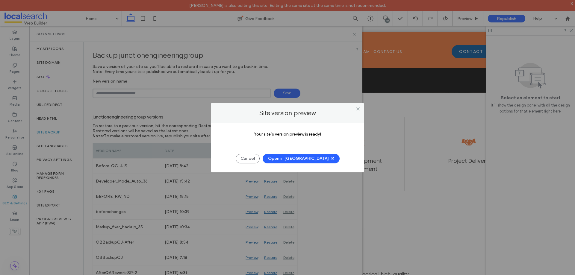
click at [329, 160] on span "button" at bounding box center [332, 158] width 6 height 9
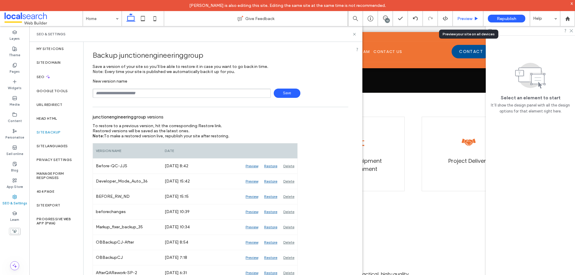
click at [468, 17] on span "Preview" at bounding box center [465, 18] width 15 height 5
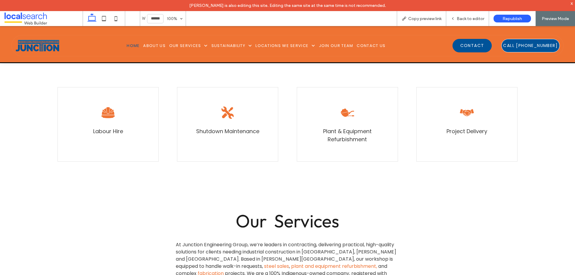
scroll to position [247, 0]
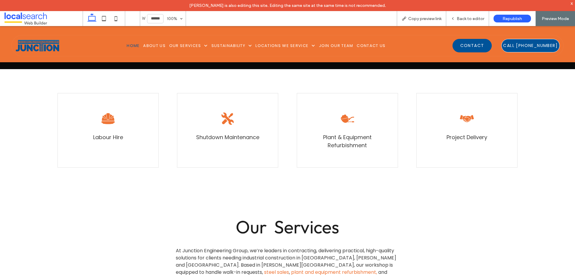
drag, startPoint x: 425, startPoint y: 18, endPoint x: 344, endPoint y: 0, distance: 82.8
click at [425, 17] on span "Copy preview link" at bounding box center [424, 18] width 33 height 5
click at [461, 19] on span "Back to editor" at bounding box center [471, 18] width 28 height 5
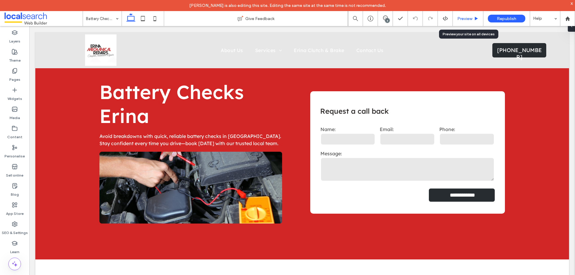
click at [472, 17] on span "Preview" at bounding box center [465, 18] width 15 height 5
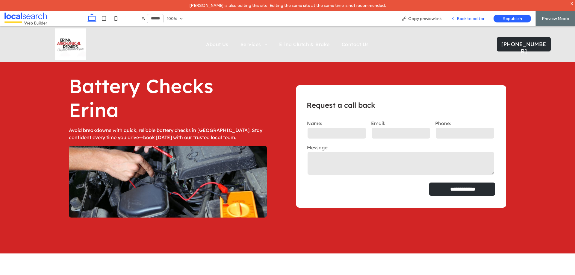
click at [475, 17] on span "Back to editor" at bounding box center [471, 18] width 28 height 5
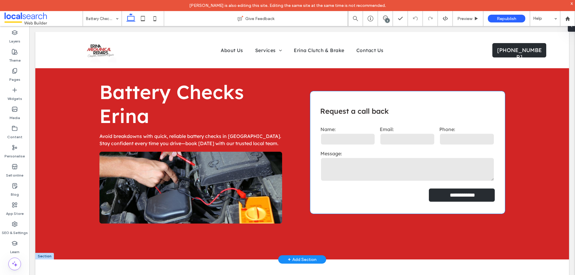
click at [411, 153] on label "Message:" at bounding box center [408, 154] width 174 height 6
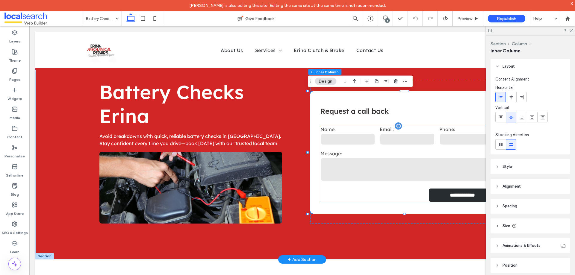
click at [430, 137] on input "email" at bounding box center [407, 139] width 55 height 12
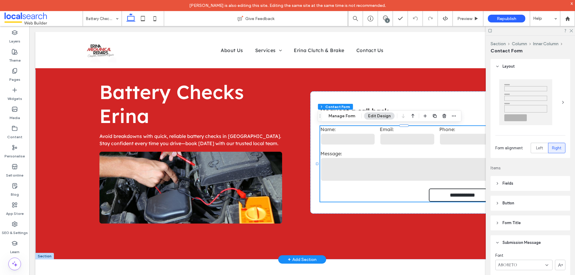
type input "*"
type input "***"
type input "*"
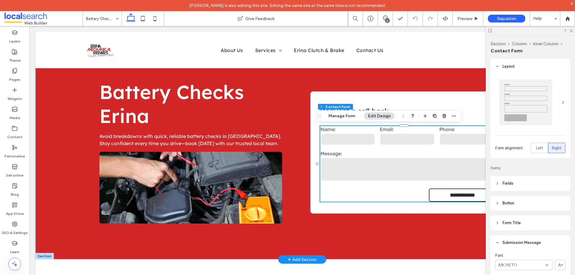
type input "***"
type input "*"
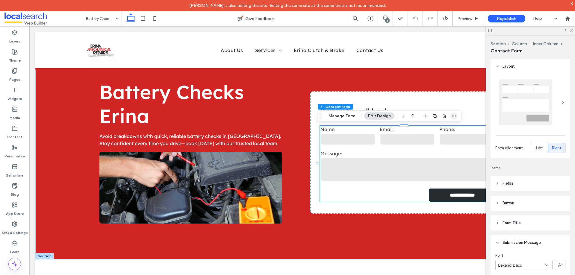
click at [452, 117] on icon "button" at bounding box center [454, 116] width 5 height 5
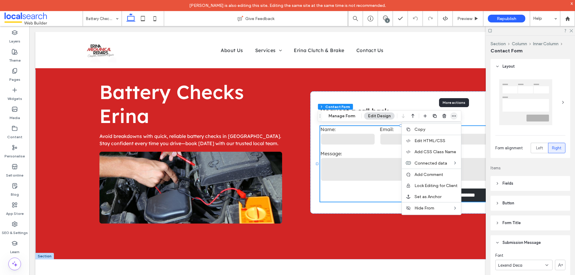
click at [452, 117] on icon "button" at bounding box center [454, 116] width 5 height 5
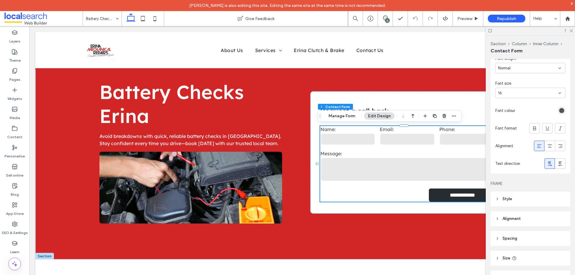
scroll to position [268, 0]
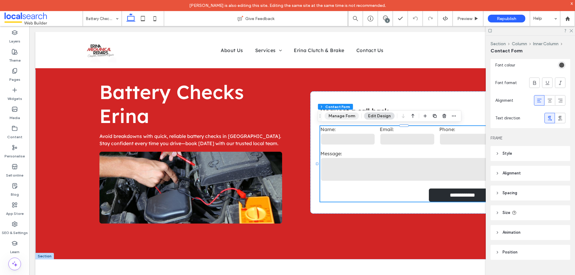
drag, startPoint x: 346, startPoint y: 117, endPoint x: 434, endPoint y: 134, distance: 89.5
click at [346, 117] on button "Manage Form" at bounding box center [342, 116] width 34 height 7
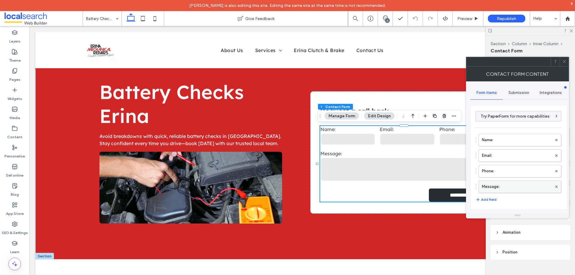
click at [507, 189] on label "Message:" at bounding box center [517, 187] width 70 height 12
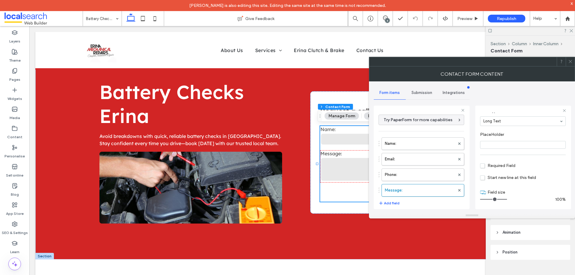
scroll to position [42, 0]
click at [415, 171] on label "Phone:" at bounding box center [420, 175] width 70 height 12
type input "*"
drag, startPoint x: 417, startPoint y: 158, endPoint x: 419, endPoint y: 146, distance: 11.9
click at [417, 158] on label "Email:" at bounding box center [420, 159] width 70 height 12
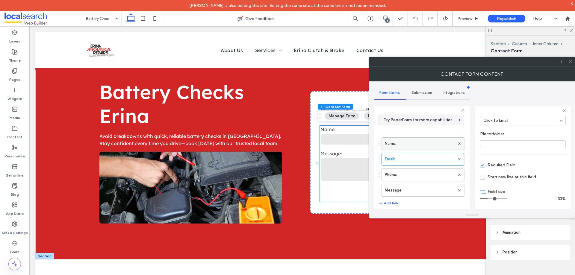
click at [418, 144] on label "Name:" at bounding box center [420, 144] width 70 height 12
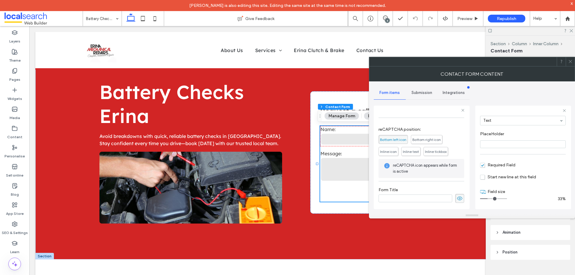
scroll to position [125, 0]
click at [418, 94] on span "Submission" at bounding box center [422, 93] width 21 height 5
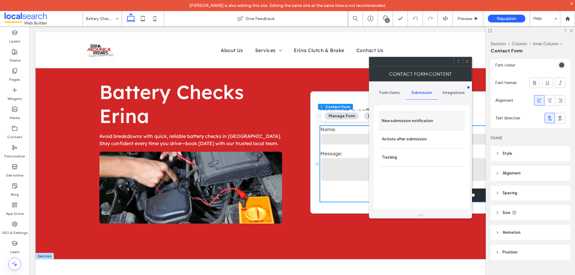
click at [427, 117] on label "New submission notification" at bounding box center [422, 121] width 80 height 12
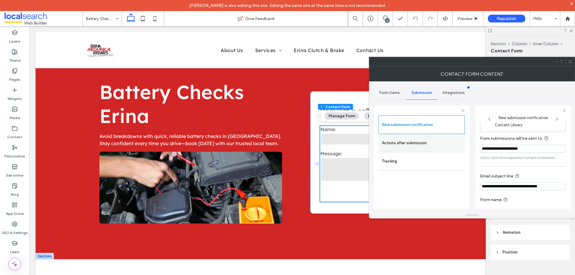
scroll to position [31, 0]
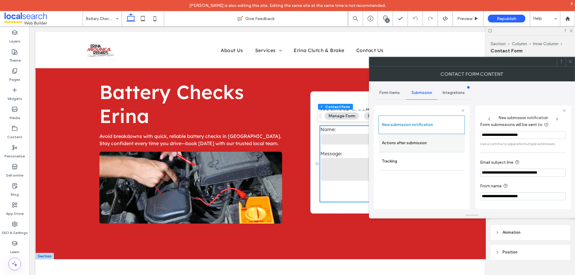
click at [433, 142] on label "Actions after submission" at bounding box center [422, 143] width 80 height 12
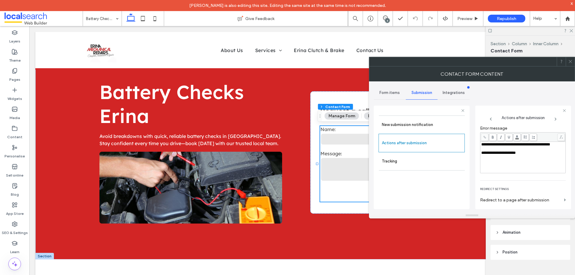
scroll to position [103, 0]
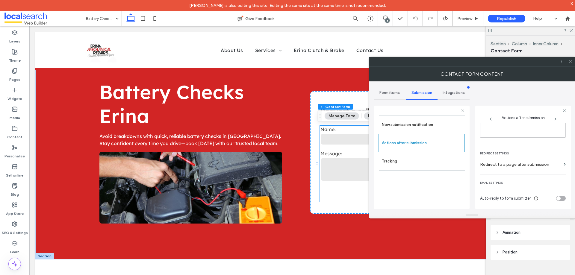
click at [571, 61] on icon at bounding box center [571, 61] width 4 height 4
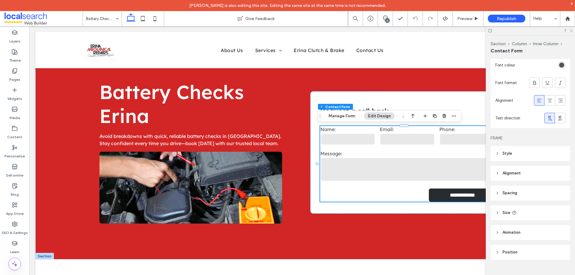
click at [572, 32] on icon at bounding box center [571, 30] width 4 height 4
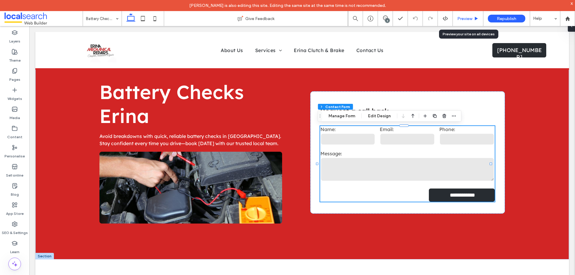
drag, startPoint x: 466, startPoint y: 17, endPoint x: 423, endPoint y: 4, distance: 44.4
click at [466, 17] on span "Preview" at bounding box center [465, 18] width 15 height 5
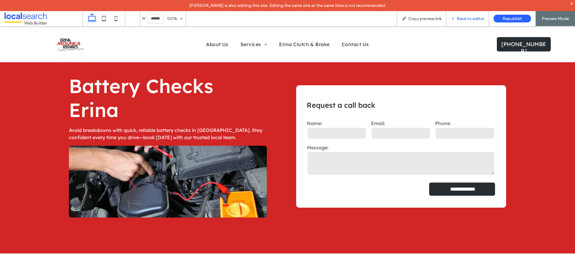
click at [461, 16] on span "Back to editor" at bounding box center [471, 18] width 28 height 5
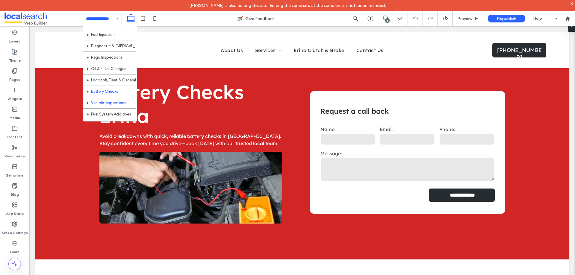
scroll to position [86, 0]
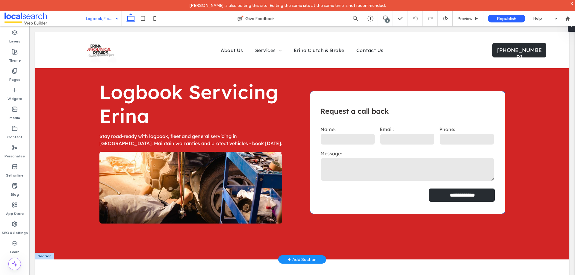
click at [438, 147] on div "Phone:" at bounding box center [468, 136] width 60 height 24
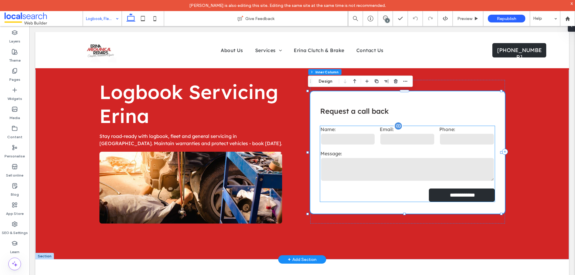
click at [440, 139] on input "tel" at bounding box center [467, 139] width 55 height 12
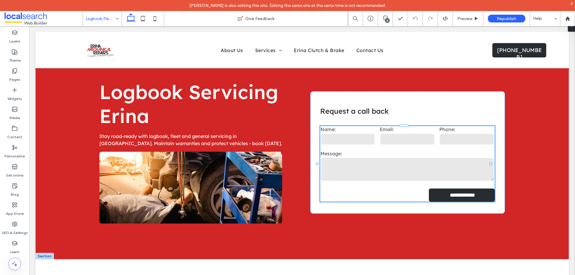
type input "*"
type input "***"
type input "*"
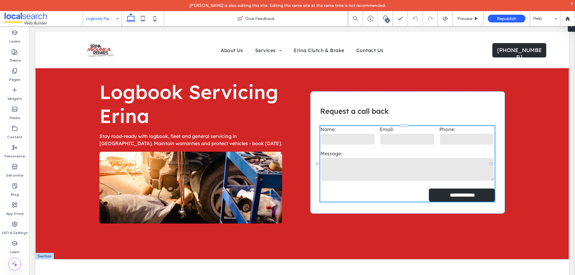
type input "***"
type input "*"
click at [456, 114] on span "button" at bounding box center [454, 116] width 7 height 7
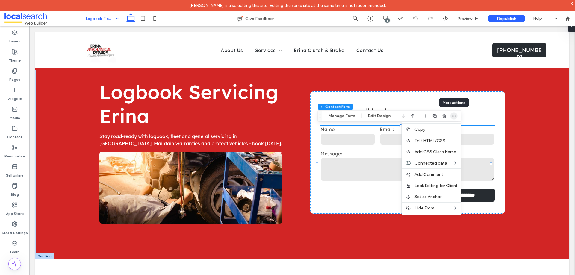
click at [454, 116] on icon "button" at bounding box center [454, 116] width 5 height 5
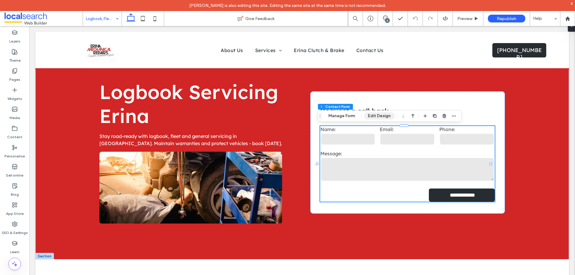
click at [382, 118] on button "Edit Design" at bounding box center [379, 116] width 31 height 7
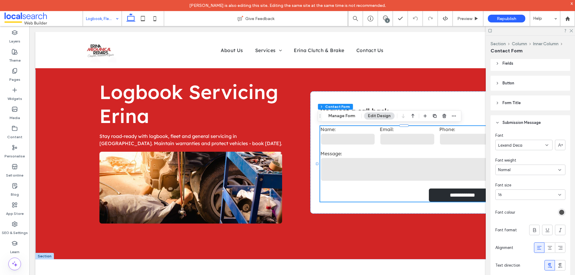
scroll to position [240, 0]
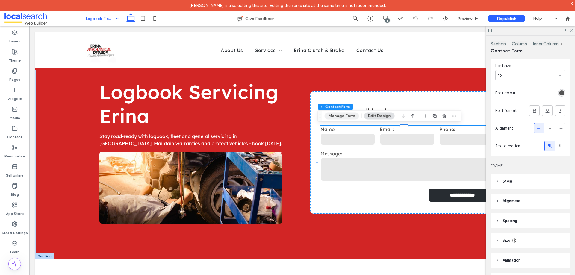
click at [343, 117] on button "Manage Form" at bounding box center [342, 116] width 34 height 7
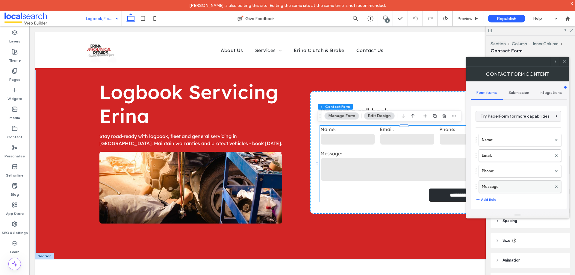
click at [502, 184] on label "Message:" at bounding box center [517, 187] width 70 height 12
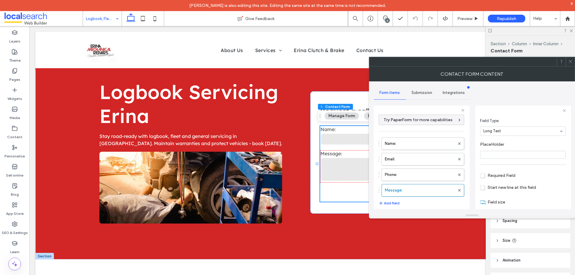
scroll to position [42, 0]
click at [419, 173] on label "Phone:" at bounding box center [420, 175] width 70 height 12
type input "*"
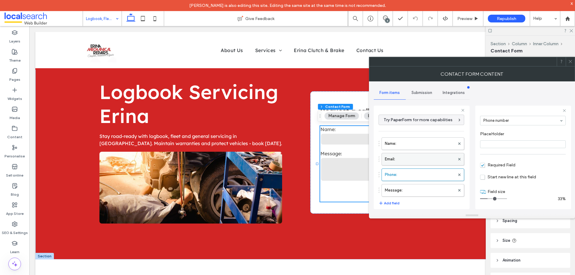
click at [415, 157] on label "Email:" at bounding box center [420, 159] width 70 height 12
click at [415, 142] on label "Name:" at bounding box center [420, 144] width 70 height 12
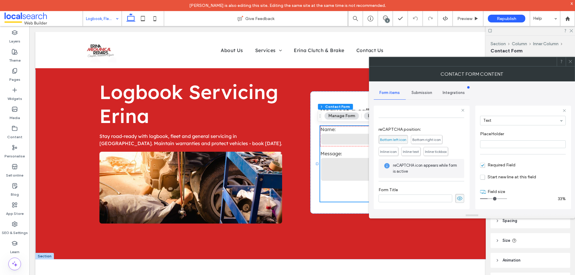
scroll to position [125, 0]
click at [422, 97] on div "Submission" at bounding box center [422, 92] width 32 height 13
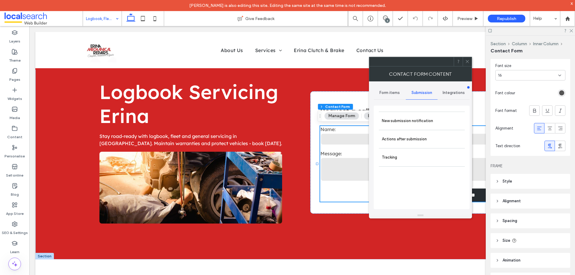
click at [427, 126] on label "New submission notification" at bounding box center [422, 121] width 80 height 12
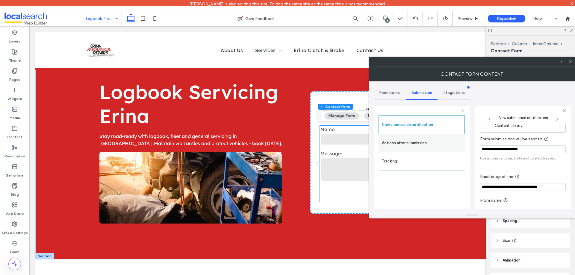
scroll to position [31, 0]
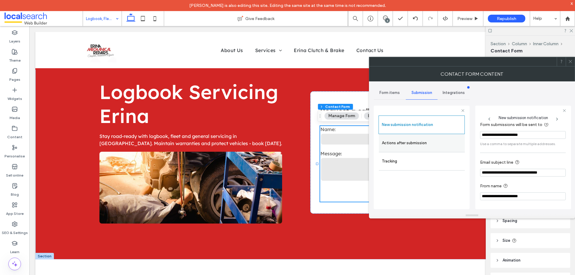
click at [415, 143] on label "Actions after submission" at bounding box center [422, 143] width 80 height 12
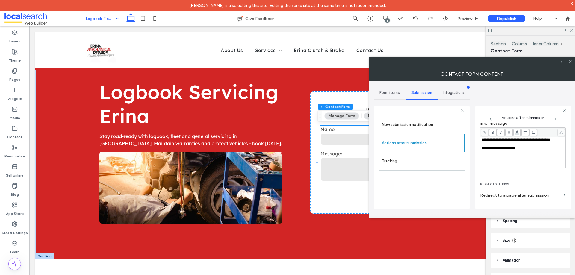
scroll to position [103, 0]
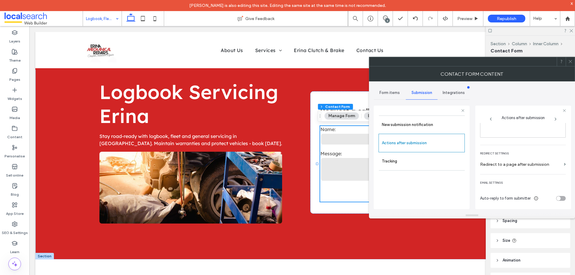
click at [571, 61] on use at bounding box center [570, 61] width 3 height 3
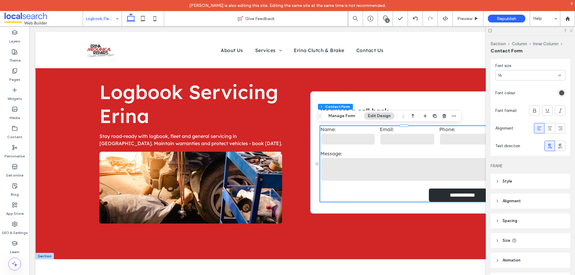
click at [572, 30] on icon at bounding box center [571, 30] width 4 height 4
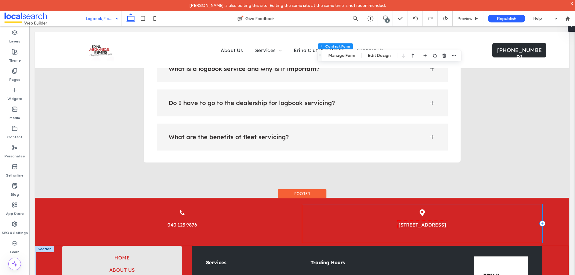
scroll to position [839, 0]
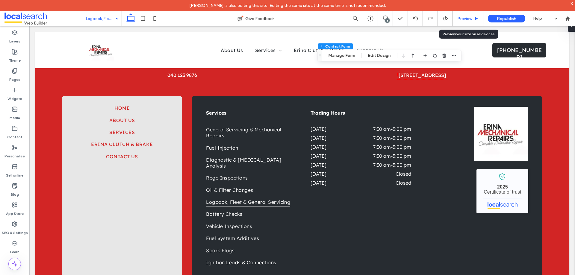
click at [467, 15] on div "Preview" at bounding box center [468, 18] width 31 height 15
click at [464, 15] on div "Preview" at bounding box center [468, 18] width 31 height 15
drag, startPoint x: 464, startPoint y: 16, endPoint x: 435, endPoint y: 0, distance: 33.2
click at [464, 16] on div "Preview" at bounding box center [468, 18] width 31 height 15
drag, startPoint x: 464, startPoint y: 20, endPoint x: 471, endPoint y: 94, distance: 74.1
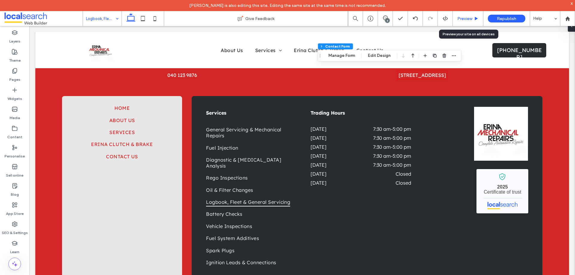
click at [464, 20] on span "Preview" at bounding box center [465, 18] width 15 height 5
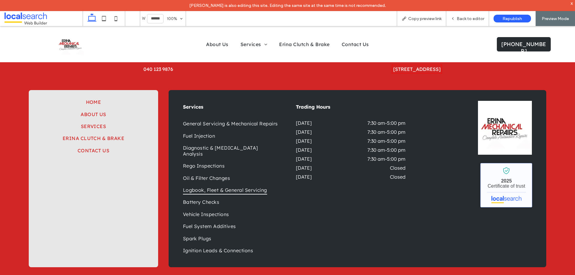
scroll to position [833, 0]
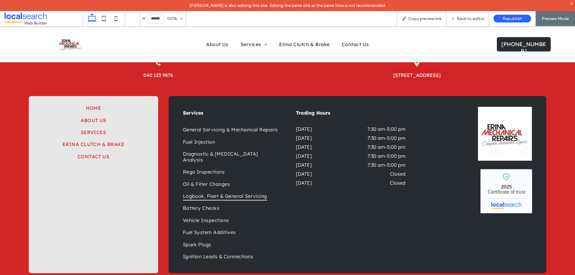
click at [495, 193] on link "Erina Mechanical Repairs - Localsearch verified business" at bounding box center [507, 191] width 52 height 44
click at [495, 183] on link "Erina Mechanical Repairs - Localsearch verified business" at bounding box center [507, 191] width 52 height 44
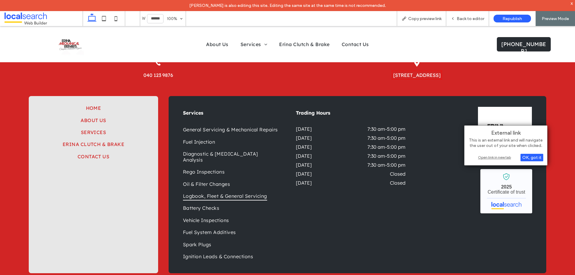
click at [489, 157] on div "Open link in new tab" at bounding box center [506, 157] width 75 height 6
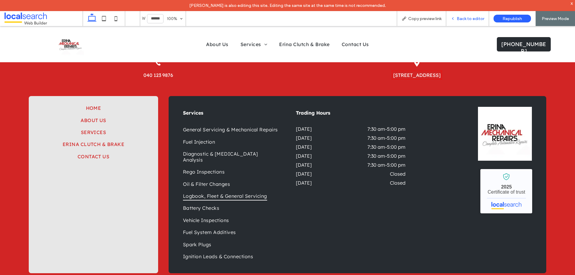
click at [467, 16] on span "Back to editor" at bounding box center [471, 18] width 28 height 5
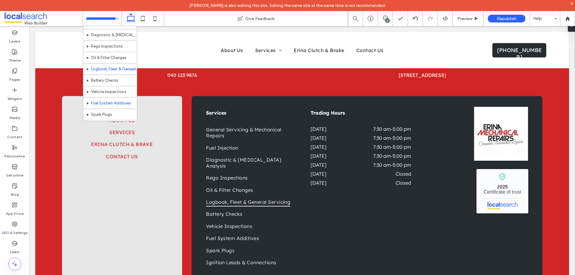
scroll to position [60, 0]
click at [117, 19] on div "Home About Us Services General Servicing & Mechanical Repairs Fuel Injection Di…" at bounding box center [102, 18] width 39 height 15
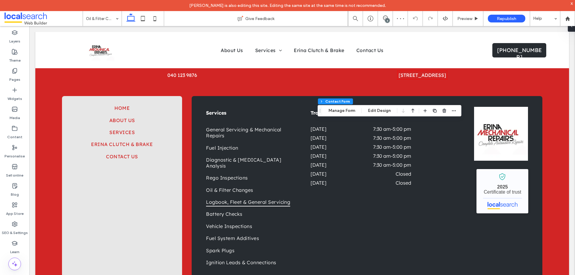
type input "*"
type input "***"
type input "*"
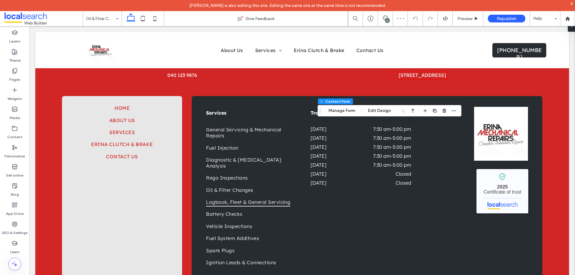
type input "***"
type input "*"
click at [455, 113] on icon "button" at bounding box center [454, 110] width 5 height 5
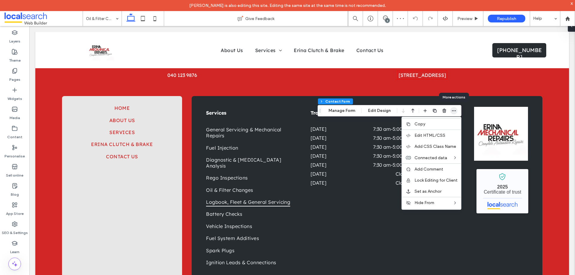
click at [455, 111] on icon "button" at bounding box center [454, 110] width 5 height 5
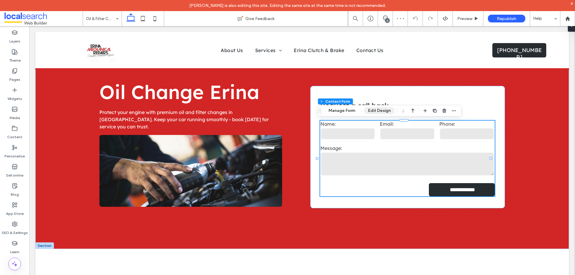
click at [379, 111] on button "Edit Design" at bounding box center [379, 110] width 31 height 7
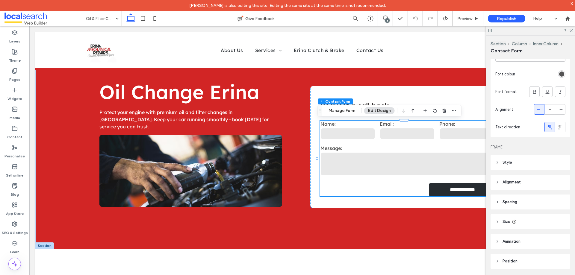
scroll to position [268, 0]
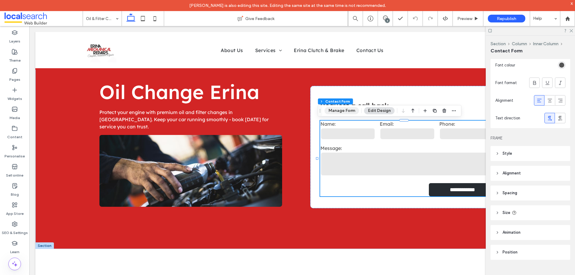
click at [341, 111] on button "Manage Form" at bounding box center [342, 110] width 34 height 7
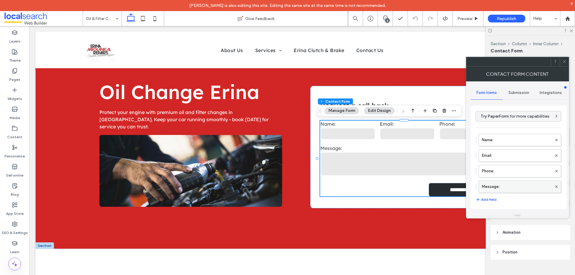
click at [521, 186] on label "Message:" at bounding box center [517, 187] width 70 height 12
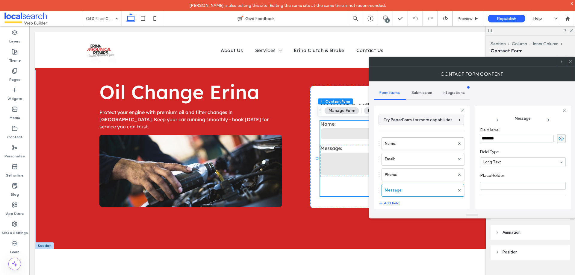
scroll to position [42, 0]
click at [406, 172] on label "Phone:" at bounding box center [420, 175] width 70 height 12
type input "*"
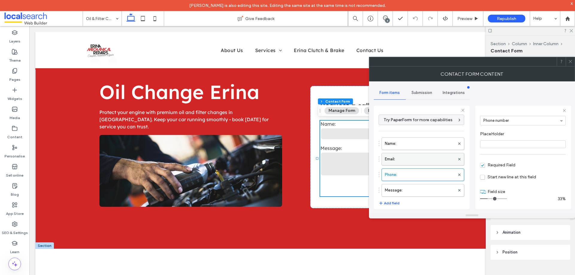
click at [411, 158] on label "Email:" at bounding box center [420, 159] width 70 height 12
click at [414, 144] on label "Name:" at bounding box center [420, 144] width 70 height 12
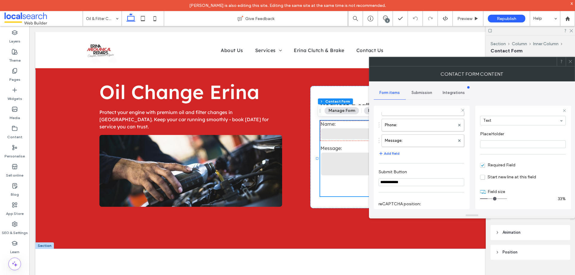
scroll to position [120, 0]
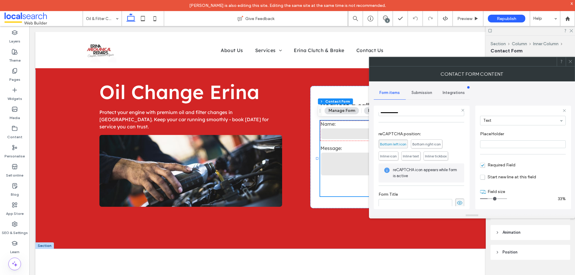
click at [422, 94] on span "Submission" at bounding box center [422, 93] width 21 height 5
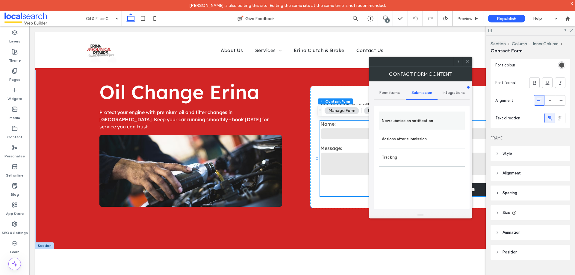
click at [425, 118] on label "New submission notification" at bounding box center [422, 121] width 80 height 12
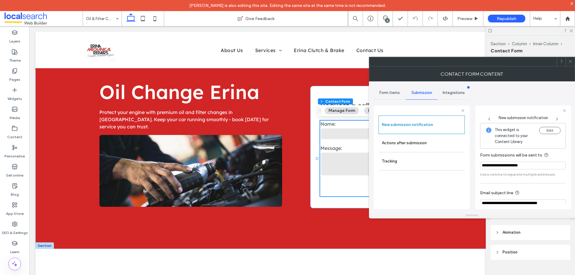
scroll to position [31, 0]
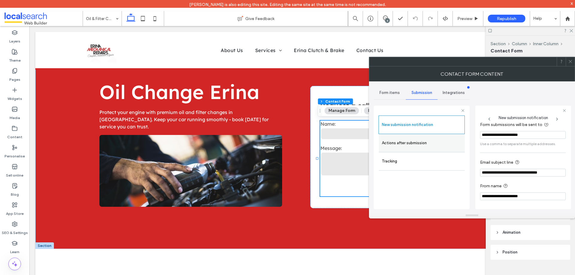
click at [417, 143] on label "Actions after submission" at bounding box center [422, 143] width 80 height 12
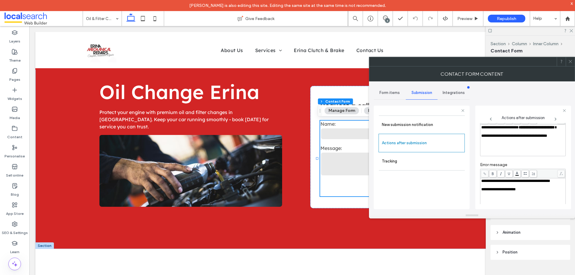
scroll to position [103, 0]
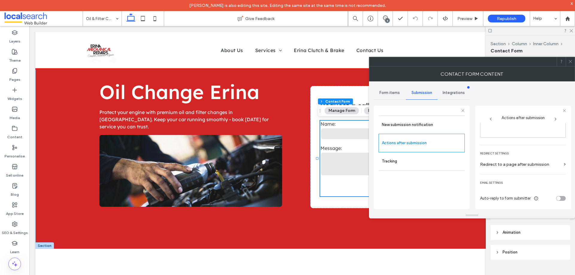
drag, startPoint x: 569, startPoint y: 62, endPoint x: 572, endPoint y: 42, distance: 20.6
click at [569, 62] on icon at bounding box center [571, 61] width 4 height 4
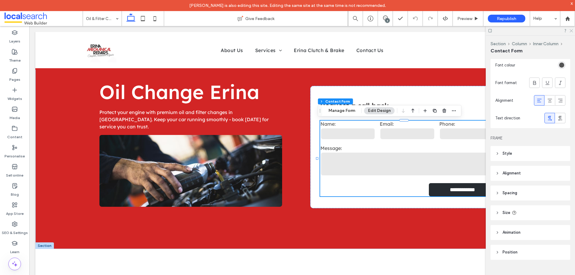
click at [572, 30] on use at bounding box center [571, 30] width 3 height 3
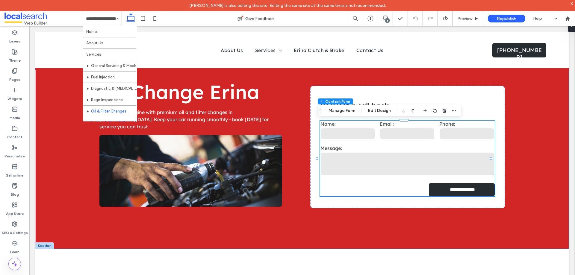
scroll to position [60, 0]
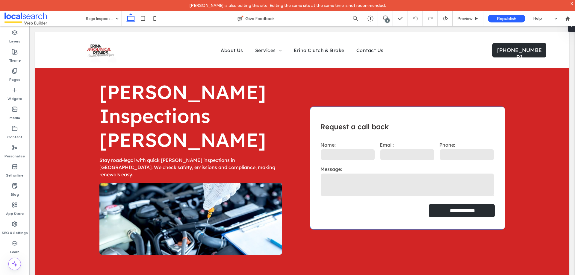
click at [438, 146] on div "Phone:" at bounding box center [468, 152] width 60 height 24
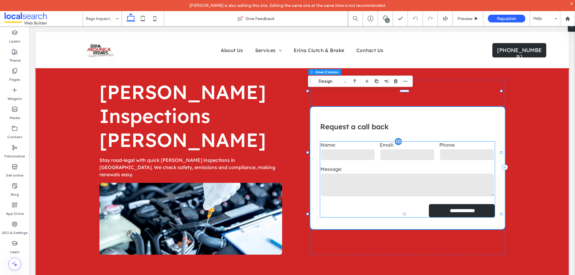
click at [448, 149] on input "tel" at bounding box center [467, 155] width 55 height 12
type input "*"
type input "***"
type input "*"
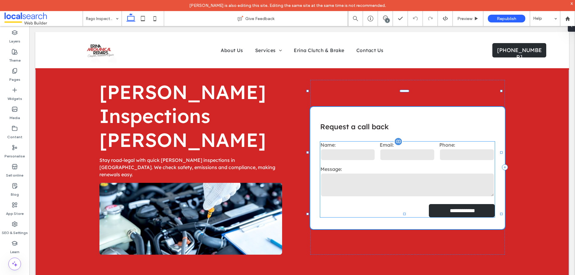
type input "*"
type input "***"
type input "*"
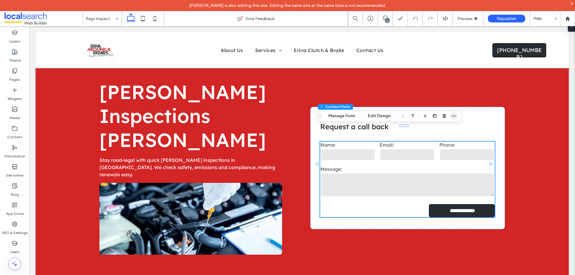
click at [456, 115] on span "button" at bounding box center [454, 116] width 7 height 7
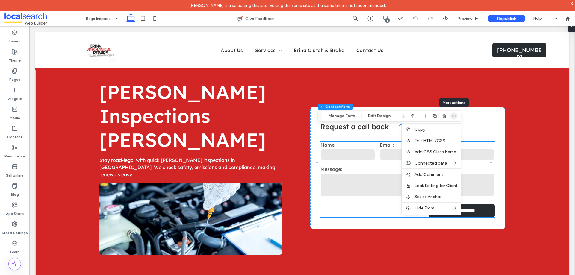
click at [456, 115] on span "button" at bounding box center [454, 116] width 7 height 7
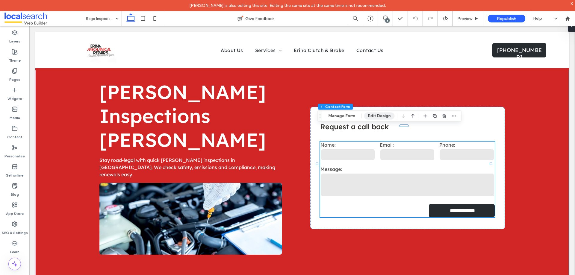
click at [379, 114] on button "Edit Design" at bounding box center [379, 116] width 31 height 7
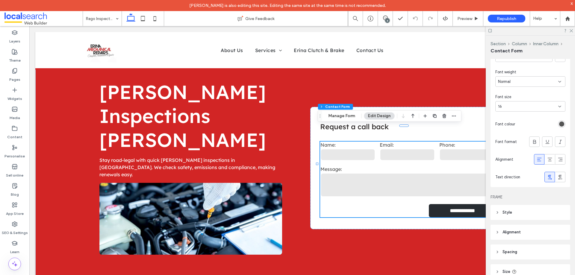
scroll to position [268, 0]
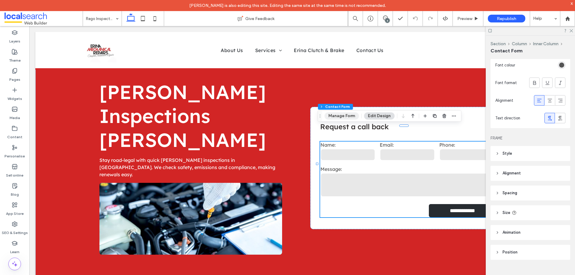
click at [337, 118] on button "Manage Form" at bounding box center [342, 116] width 34 height 7
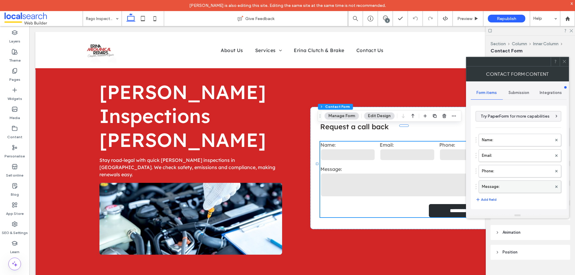
click at [507, 184] on label "Message:" at bounding box center [517, 187] width 70 height 12
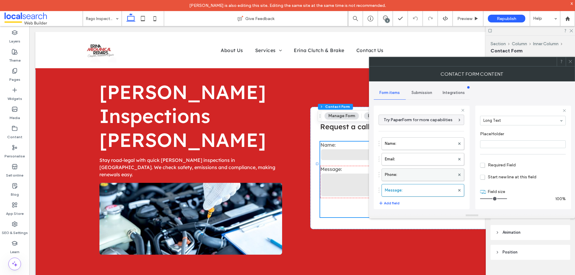
scroll to position [42, 0]
click at [425, 173] on label "Phone:" at bounding box center [420, 175] width 70 height 12
click at [421, 159] on label "Email:" at bounding box center [420, 159] width 70 height 12
click at [422, 141] on label "Name:" at bounding box center [420, 144] width 70 height 12
click at [430, 191] on label "Message:" at bounding box center [420, 191] width 70 height 12
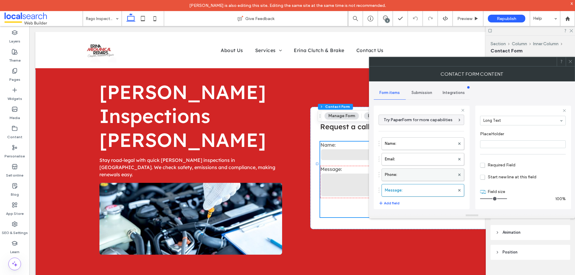
click at [427, 176] on label "Phone:" at bounding box center [420, 175] width 70 height 12
type input "*"
click at [429, 160] on label "Email:" at bounding box center [420, 159] width 70 height 12
click at [429, 147] on label "Name:" at bounding box center [420, 144] width 70 height 12
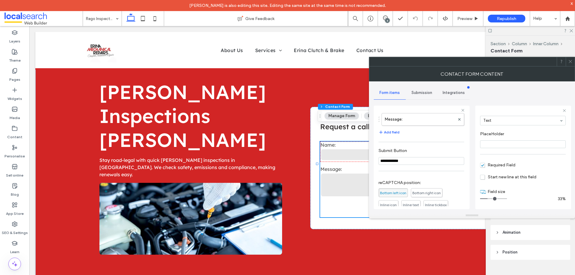
scroll to position [125, 0]
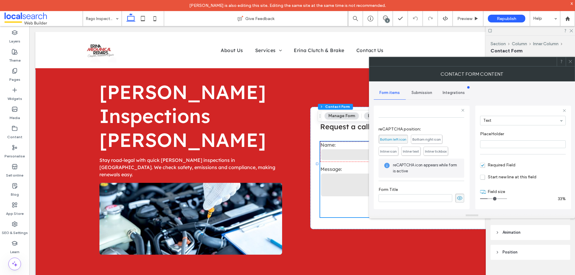
click at [421, 94] on span "Submission" at bounding box center [422, 93] width 21 height 5
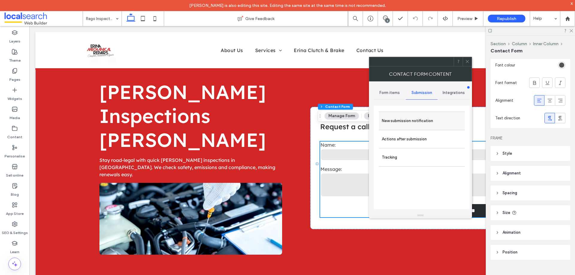
click at [425, 117] on label "New submission notification" at bounding box center [422, 121] width 80 height 12
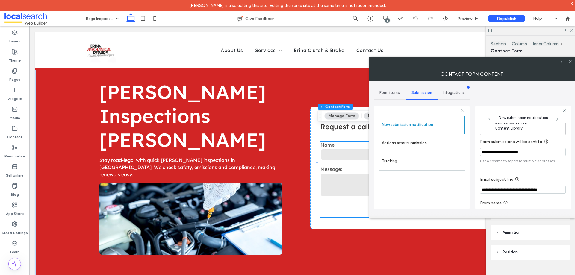
scroll to position [31, 0]
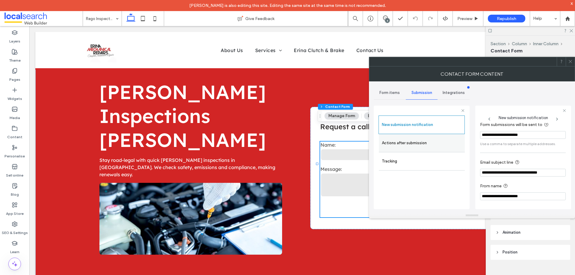
click at [417, 145] on label "Actions after submission" at bounding box center [422, 143] width 80 height 12
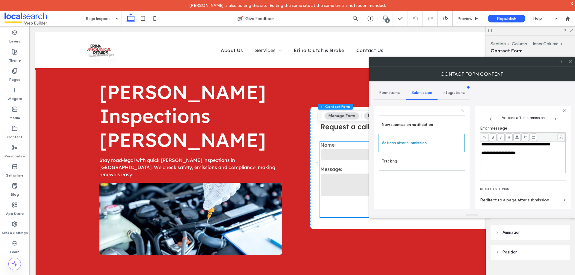
scroll to position [103, 0]
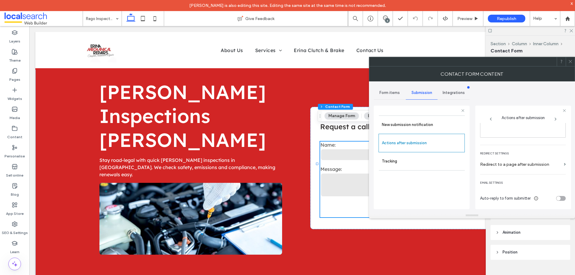
click at [571, 63] on icon at bounding box center [571, 61] width 4 height 4
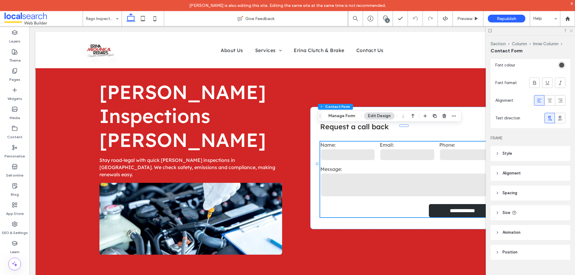
click at [570, 31] on icon at bounding box center [571, 30] width 4 height 4
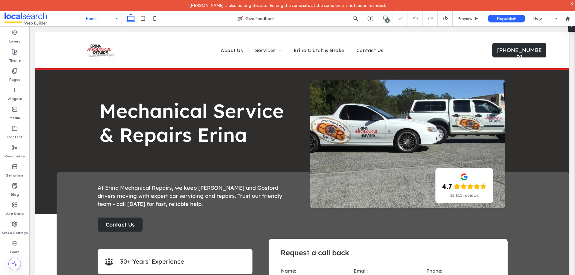
click at [108, 20] on input at bounding box center [101, 18] width 30 height 15
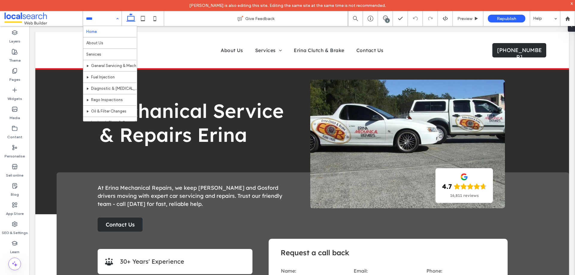
click at [114, 17] on div "Home About Us Services General Servicing & Mechanical Repairs Fuel Injection Di…" at bounding box center [102, 18] width 39 height 15
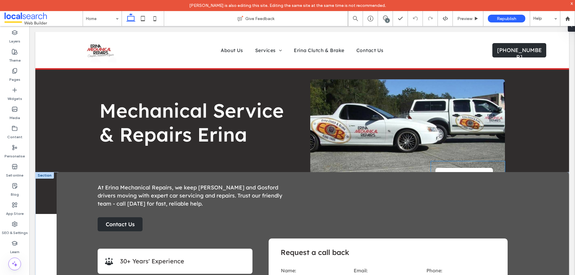
scroll to position [120, 0]
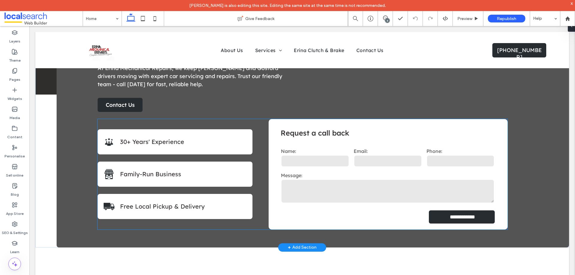
click at [371, 163] on input "email" at bounding box center [388, 161] width 68 height 12
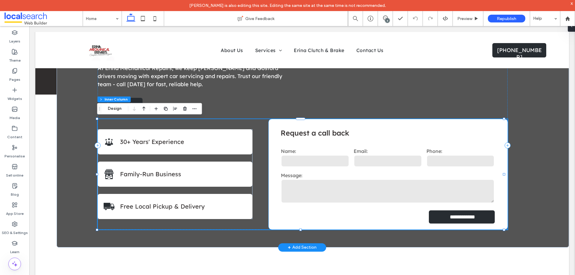
click at [405, 161] on input "email" at bounding box center [388, 161] width 68 height 12
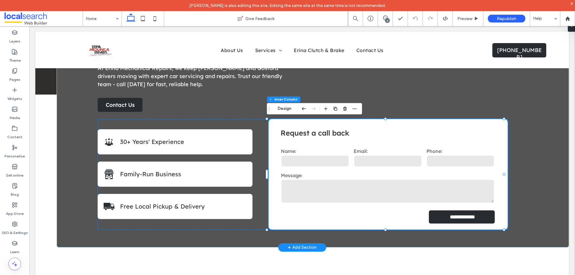
click at [400, 161] on input "email" at bounding box center [388, 161] width 68 height 12
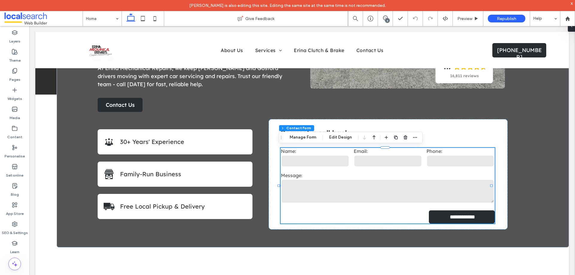
type input "*"
type input "***"
type input "*"
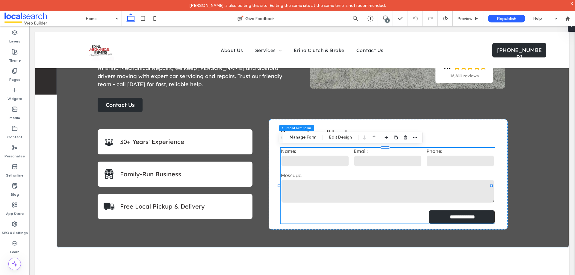
type input "***"
type input "*"
click at [417, 134] on span "button" at bounding box center [415, 137] width 7 height 7
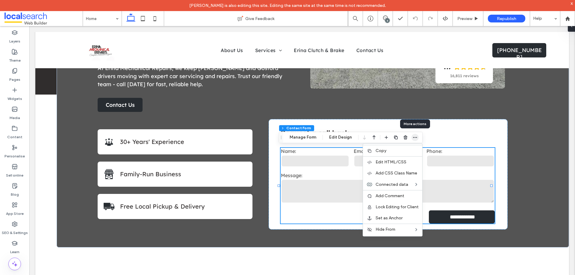
drag, startPoint x: 416, startPoint y: 135, endPoint x: 355, endPoint y: 118, distance: 62.9
click at [416, 135] on icon "button" at bounding box center [415, 137] width 5 height 5
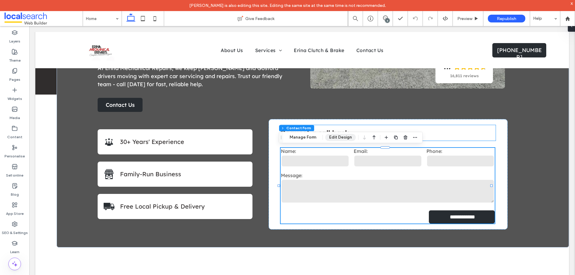
click at [344, 138] on button "Edit Design" at bounding box center [340, 137] width 31 height 7
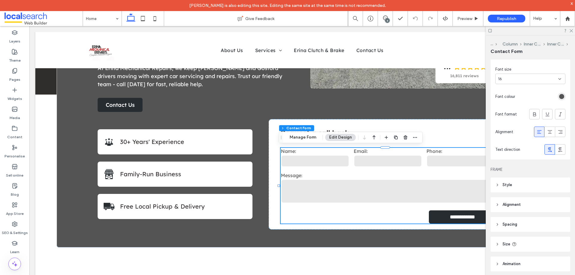
scroll to position [268, 0]
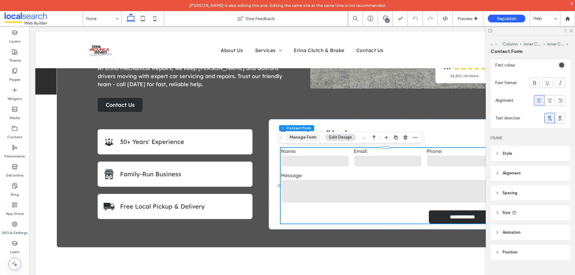
drag, startPoint x: 302, startPoint y: 139, endPoint x: 381, endPoint y: 138, distance: 79.1
click at [302, 139] on button "Manage Form" at bounding box center [303, 137] width 34 height 7
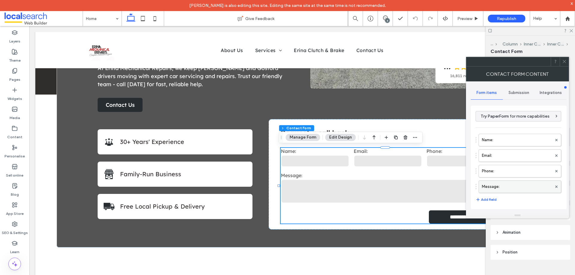
drag, startPoint x: 508, startPoint y: 188, endPoint x: 512, endPoint y: 187, distance: 4.6
click at [508, 188] on label "Message:" at bounding box center [517, 187] width 70 height 12
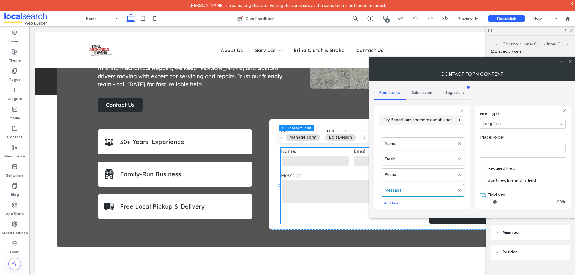
scroll to position [42, 0]
click at [424, 171] on label "Phone:" at bounding box center [420, 175] width 70 height 12
type input "*"
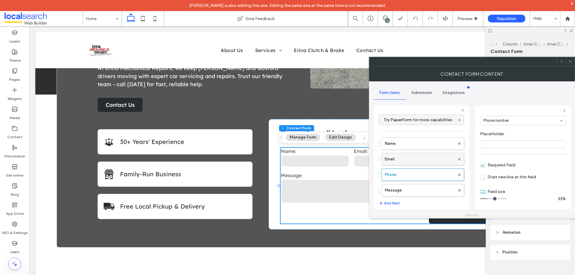
click at [426, 160] on label "Email:" at bounding box center [420, 159] width 70 height 12
click at [427, 150] on label "Name:" at bounding box center [420, 144] width 70 height 12
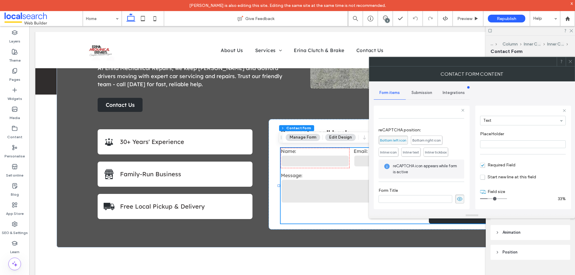
scroll to position [125, 0]
click at [419, 94] on span "Submission" at bounding box center [422, 93] width 21 height 5
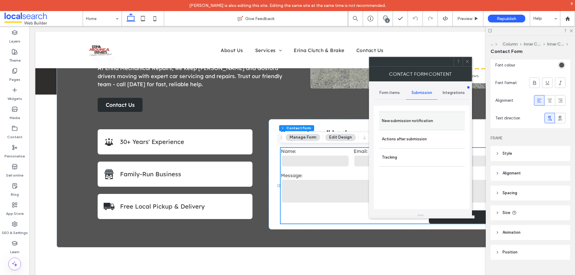
drag, startPoint x: 426, startPoint y: 119, endPoint x: 459, endPoint y: 134, distance: 35.8
click at [426, 119] on label "New submission notification" at bounding box center [422, 121] width 80 height 12
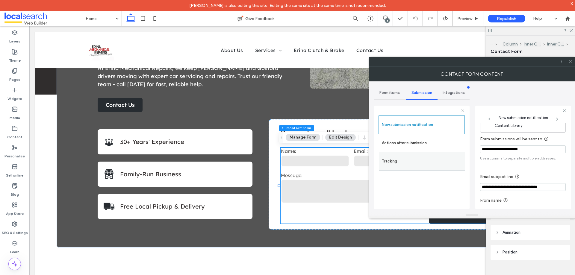
scroll to position [31, 0]
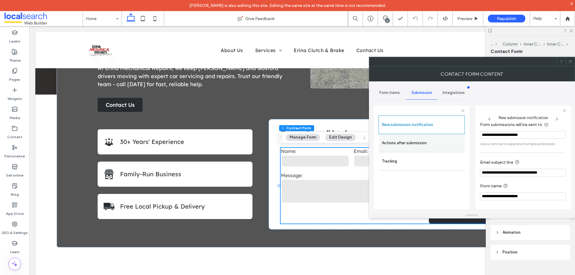
click at [431, 144] on label "Actions after submission" at bounding box center [422, 143] width 80 height 12
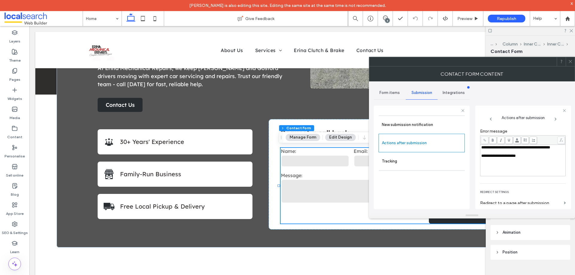
scroll to position [103, 0]
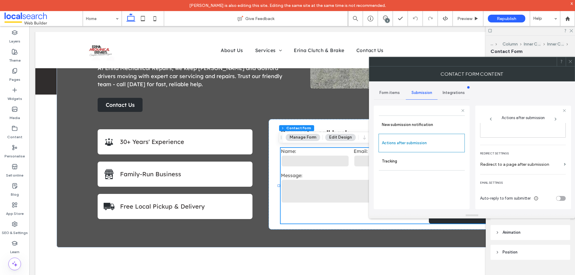
click at [572, 61] on icon at bounding box center [571, 61] width 4 height 4
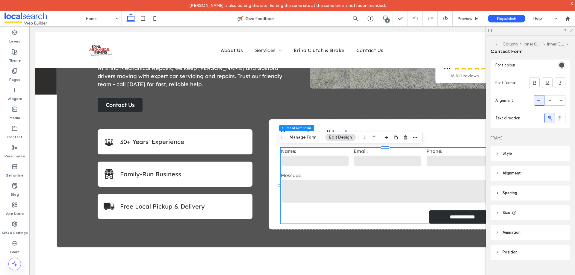
click at [572, 31] on use at bounding box center [571, 30] width 3 height 3
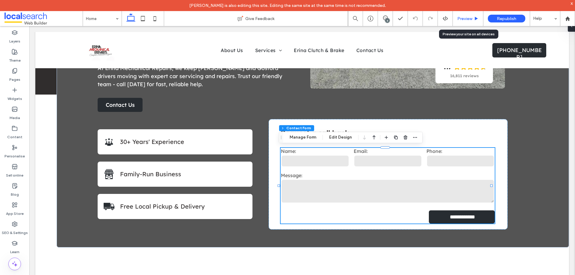
click at [461, 19] on span "Preview" at bounding box center [465, 18] width 15 height 5
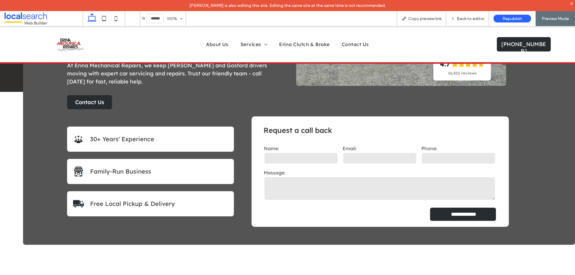
scroll to position [117, 0]
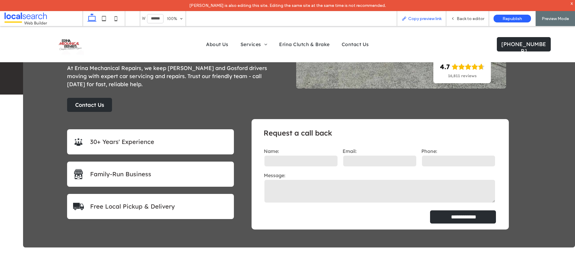
click at [431, 16] on span "Copy preview link" at bounding box center [424, 18] width 33 height 5
